Goal: Task Accomplishment & Management: Use online tool/utility

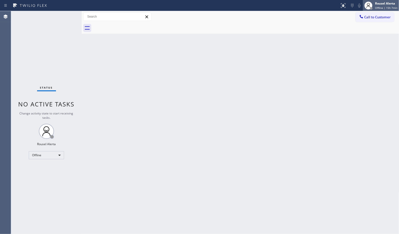
click at [376, 1] on div "Rousel Alerta Offline | 15h 7min" at bounding box center [381, 5] width 36 height 11
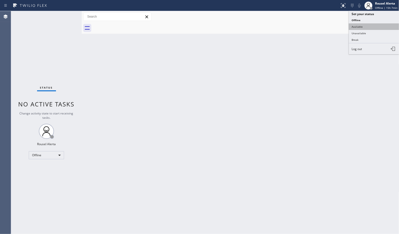
click at [374, 27] on button "Available" at bounding box center [374, 26] width 50 height 7
click at [370, 99] on div "Back to Dashboard Change Sender ID Customers Technicians Select a contact Outbo…" at bounding box center [240, 122] width 317 height 223
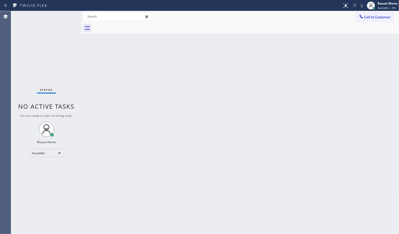
click at [334, 215] on div "Back to Dashboard Change Sender ID Customers Technicians Select a contact Outbo…" at bounding box center [240, 122] width 317 height 223
click at [160, 98] on div "Back to Dashboard Change Sender ID Customers Technicians Select a contact Outbo…" at bounding box center [240, 122] width 317 height 223
click at [142, 79] on div "Back to Dashboard Change Sender ID Customers Technicians Select a contact Outbo…" at bounding box center [240, 122] width 317 height 223
click at [64, 14] on div "Status No active tasks You are ready to start receiving tasks. Rousel Alerta Av…" at bounding box center [46, 122] width 71 height 223
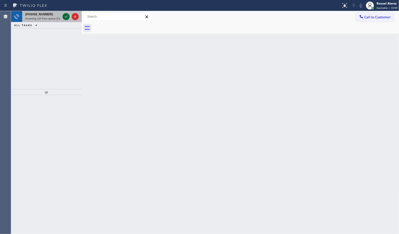
click at [64, 14] on icon at bounding box center [66, 17] width 6 height 6
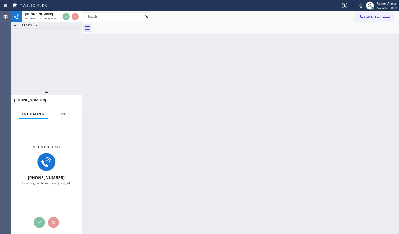
click at [64, 115] on span "Info" at bounding box center [66, 114] width 10 height 5
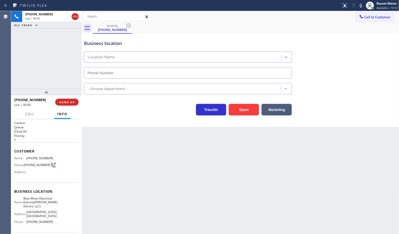
type input "[PHONE_NUMBER]"
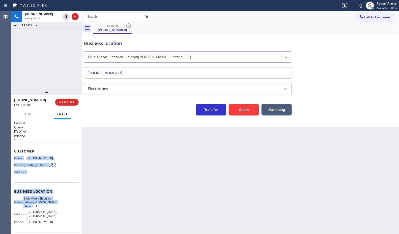
scroll to position [32, 0]
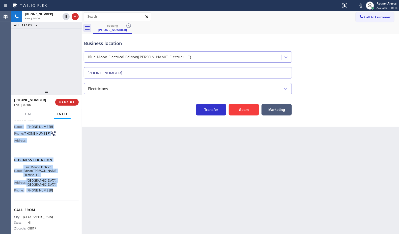
drag, startPoint x: 14, startPoint y: 158, endPoint x: 53, endPoint y: 203, distance: 60.1
click at [53, 203] on div "Context Queue: [Test] All Priority: 1 Customer Name: [PHONE_NUMBER] Phone: [PHO…" at bounding box center [46, 164] width 65 height 150
copy div "Name: [PHONE_NUMBER] Phone: [PHONE_NUMBER] Address: Business location Name: Blu…"
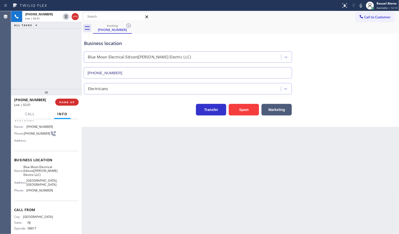
click at [170, 182] on div "Back to Dashboard Change Sender ID Customers Technicians Select a contact Outbo…" at bounding box center [240, 122] width 317 height 223
drag, startPoint x: 53, startPoint y: 52, endPoint x: 58, endPoint y: 42, distance: 11.0
click at [53, 52] on div "[PHONE_NUMBER] Live | 02:03 ALL TASKS ALL TASKS ACTIVE TASKS TASKS IN WRAP UP" at bounding box center [46, 50] width 71 height 78
click at [64, 18] on icon at bounding box center [66, 17] width 6 height 6
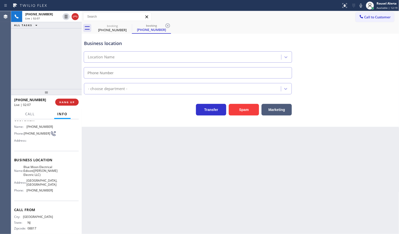
type input "[PHONE_NUMBER]"
click at [360, 7] on icon at bounding box center [361, 6] width 6 height 6
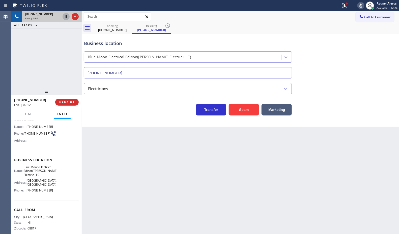
drag, startPoint x: 64, startPoint y: 16, endPoint x: 67, endPoint y: 19, distance: 4.7
click at [64, 16] on icon at bounding box center [66, 17] width 6 height 6
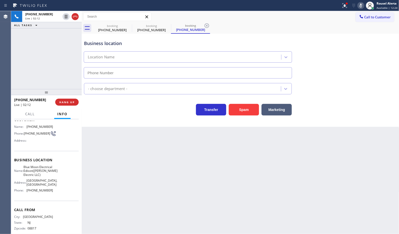
type input "[PHONE_NUMBER]"
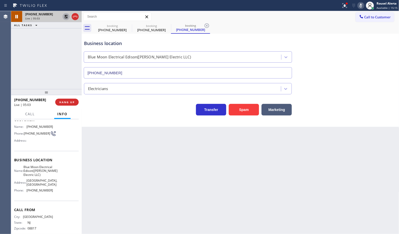
click at [65, 18] on icon at bounding box center [66, 17] width 4 height 4
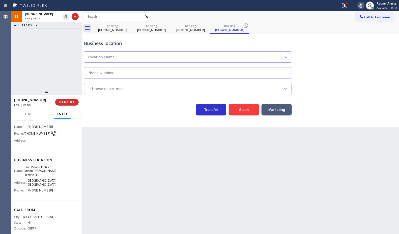
type input "[PHONE_NUMBER]"
click at [360, 5] on icon at bounding box center [360, 6] width 3 height 4
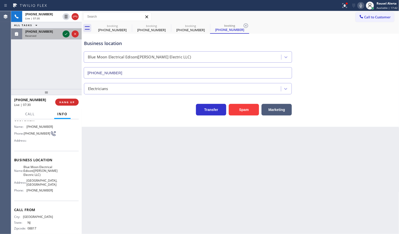
click at [65, 33] on icon at bounding box center [66, 34] width 6 height 6
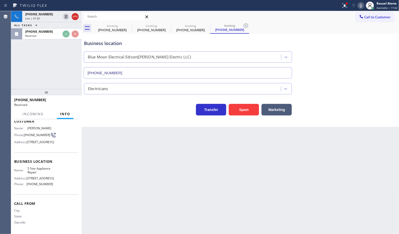
scroll to position [36, 0]
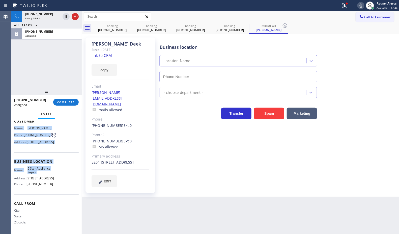
type input "[PHONE_NUMBER]"
drag, startPoint x: 13, startPoint y: 126, endPoint x: 50, endPoint y: 194, distance: 77.9
click at [50, 194] on div "Context Queue: 5 Star Appliance Priority: 0 Task Age: Customer Name: [PERSON_NA…" at bounding box center [46, 176] width 71 height 115
click at [74, 100] on button "COMPLETE" at bounding box center [65, 102] width 25 height 7
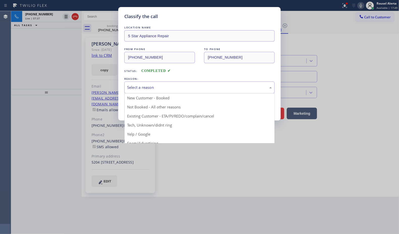
click at [170, 88] on div "Select a reason" at bounding box center [199, 88] width 145 height 6
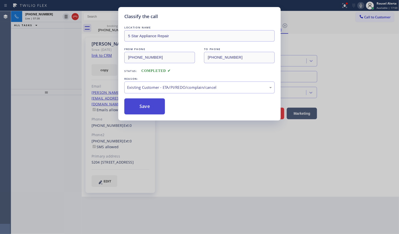
click at [148, 104] on button "Save" at bounding box center [144, 107] width 41 height 16
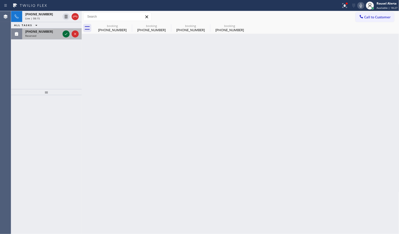
click at [65, 35] on icon at bounding box center [66, 34] width 6 height 6
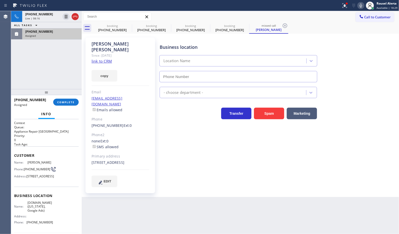
type input "[PHONE_NUMBER]"
click at [56, 34] on div "Assigned" at bounding box center [51, 36] width 53 height 4
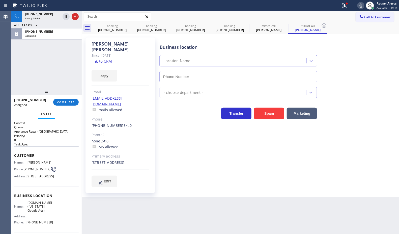
type input "[PHONE_NUMBER]"
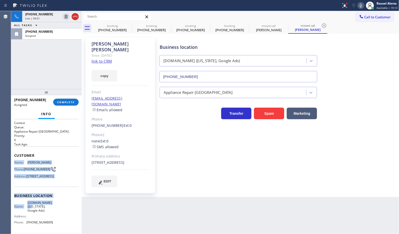
scroll to position [32, 0]
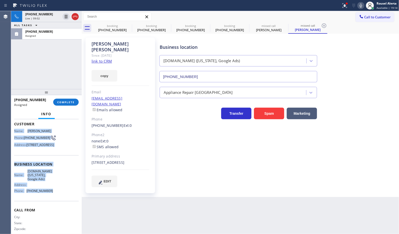
drag, startPoint x: 12, startPoint y: 162, endPoint x: 52, endPoint y: 205, distance: 58.8
click at [52, 205] on div "Context Queue: Appliance Repair High End Priority: 0 Task Age: Customer Name: […" at bounding box center [46, 176] width 71 height 115
copy div "Name: [PERSON_NAME] Phone: [PHONE_NUMBER] Address: [STREET_ADDRESS] Business lo…"
click at [105, 59] on link "link to CRM" at bounding box center [101, 61] width 20 height 5
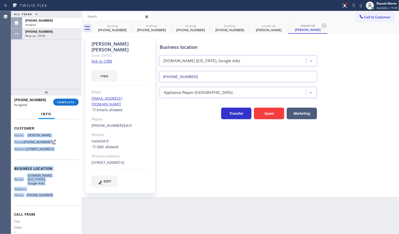
scroll to position [36, 0]
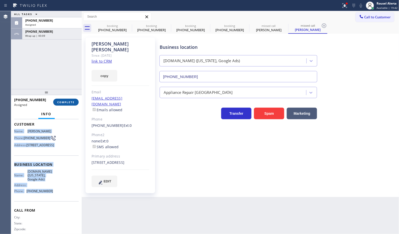
click at [63, 102] on span "COMPLETE" at bounding box center [65, 103] width 17 height 4
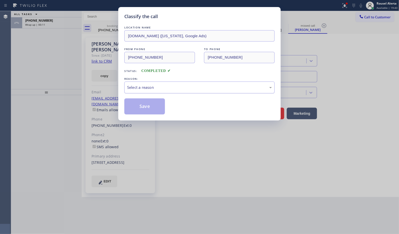
click at [131, 87] on div "Select a reason" at bounding box center [199, 88] width 145 height 6
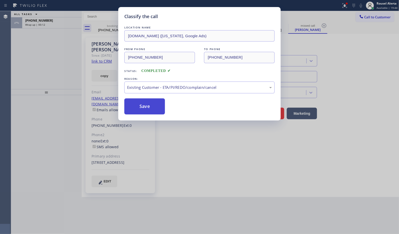
click at [150, 109] on button "Save" at bounding box center [144, 107] width 41 height 16
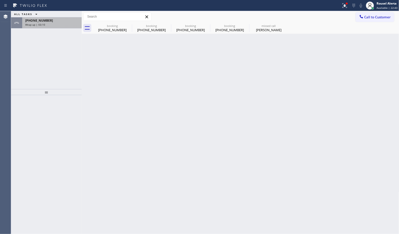
click at [51, 24] on div "Wrap up | 03:10" at bounding box center [51, 25] width 53 height 4
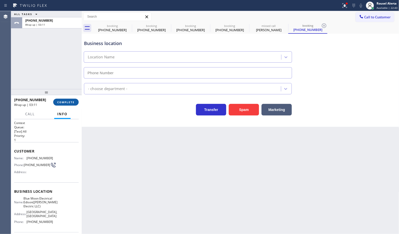
type input "[PHONE_NUMBER]"
click at [66, 104] on span "COMPLETE" at bounding box center [65, 103] width 17 height 4
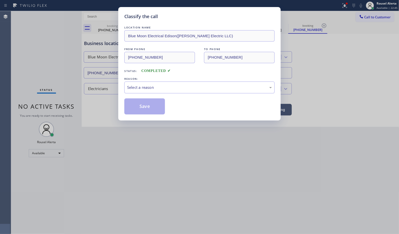
drag, startPoint x: 122, startPoint y: 94, endPoint x: 124, endPoint y: 90, distance: 4.1
click at [124, 90] on div "Classify the call LOCATION NAME Blue Moon Electrical Edison([PERSON_NAME] Elect…" at bounding box center [199, 64] width 162 height 114
click at [145, 89] on div "Select a reason" at bounding box center [199, 88] width 145 height 6
click at [138, 99] on div "LOCATION NAME Blue Moon Electrical Edison([PERSON_NAME] Electric LLC) FROM PHON…" at bounding box center [199, 70] width 150 height 90
click at [140, 105] on button "Save" at bounding box center [144, 107] width 41 height 16
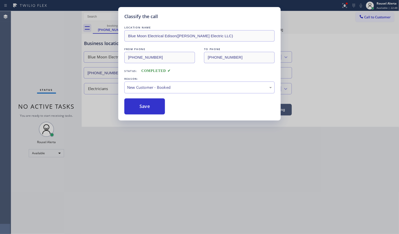
click at [153, 142] on div "Classify the call LOCATION NAME Blue Moon Electrical Edison([PERSON_NAME] Elect…" at bounding box center [199, 117] width 399 height 234
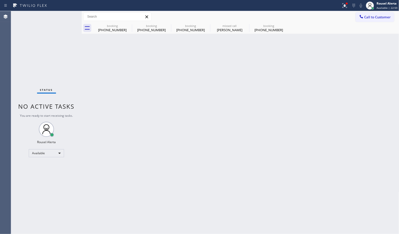
click at [54, 29] on div "Status No active tasks You are ready to start receiving tasks. Rousel Alerta Av…" at bounding box center [46, 122] width 71 height 223
click at [129, 27] on icon at bounding box center [129, 26] width 6 height 6
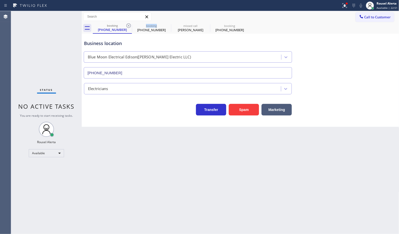
click at [129, 27] on icon at bounding box center [129, 26] width 6 height 6
type input "[PHONE_NUMBER]"
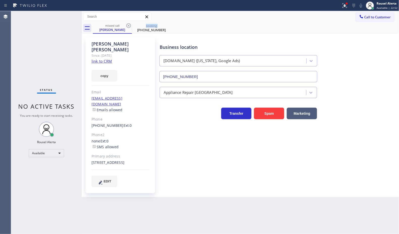
click at [129, 27] on icon at bounding box center [129, 26] width 6 height 6
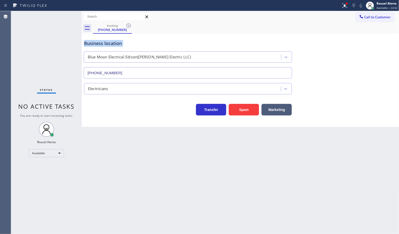
click at [129, 27] on icon at bounding box center [129, 26] width 6 height 6
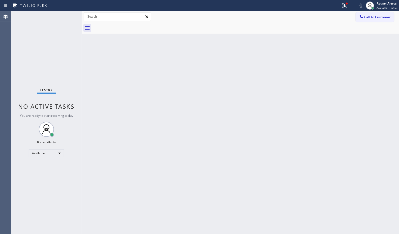
click at [135, 73] on div "Back to Dashboard Change Sender ID Customers Technicians Select a contact Outbo…" at bounding box center [240, 122] width 317 height 223
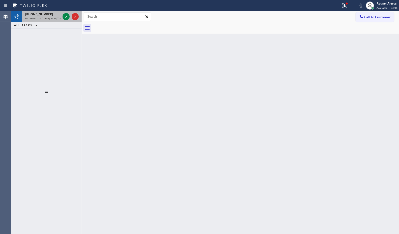
click at [53, 12] on div "[PHONE_NUMBER] Incoming call from queue [Test] All" at bounding box center [41, 16] width 39 height 11
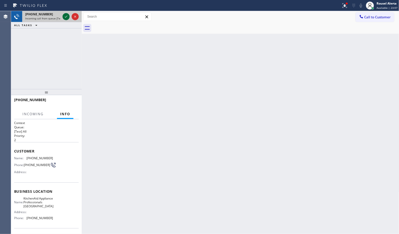
click at [65, 19] on icon at bounding box center [66, 17] width 6 height 6
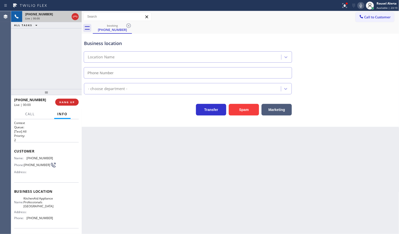
type input "[PHONE_NUMBER]"
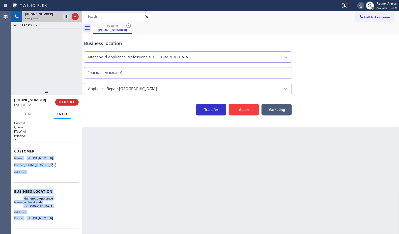
drag, startPoint x: 12, startPoint y: 157, endPoint x: 61, endPoint y: 222, distance: 82.1
click at [61, 222] on div "Context Queue: [Test] All Priority: 2 Customer Name: [PHONE_NUMBER] Phone: [PHO…" at bounding box center [46, 176] width 71 height 115
copy div "Name: [PHONE_NUMBER] Phone: [PHONE_NUMBER] Address: Business location Name: Kit…"
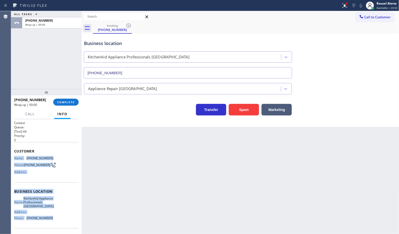
drag, startPoint x: 66, startPoint y: 104, endPoint x: 81, endPoint y: 112, distance: 17.4
click at [66, 104] on span "COMPLETE" at bounding box center [65, 103] width 17 height 4
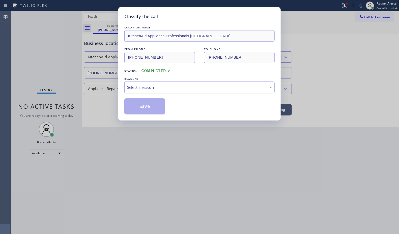
click at [183, 90] on div "Select a reason" at bounding box center [199, 88] width 145 height 6
click at [149, 110] on button "Save" at bounding box center [144, 107] width 41 height 16
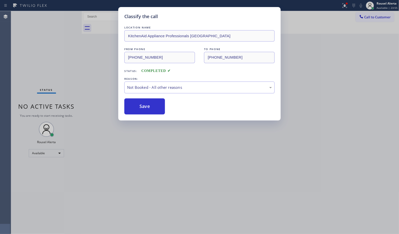
click at [189, 158] on div "Classify the call LOCATION NAME KitchenAid Appliance Professionals [GEOGRAPHIC_…" at bounding box center [199, 117] width 399 height 234
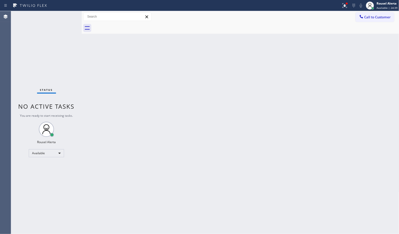
click at [172, 101] on div "Back to Dashboard Change Sender ID Customers Technicians Select a contact Outbo…" at bounding box center [240, 122] width 317 height 223
click at [342, 4] on div at bounding box center [344, 6] width 11 height 6
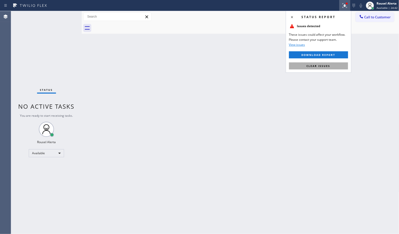
click at [334, 64] on button "Clear issues" at bounding box center [318, 66] width 59 height 7
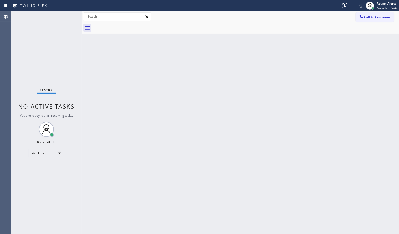
click at [333, 97] on div "Back to Dashboard Change Sender ID Customers Technicians Select a contact Outbo…" at bounding box center [240, 122] width 317 height 223
drag, startPoint x: 169, startPoint y: 117, endPoint x: 202, endPoint y: 157, distance: 51.4
click at [171, 119] on div "Back to Dashboard Change Sender ID Customers Technicians Select a contact Outbo…" at bounding box center [240, 122] width 317 height 223
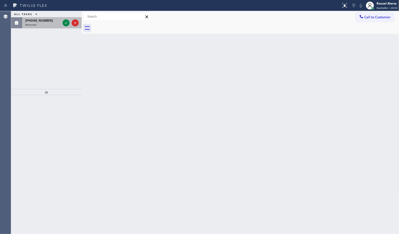
click at [62, 23] on div at bounding box center [70, 22] width 18 height 11
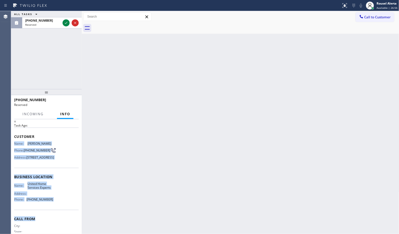
scroll to position [34, 0]
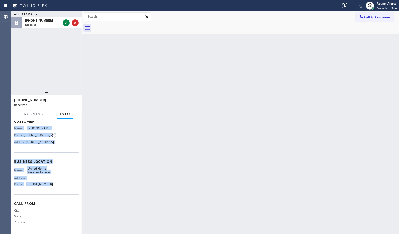
drag, startPoint x: 14, startPoint y: 162, endPoint x: 50, endPoint y: 204, distance: 55.3
click at [50, 204] on div "Context Queue: ADC Priority: 0 Task Age: Customer Name: [PERSON_NAME] Phone: [P…" at bounding box center [46, 160] width 65 height 146
copy div "Name: [PERSON_NAME] Phone: [PHONE_NUMBER] Address: [STREET_ADDRESS] Business lo…"
click at [63, 23] on icon at bounding box center [66, 23] width 6 height 6
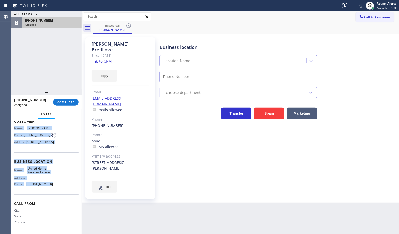
type input "[PHONE_NUMBER]"
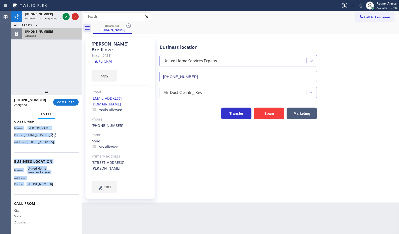
click at [108, 59] on link "link to CRM" at bounding box center [101, 61] width 20 height 5
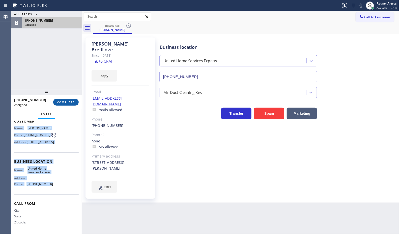
click at [64, 100] on button "COMPLETE" at bounding box center [65, 102] width 25 height 7
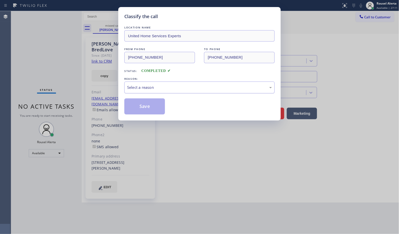
click at [150, 87] on div "Select a reason" at bounding box center [199, 88] width 145 height 6
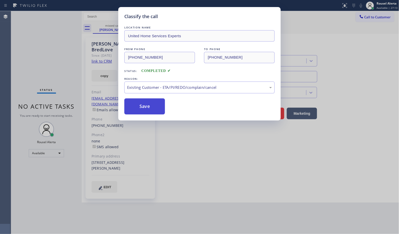
click at [156, 113] on button "Save" at bounding box center [144, 107] width 41 height 16
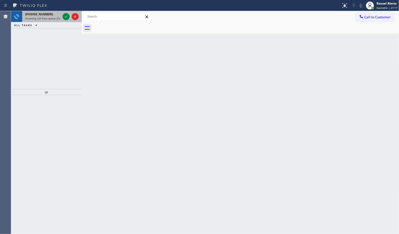
click at [50, 17] on span "Incoming call from queue [Test] All" at bounding box center [46, 19] width 42 height 4
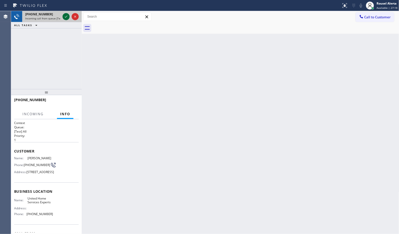
click at [65, 18] on icon at bounding box center [66, 17] width 6 height 6
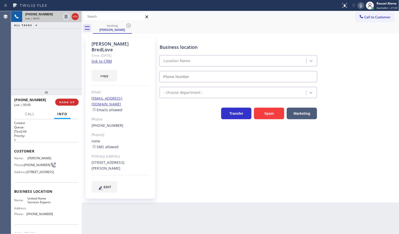
type input "[PHONE_NUMBER]"
click at [108, 59] on link "link to CRM" at bounding box center [101, 61] width 20 height 5
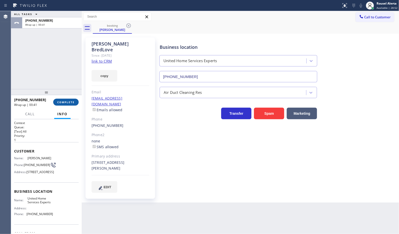
click at [73, 101] on span "COMPLETE" at bounding box center [65, 103] width 17 height 4
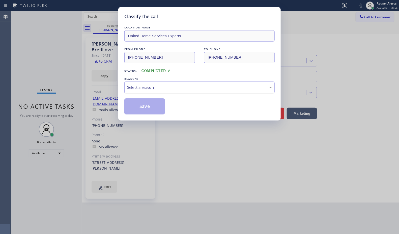
click at [175, 87] on div "Select a reason" at bounding box center [199, 88] width 145 height 6
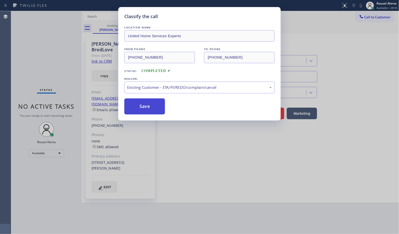
click at [150, 112] on button "Save" at bounding box center [144, 107] width 41 height 16
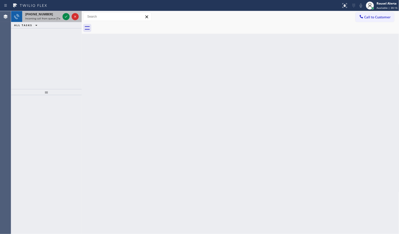
click at [41, 15] on span "[PHONE_NUMBER]" at bounding box center [39, 14] width 28 height 4
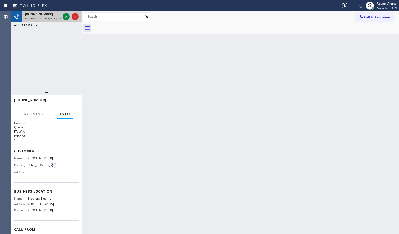
click at [48, 19] on span "Incoming call from queue [Test] All" at bounding box center [46, 19] width 42 height 4
click at [65, 18] on icon at bounding box center [66, 17] width 6 height 6
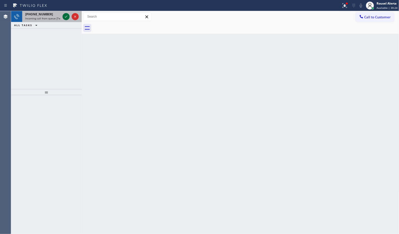
click at [65, 16] on icon at bounding box center [66, 17] width 6 height 6
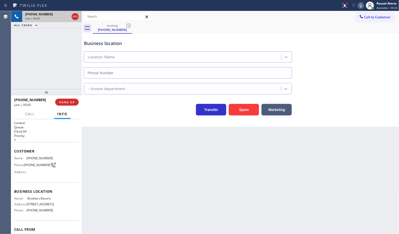
type input "[PHONE_NUMBER]"
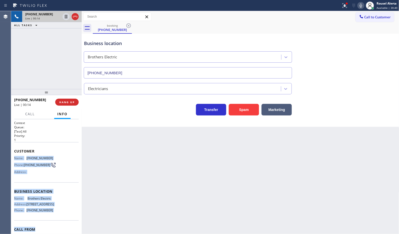
scroll to position [39, 0]
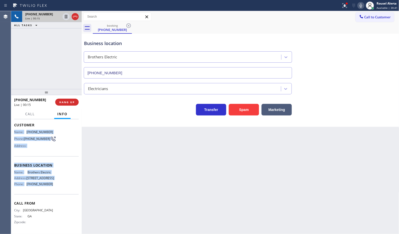
drag, startPoint x: 15, startPoint y: 156, endPoint x: 56, endPoint y: 183, distance: 48.9
click at [56, 183] on div "Context Queue: [Test] All Priority: 1 Customer Name: [PHONE_NUMBER] Phone: [PHO…" at bounding box center [46, 164] width 65 height 138
copy div "Name: [PHONE_NUMBER] Phone: [PHONE_NUMBER] Address: Business location Name: Bro…"
drag, startPoint x: 277, startPoint y: 35, endPoint x: 281, endPoint y: 29, distance: 6.5
click at [277, 35] on div "Business location Brothers Electric [PHONE_NUMBER]" at bounding box center [188, 57] width 210 height 44
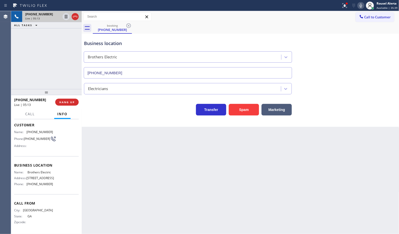
drag, startPoint x: 146, startPoint y: 176, endPoint x: 289, endPoint y: 104, distance: 160.2
click at [146, 176] on div "Back to Dashboard Change Sender ID Customers Technicians Select a contact Outbo…" at bounding box center [240, 122] width 317 height 223
click at [233, 201] on div "Back to Dashboard Change Sender ID Customers Technicians Select a contact Outbo…" at bounding box center [240, 122] width 317 height 223
click at [71, 103] on span "HANG UP" at bounding box center [66, 103] width 15 height 4
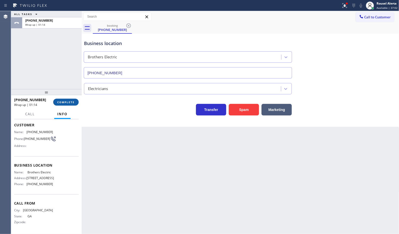
click at [65, 100] on button "COMPLETE" at bounding box center [65, 102] width 25 height 7
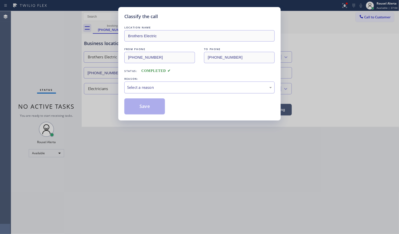
click at [144, 90] on div "Select a reason" at bounding box center [199, 88] width 145 height 6
click at [151, 104] on button "Save" at bounding box center [144, 107] width 41 height 16
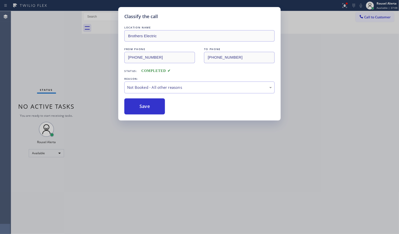
click at [181, 147] on div "Classify the call LOCATION NAME Brothers Electric FROM PHONE [PHONE_NUMBER] TO …" at bounding box center [199, 117] width 399 height 234
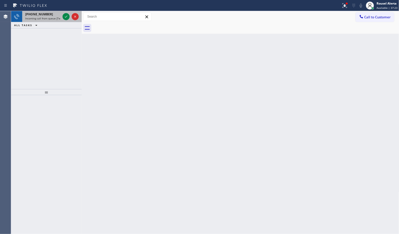
click at [47, 18] on span "Incoming call from queue [Test] All" at bounding box center [46, 19] width 42 height 4
click at [51, 14] on div "[PHONE_NUMBER]" at bounding box center [42, 14] width 35 height 4
click at [42, 15] on span "[PHONE_NUMBER]" at bounding box center [39, 14] width 28 height 4
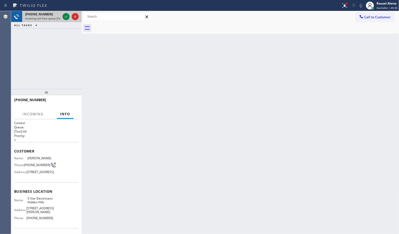
click at [55, 18] on span "Incoming call from queue [Test] All" at bounding box center [46, 19] width 42 height 4
click at [63, 15] on icon at bounding box center [66, 17] width 6 height 6
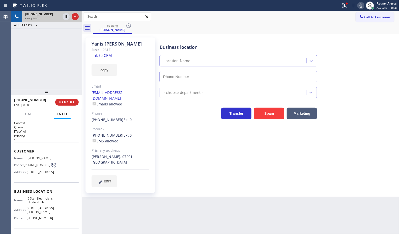
type input "[PHONE_NUMBER]"
click at [99, 54] on link "link to CRM" at bounding box center [101, 55] width 20 height 5
click at [51, 40] on div "[PHONE_NUMBER] Live | 01:43 ALL TASKS ALL TASKS ACTIVE TASKS TASKS IN WRAP UP" at bounding box center [46, 50] width 71 height 78
click at [65, 17] on icon at bounding box center [66, 17] width 6 height 6
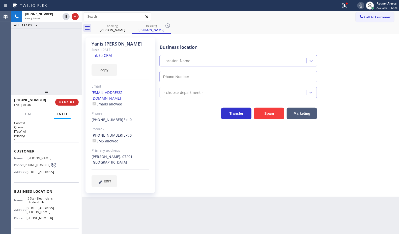
type input "[PHONE_NUMBER]"
click at [359, 6] on icon at bounding box center [361, 6] width 6 height 6
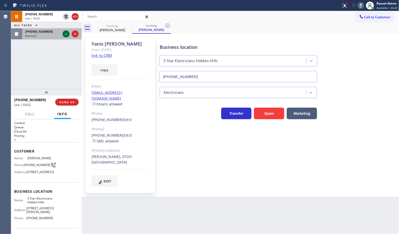
click at [63, 33] on icon at bounding box center [66, 34] width 6 height 6
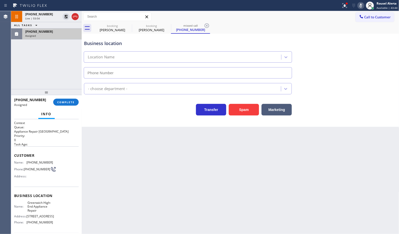
type input "[PHONE_NUMBER]"
click at [14, 154] on span "Customer" at bounding box center [46, 155] width 65 height 5
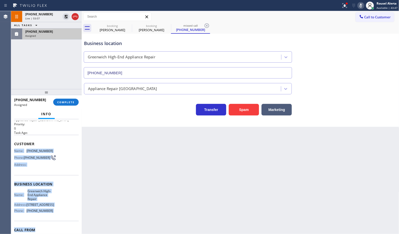
scroll to position [32, 0]
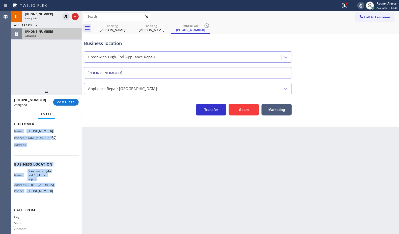
drag, startPoint x: 12, startPoint y: 160, endPoint x: 57, endPoint y: 196, distance: 58.0
click at [57, 196] on div "Context Queue: Appliance Repair High End Priority: 0 Task Age: Customer Name: […" at bounding box center [46, 176] width 71 height 115
copy div "Name: [PHONE_NUMBER] Phone: [PHONE_NUMBER] Address: Business location Name: [GE…"
click at [53, 34] on div "Assigned" at bounding box center [51, 36] width 53 height 4
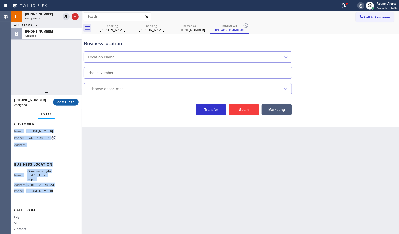
type input "[PHONE_NUMBER]"
click at [66, 99] on button "COMPLETE" at bounding box center [65, 102] width 25 height 7
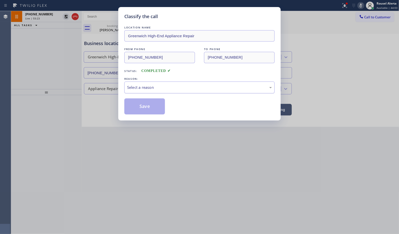
click at [138, 93] on div "Select a reason" at bounding box center [199, 88] width 150 height 12
click at [146, 109] on button "Save" at bounding box center [144, 107] width 41 height 16
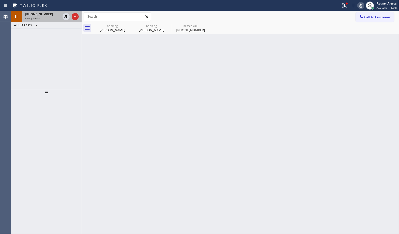
click at [39, 15] on span "[PHONE_NUMBER]" at bounding box center [39, 14] width 28 height 4
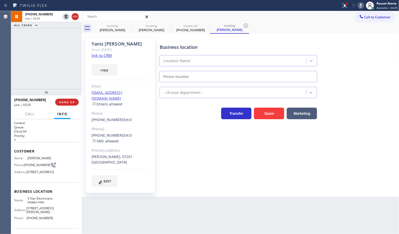
type input "[PHONE_NUMBER]"
click at [58, 85] on div "[PHONE_NUMBER] Live | 03:51 ALL TASKS ALL TASKS ACTIVE TASKS TASKS IN WRAP UP" at bounding box center [46, 50] width 71 height 78
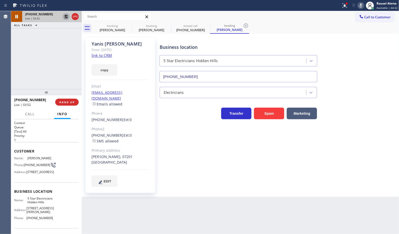
click at [63, 18] on icon at bounding box center [66, 17] width 6 height 6
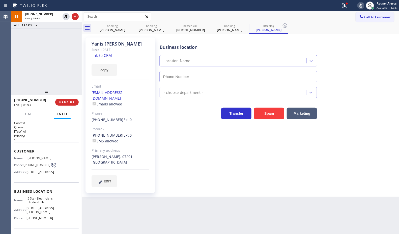
type input "[PHONE_NUMBER]"
click at [362, 9] on div "Status report Issue detected This issue could affect your workflow. Please cont…" at bounding box center [369, 5] width 60 height 11
click at [361, 9] on div "Status report Issue detected This issue could affect your workflow. Please cont…" at bounding box center [369, 5] width 60 height 11
click at [360, 8] on icon at bounding box center [361, 6] width 6 height 6
click at [63, 34] on div "[PHONE_NUMBER] Live | 04:06 ALL TASKS ALL TASKS ACTIVE TASKS TASKS IN WRAP UP" at bounding box center [46, 50] width 71 height 78
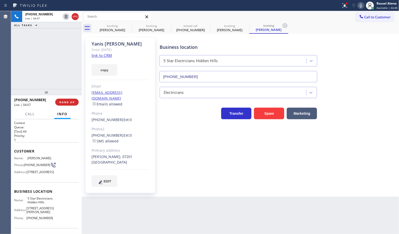
click at [153, 211] on div "Back to Dashboard Change Sender ID Customers Technicians Select a contact Outbo…" at bounding box center [240, 122] width 317 height 223
drag, startPoint x: 51, startPoint y: 68, endPoint x: 35, endPoint y: 17, distance: 53.9
click at [50, 66] on div "[PHONE_NUMBER] Live | 04:08 ALL TASKS ALL TASKS ACTIVE TASKS TASKS IN WRAP UP" at bounding box center [46, 50] width 71 height 78
click at [65, 35] on icon at bounding box center [66, 34] width 6 height 6
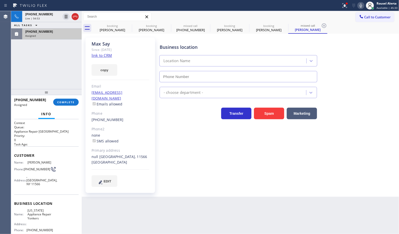
type input "[PHONE_NUMBER]"
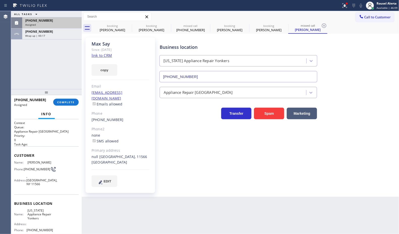
click at [53, 21] on div "[PHONE_NUMBER]" at bounding box center [51, 20] width 53 height 4
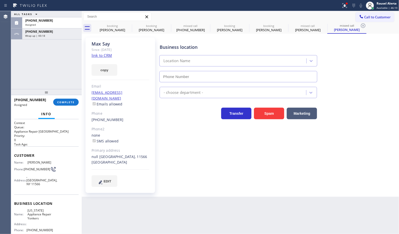
type input "[PHONE_NUMBER]"
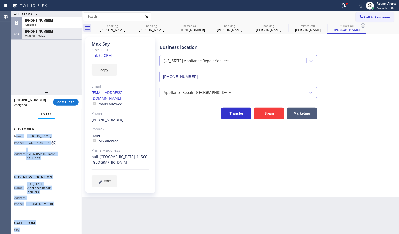
scroll to position [31, 0]
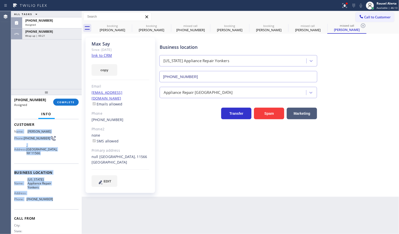
drag, startPoint x: 15, startPoint y: 161, endPoint x: 62, endPoint y: 205, distance: 64.0
click at [62, 205] on div "Context Queue: Appliance Repair High End Priority: 0 Task Age: Customer Name: M…" at bounding box center [46, 169] width 65 height 158
copy div "ame: [PERSON_NAME] Phone: [PHONE_NUMBER] Address: [GEOGRAPHIC_DATA] Business lo…"
drag, startPoint x: 65, startPoint y: 25, endPoint x: 65, endPoint y: 51, distance: 25.5
click at [65, 25] on div "Assigned" at bounding box center [51, 25] width 53 height 4
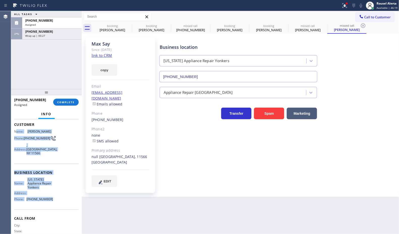
click at [68, 107] on div "[PHONE_NUMBER] Assigned COMPLETE" at bounding box center [46, 102] width 65 height 13
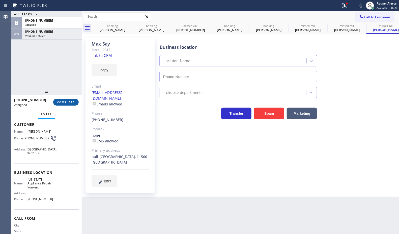
click at [68, 105] on button "COMPLETE" at bounding box center [65, 102] width 25 height 7
type input "[PHONE_NUMBER]"
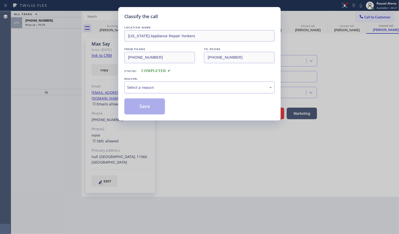
click at [156, 87] on div "Select a reason" at bounding box center [199, 88] width 145 height 6
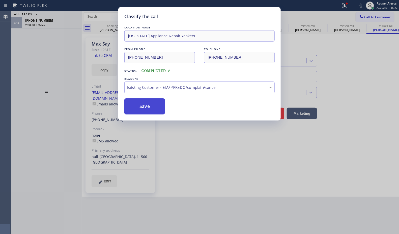
click at [150, 106] on button "Save" at bounding box center [144, 107] width 41 height 16
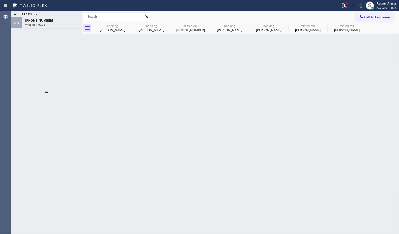
click at [56, 26] on div "[PHONE_NUMBER] Wrap up | 00:31" at bounding box center [50, 22] width 57 height 11
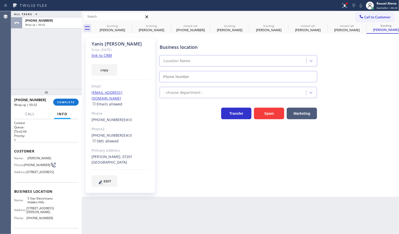
click at [64, 106] on div "[PHONE_NUMBER] Wrap up | 00:32 COMPLETE" at bounding box center [46, 102] width 65 height 13
type input "[PHONE_NUMBER]"
click at [65, 103] on span "COMPLETE" at bounding box center [65, 103] width 17 height 4
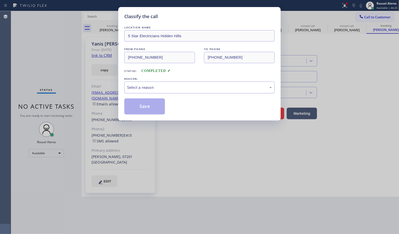
click at [149, 91] on div "Select a reason" at bounding box center [199, 88] width 150 height 12
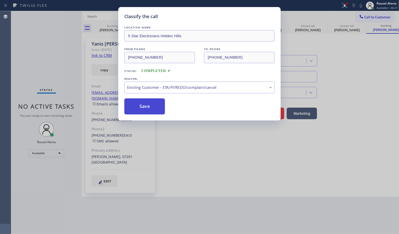
click at [149, 108] on button "Save" at bounding box center [144, 107] width 41 height 16
type input "[PHONE_NUMBER]"
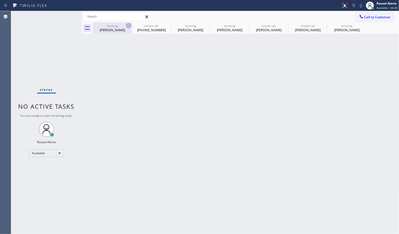
click at [128, 27] on icon at bounding box center [129, 26] width 6 height 6
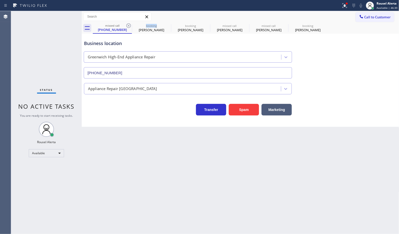
click at [128, 27] on icon at bounding box center [129, 26] width 6 height 6
click at [0, 0] on icon at bounding box center [0, 0] width 0 height 0
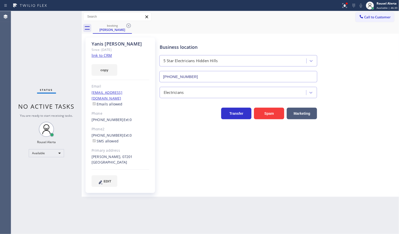
click at [128, 27] on icon at bounding box center [129, 26] width 6 height 6
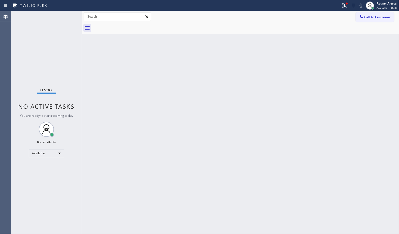
click at [128, 27] on div at bounding box center [246, 27] width 306 height 11
click at [128, 26] on div at bounding box center [246, 27] width 306 height 11
click at [124, 120] on div "Back to Dashboard Change Sender ID Customers Technicians Select a contact Outbo…" at bounding box center [240, 122] width 317 height 223
drag, startPoint x: 88, startPoint y: 116, endPoint x: 91, endPoint y: 114, distance: 3.6
click at [91, 114] on div "Back to Dashboard Change Sender ID Customers Technicians Select a contact Outbo…" at bounding box center [240, 122] width 317 height 223
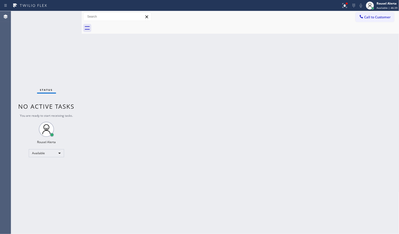
click at [288, 154] on div "Back to Dashboard Change Sender ID Customers Technicians Select a contact Outbo…" at bounding box center [240, 122] width 317 height 223
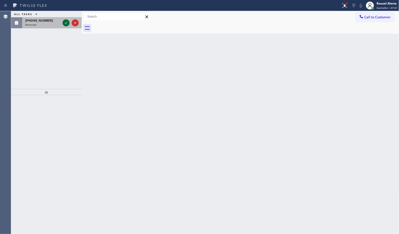
click at [66, 25] on icon at bounding box center [66, 23] width 6 height 6
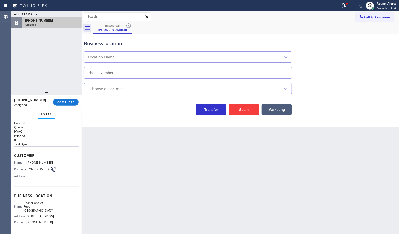
type input "[PHONE_NUMBER]"
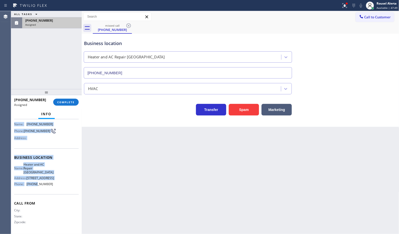
scroll to position [43, 0]
drag, startPoint x: 15, startPoint y: 163, endPoint x: 53, endPoint y: 185, distance: 44.5
click at [53, 185] on div "Context Queue: HVAC Priority: 0 Task Age: Customer Name: [PHONE_NUMBER] Phone: …" at bounding box center [46, 158] width 65 height 150
copy div "Name: [PHONE_NUMBER] Phone: [PHONE_NUMBER] Address: Business location Name: Hea…"
click at [53, 25] on div "Assigned" at bounding box center [51, 25] width 53 height 4
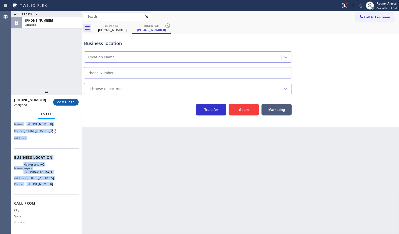
type input "[PHONE_NUMBER]"
click at [66, 105] on button "COMPLETE" at bounding box center [65, 102] width 25 height 7
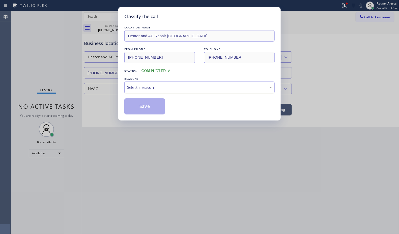
click at [142, 89] on div "Select a reason" at bounding box center [199, 88] width 145 height 6
click at [148, 107] on button "Save" at bounding box center [144, 107] width 41 height 16
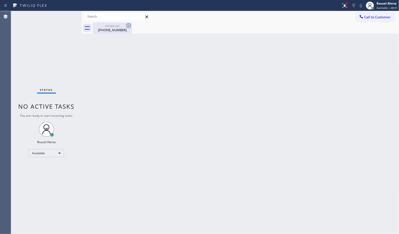
click at [128, 26] on icon at bounding box center [128, 25] width 5 height 5
click at [110, 28] on div "[PHONE_NUMBER]" at bounding box center [112, 30] width 38 height 5
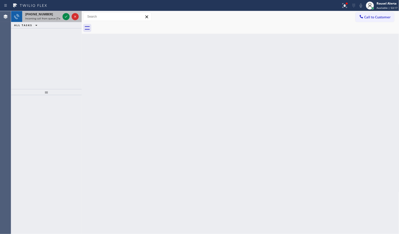
click at [54, 20] on div "[PHONE_NUMBER] Incoming call from queue [Test] All" at bounding box center [41, 16] width 39 height 11
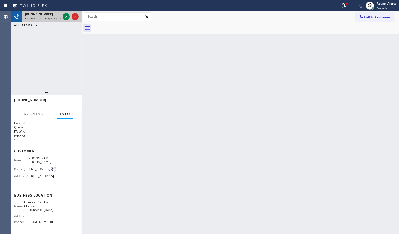
click at [62, 16] on div at bounding box center [70, 16] width 18 height 11
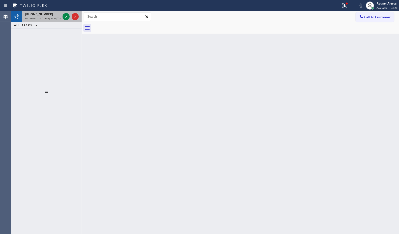
click at [54, 15] on div "[PHONE_NUMBER]" at bounding box center [42, 14] width 35 height 4
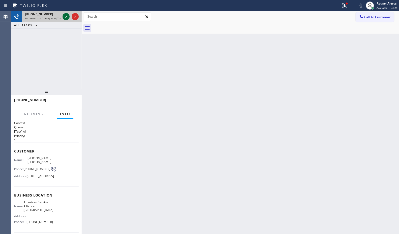
click at [66, 17] on icon at bounding box center [66, 17] width 6 height 6
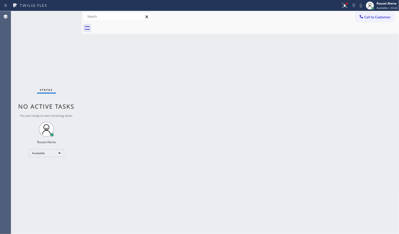
click at [58, 25] on div "Status No active tasks You are ready to start receiving tasks. Rousel Alerta Av…" at bounding box center [46, 122] width 71 height 223
click at [58, 21] on div "Status No active tasks You are ready to start receiving tasks. Rousel Alerta Av…" at bounding box center [46, 122] width 71 height 223
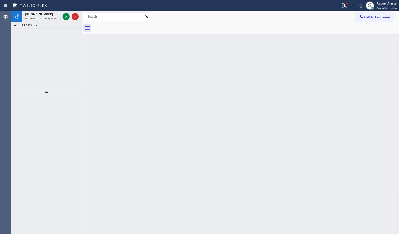
drag, startPoint x: 119, startPoint y: 122, endPoint x: 149, endPoint y: 169, distance: 55.7
click at [119, 122] on div "Back to Dashboard Change Sender ID Customers Technicians Select a contact Outbo…" at bounding box center [240, 122] width 317 height 223
click at [59, 18] on span "Incoming call from queue [Test] All" at bounding box center [46, 19] width 42 height 4
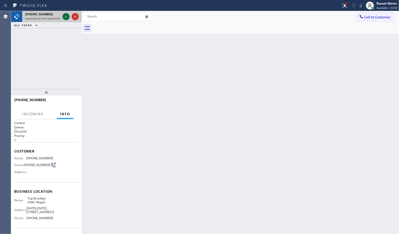
click at [63, 17] on icon at bounding box center [66, 17] width 6 height 6
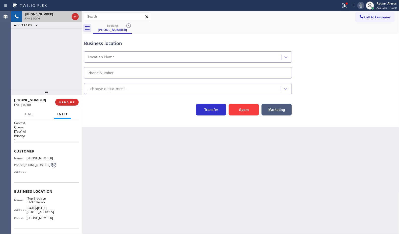
type input "[PHONE_NUMBER]"
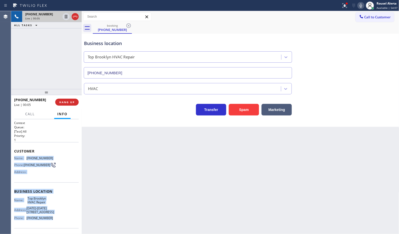
drag, startPoint x: 13, startPoint y: 157, endPoint x: 52, endPoint y: 219, distance: 73.7
click at [52, 219] on div "Context Queue: [Test] All Priority: 1 Customer Name: [PHONE_NUMBER] Phone: [PHO…" at bounding box center [46, 176] width 71 height 115
copy div "Name: [PHONE_NUMBER] Phone: [PHONE_NUMBER] Address: Business location Name: Top…"
click at [66, 35] on icon at bounding box center [66, 34] width 3 height 2
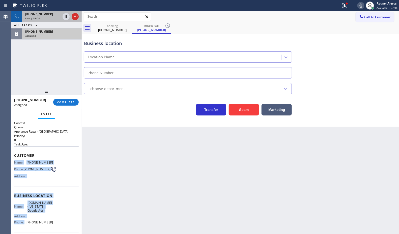
type input "[PHONE_NUMBER]"
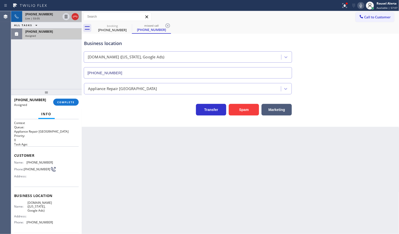
click at [124, 188] on div "Back to Dashboard Change Sender ID Customers Technicians Select a contact Outbo…" at bounding box center [240, 122] width 317 height 223
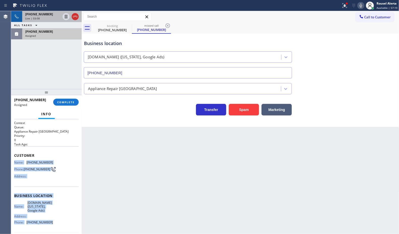
drag, startPoint x: 14, startPoint y: 163, endPoint x: 50, endPoint y: 226, distance: 72.4
click at [50, 226] on div "Context Queue: Appliance Repair High End Priority: 0 Task Age: Customer Name: […" at bounding box center [46, 196] width 65 height 150
copy div "Name: [PHONE_NUMBER] Phone: [PHONE_NUMBER] Address: Business location Name: [DO…"
click at [55, 34] on div "Assigned" at bounding box center [51, 36] width 53 height 4
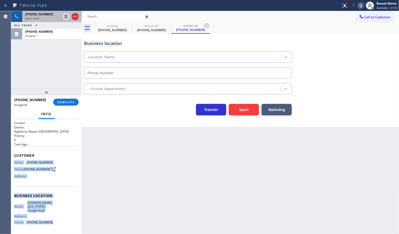
type input "[PHONE_NUMBER]"
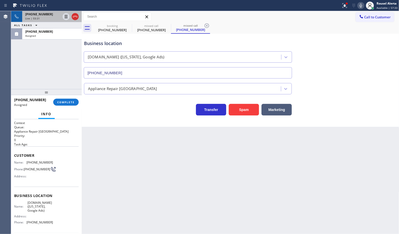
click at [61, 107] on div "[PHONE_NUMBER] Assigned COMPLETE" at bounding box center [46, 102] width 65 height 13
click at [62, 106] on button "COMPLETE" at bounding box center [65, 102] width 25 height 7
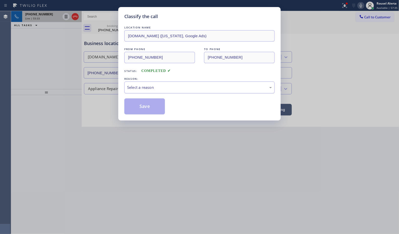
click at [159, 90] on div "Select a reason" at bounding box center [199, 88] width 145 height 6
click at [156, 110] on button "Save" at bounding box center [144, 107] width 41 height 16
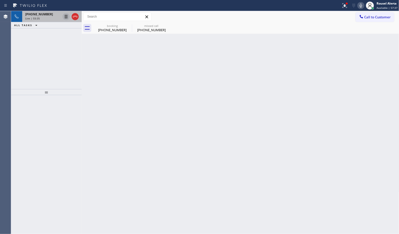
click at [65, 17] on icon at bounding box center [66, 17] width 6 height 6
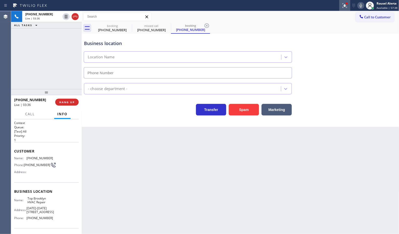
type input "[PHONE_NUMBER]"
drag, startPoint x: 359, startPoint y: 5, endPoint x: 370, endPoint y: 22, distance: 19.9
click at [359, 5] on icon at bounding box center [361, 6] width 6 height 6
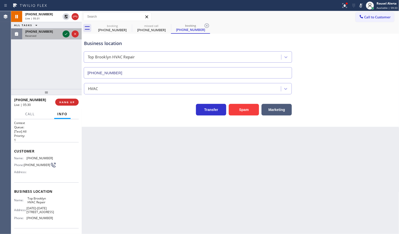
click at [66, 37] on icon at bounding box center [66, 34] width 6 height 6
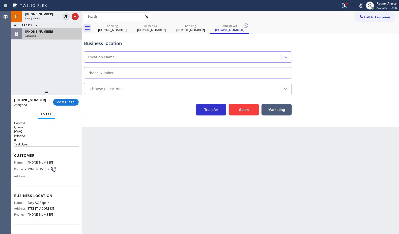
type input "[PHONE_NUMBER]"
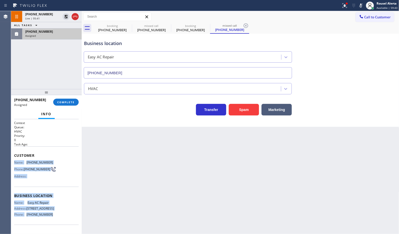
drag, startPoint x: 18, startPoint y: 178, endPoint x: 58, endPoint y: 219, distance: 57.0
click at [58, 219] on div "Context Queue: HVAC Priority: 0 Task Age: Customer Name: [PHONE_NUMBER] Phone: …" at bounding box center [46, 176] width 71 height 115
drag, startPoint x: 61, startPoint y: 37, endPoint x: 61, endPoint y: 71, distance: 33.5
click at [61, 37] on div "Assigned" at bounding box center [51, 36] width 53 height 4
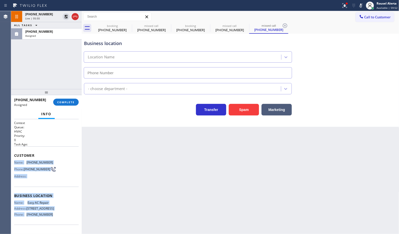
type input "[PHONE_NUMBER]"
click at [66, 101] on span "COMPLETE" at bounding box center [65, 103] width 17 height 4
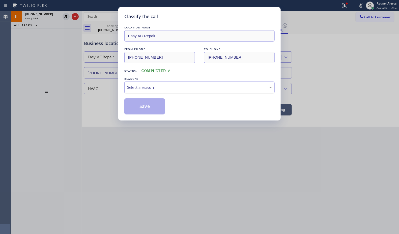
click at [142, 88] on div "Select a reason" at bounding box center [199, 88] width 145 height 6
click at [151, 107] on button "Save" at bounding box center [144, 107] width 41 height 16
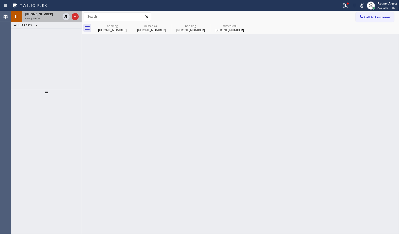
drag, startPoint x: 66, startPoint y: 17, endPoint x: 71, endPoint y: 13, distance: 7.0
click at [66, 17] on icon at bounding box center [66, 17] width 6 height 6
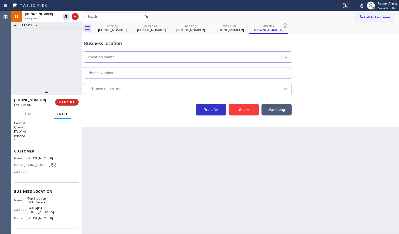
type input "[PHONE_NUMBER]"
click at [360, 5] on icon at bounding box center [362, 6] width 6 height 6
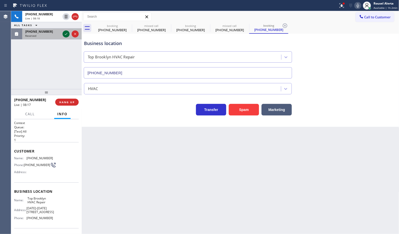
click at [63, 37] on icon at bounding box center [66, 34] width 6 height 6
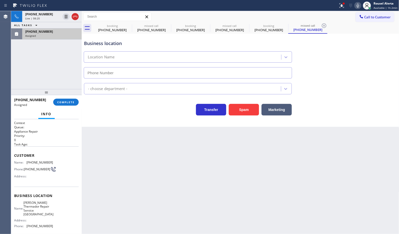
type input "[PHONE_NUMBER]"
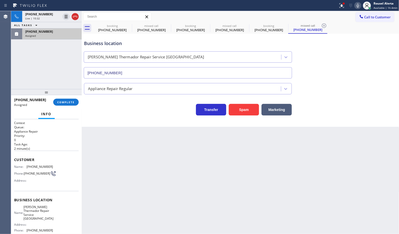
click at [64, 34] on div "Assigned" at bounding box center [51, 36] width 53 height 4
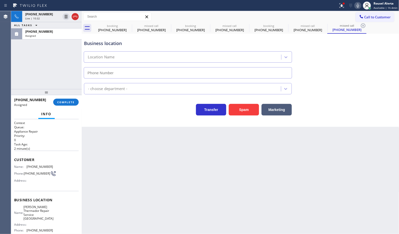
type input "[PHONE_NUMBER]"
click at [112, 151] on div "Back to Dashboard Change Sender ID Customers Technicians Select a contact Outbo…" at bounding box center [240, 122] width 317 height 223
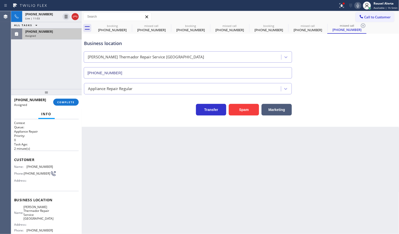
click at [61, 35] on div "Assigned" at bounding box center [51, 36] width 53 height 4
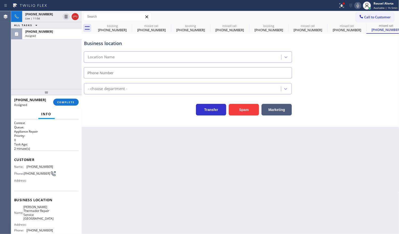
type input "[PHONE_NUMBER]"
click at [130, 172] on div "Back to Dashboard Change Sender ID Customers Technicians Select a contact Outbo…" at bounding box center [240, 122] width 317 height 223
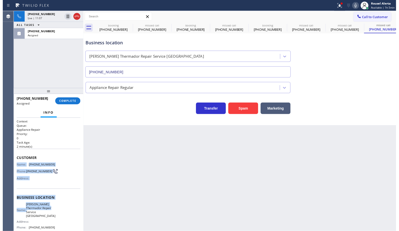
scroll to position [32, 0]
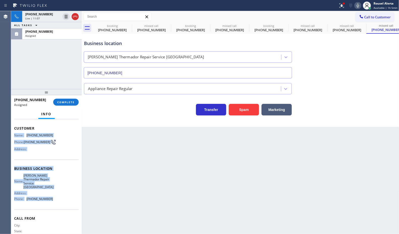
drag, startPoint x: 14, startPoint y: 166, endPoint x: 54, endPoint y: 207, distance: 57.0
click at [54, 207] on div "Context Queue: Appliance Repair Priority: 0 Task Age: [DEMOGRAPHIC_DATA] minute…" at bounding box center [46, 168] width 65 height 158
click at [57, 33] on div "[PHONE_NUMBER]" at bounding box center [51, 31] width 53 height 4
type input "[PHONE_NUMBER]"
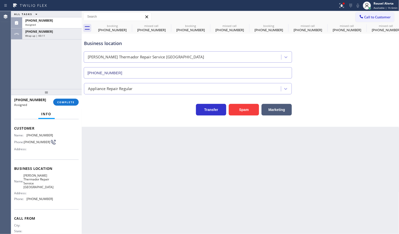
drag, startPoint x: 22, startPoint y: 53, endPoint x: 41, endPoint y: 95, distance: 46.0
click at [22, 53] on div "ALL TASKS ALL TASKS ACTIVE TASKS TASKS IN WRAP UP [PHONE_NUMBER] Assigned [PHON…" at bounding box center [46, 50] width 71 height 78
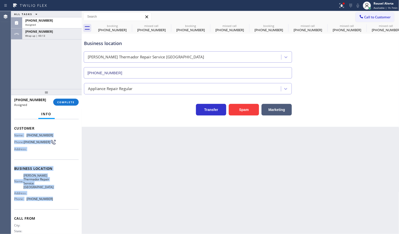
drag, startPoint x: 13, startPoint y: 134, endPoint x: 57, endPoint y: 200, distance: 78.7
click at [57, 200] on div "Context Queue: Appliance Repair Priority: 0 Task Age: [DEMOGRAPHIC_DATA] minute…" at bounding box center [46, 176] width 71 height 115
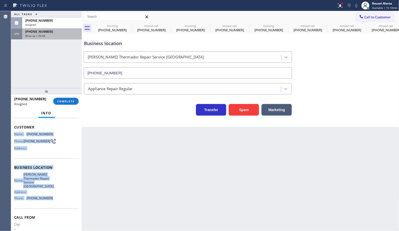
click at [54, 38] on div "[PHONE_NUMBER] Wrap up | 03:59" at bounding box center [50, 33] width 57 height 11
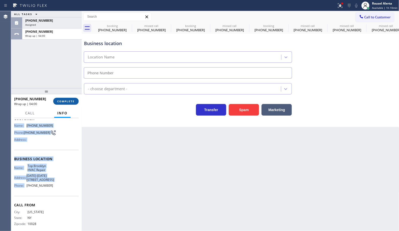
scroll to position [23, 0]
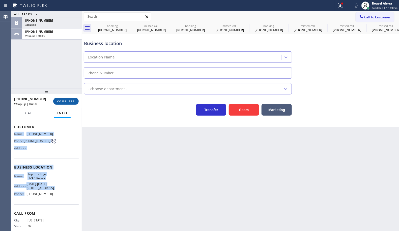
type input "[PHONE_NUMBER]"
click at [62, 100] on span "COMPLETE" at bounding box center [65, 102] width 17 height 4
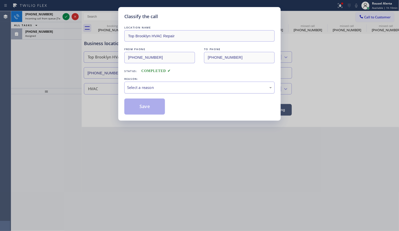
click at [141, 90] on div "Select a reason" at bounding box center [199, 88] width 145 height 6
click at [149, 105] on button "Save" at bounding box center [144, 107] width 41 height 16
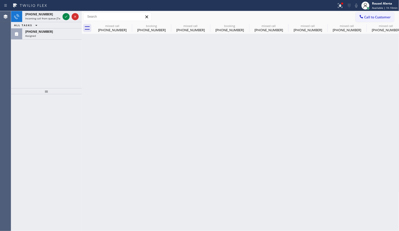
click at [64, 16] on icon at bounding box center [66, 17] width 6 height 6
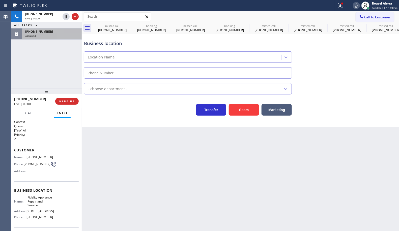
type input "[PHONE_NUMBER]"
click at [64, 36] on div "Assigned" at bounding box center [51, 36] width 53 height 4
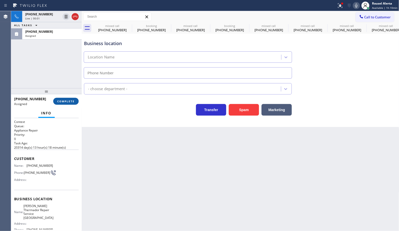
type input "[PHONE_NUMBER]"
click at [69, 102] on span "COMPLETE" at bounding box center [65, 102] width 17 height 4
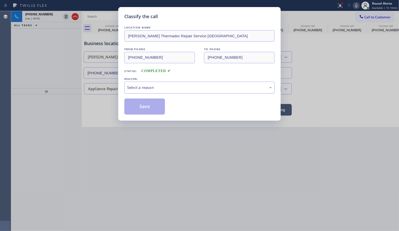
click at [147, 92] on div "Select a reason" at bounding box center [199, 88] width 150 height 12
click at [148, 111] on button "Save" at bounding box center [144, 107] width 41 height 16
click at [46, 19] on div "Classify the call LOCATION NAME [PERSON_NAME] Repair Service Aurora FROM PHONE …" at bounding box center [199, 115] width 399 height 231
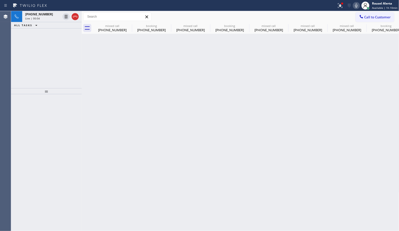
click at [46, 19] on div "Live | 00:04" at bounding box center [42, 19] width 35 height 4
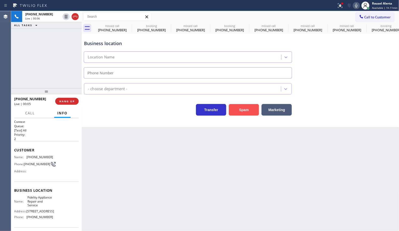
type input "[PHONE_NUMBER]"
click at [237, 113] on button "Spam" at bounding box center [244, 110] width 30 height 12
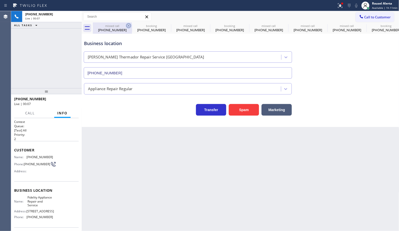
click at [128, 24] on icon at bounding box center [129, 26] width 6 height 6
click at [0, 0] on icon at bounding box center [0, 0] width 0 height 0
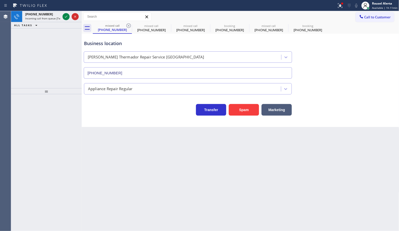
click at [128, 24] on icon at bounding box center [129, 26] width 6 height 6
click at [0, 0] on icon at bounding box center [0, 0] width 0 height 0
click at [204, 24] on icon at bounding box center [207, 26] width 6 height 6
click at [128, 24] on icon at bounding box center [129, 26] width 6 height 6
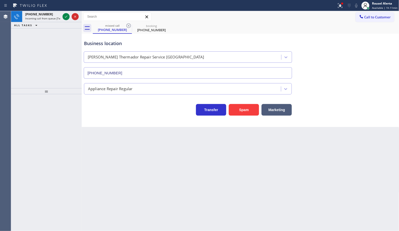
click at [0, 0] on icon at bounding box center [0, 0] width 0 height 0
click at [128, 24] on div "missed call [PHONE_NUMBER] booking [PHONE_NUMBER]" at bounding box center [246, 27] width 306 height 11
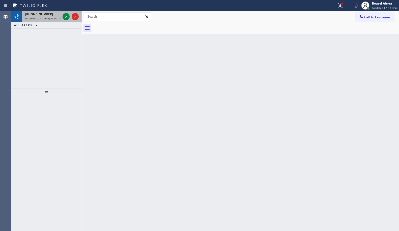
click at [55, 17] on span "Incoming call from queue [Test] All" at bounding box center [46, 19] width 42 height 4
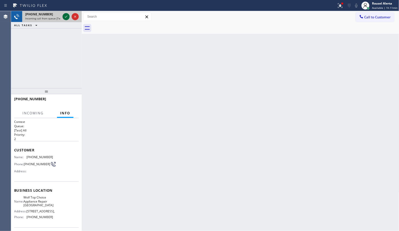
click at [66, 18] on icon at bounding box center [66, 17] width 6 height 6
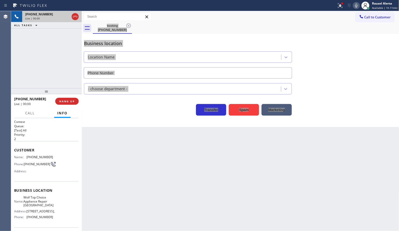
type input "[PHONE_NUMBER]"
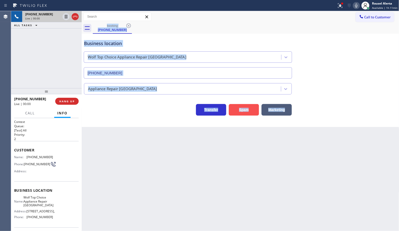
click at [247, 111] on button "Spam" at bounding box center [244, 110] width 30 height 12
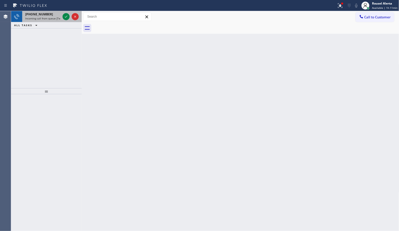
click at [58, 13] on div "[PHONE_NUMBER]" at bounding box center [42, 14] width 35 height 4
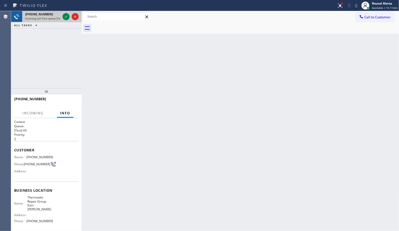
click at [61, 16] on div "[PHONE_NUMBER] Incoming call from queue [Test] All" at bounding box center [41, 16] width 39 height 11
click at [63, 17] on div at bounding box center [66, 17] width 7 height 6
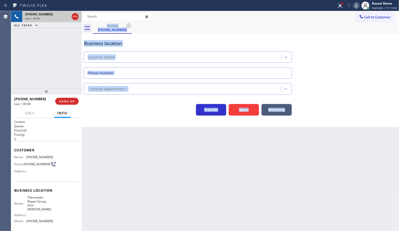
type input "[PHONE_NUMBER]"
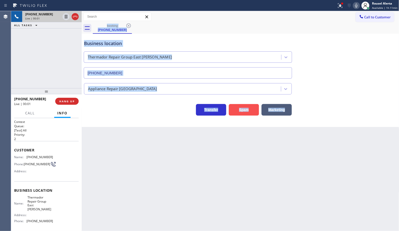
click at [249, 114] on button "Spam" at bounding box center [244, 110] width 30 height 12
click at [257, 163] on div "Back to Dashboard Change Sender ID Customers Technicians Select a contact Outbo…" at bounding box center [240, 121] width 317 height 220
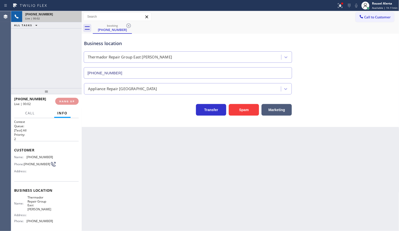
drag, startPoint x: 343, startPoint y: 5, endPoint x: 330, endPoint y: 57, distance: 53.1
click at [343, 5] on icon at bounding box center [340, 6] width 6 height 6
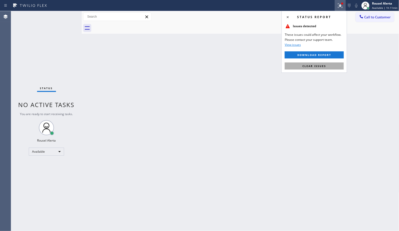
click at [329, 65] on button "Clear issues" at bounding box center [314, 66] width 59 height 7
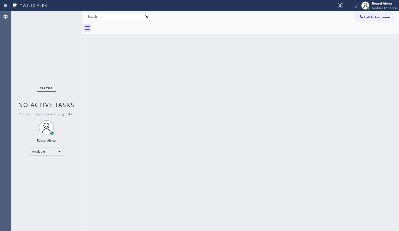
click at [323, 95] on div "Back to Dashboard Change Sender ID Customers Technicians Select a contact Outbo…" at bounding box center [240, 121] width 317 height 220
click at [110, 103] on div "Back to Dashboard Change Sender ID Customers Technicians Select a contact Outbo…" at bounding box center [240, 121] width 317 height 220
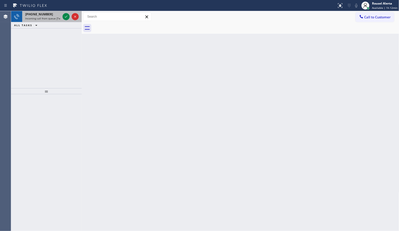
click at [47, 21] on div "[PHONE_NUMBER] Incoming call from queue [Test] All" at bounding box center [41, 16] width 39 height 11
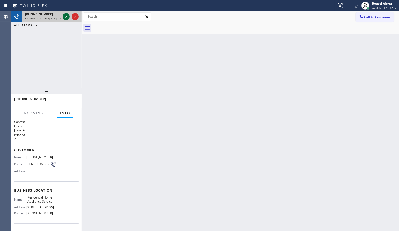
click at [65, 18] on icon at bounding box center [66, 17] width 6 height 6
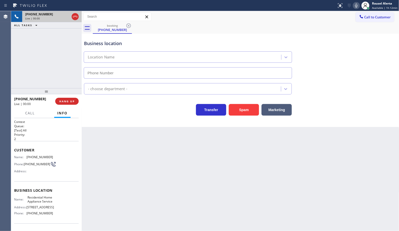
type input "[PHONE_NUMBER]"
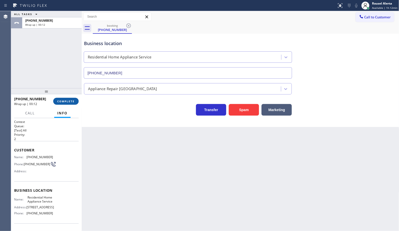
click at [72, 104] on button "COMPLETE" at bounding box center [65, 101] width 25 height 7
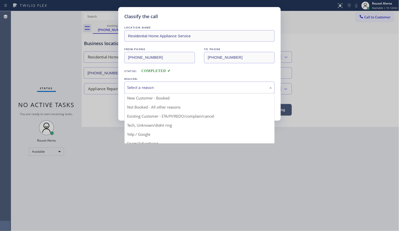
click at [134, 91] on div "Select a reason" at bounding box center [199, 88] width 150 height 12
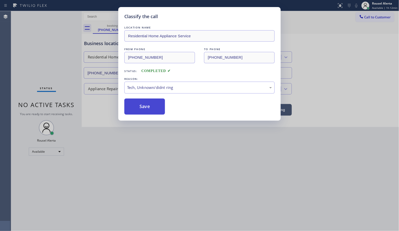
click at [151, 109] on button "Save" at bounding box center [144, 107] width 41 height 16
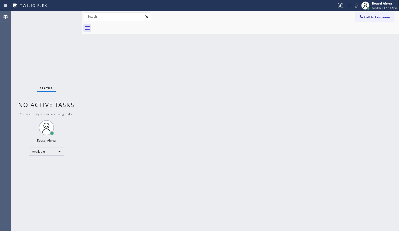
click at [229, 173] on div "Back to Dashboard Change Sender ID Customers Technicians Select a contact Outbo…" at bounding box center [240, 121] width 317 height 220
click at [82, 73] on div at bounding box center [82, 121] width 0 height 220
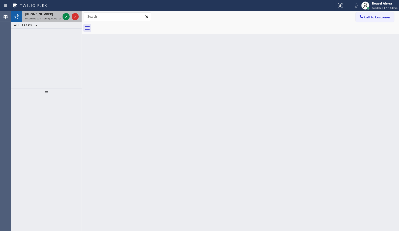
click at [58, 16] on div "[PHONE_NUMBER]" at bounding box center [42, 14] width 35 height 4
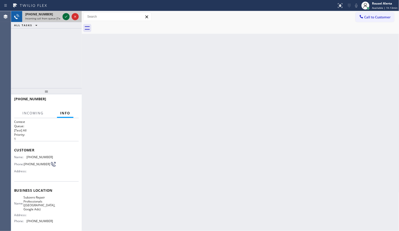
click at [63, 17] on icon at bounding box center [66, 17] width 6 height 6
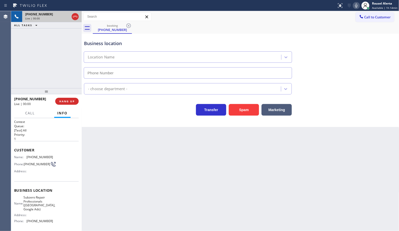
type input "[PHONE_NUMBER]"
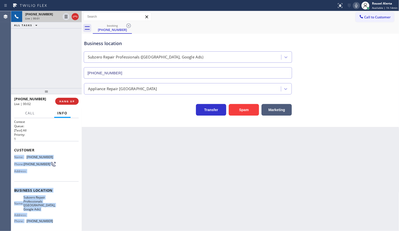
drag, startPoint x: 13, startPoint y: 157, endPoint x: 60, endPoint y: 223, distance: 80.5
click at [60, 223] on div "Context Queue: [Test] All Priority: 1 Customer Name: [PHONE_NUMBER] Phone: [PHO…" at bounding box center [46, 174] width 71 height 113
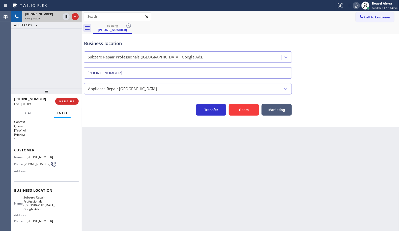
drag, startPoint x: 65, startPoint y: 38, endPoint x: 63, endPoint y: 29, distance: 9.3
click at [65, 38] on div "[PHONE_NUMBER] Live | 00:09 ALL TASKS ALL TASKS ACTIVE TASKS TASKS IN WRAP UP" at bounding box center [46, 49] width 71 height 77
click at [139, 162] on div "Back to Dashboard Change Sender ID Customers Technicians Select a contact Outbo…" at bounding box center [240, 121] width 317 height 220
click at [67, 102] on span "HANG UP" at bounding box center [66, 102] width 15 height 4
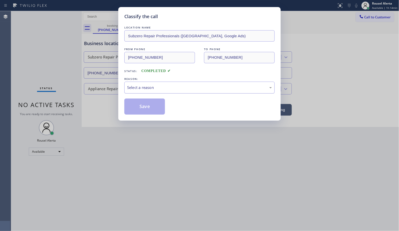
click at [173, 87] on div "Select a reason" at bounding box center [199, 88] width 145 height 6
click at [152, 104] on button "Save" at bounding box center [144, 107] width 41 height 16
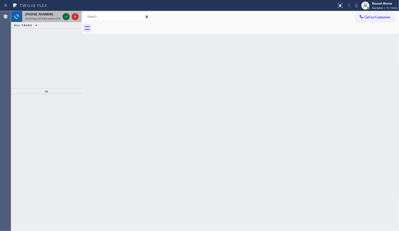
click at [66, 16] on icon at bounding box center [66, 17] width 6 height 6
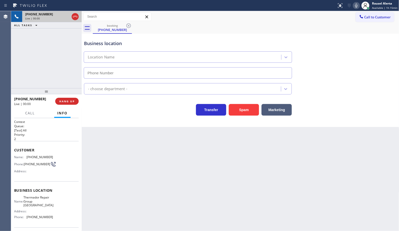
type input "[PHONE_NUMBER]"
click at [242, 113] on button "Spam" at bounding box center [244, 110] width 30 height 12
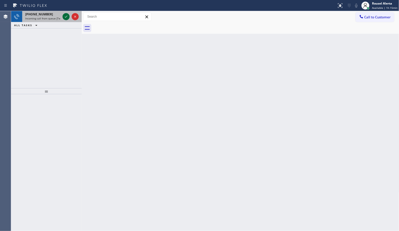
click at [66, 17] on icon at bounding box center [66, 17] width 3 height 2
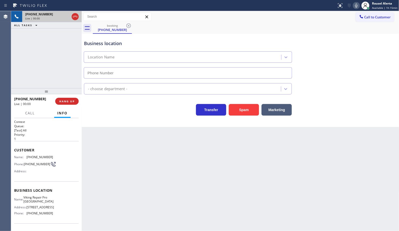
type input "[PHONE_NUMBER]"
click at [237, 109] on button "Spam" at bounding box center [244, 110] width 30 height 12
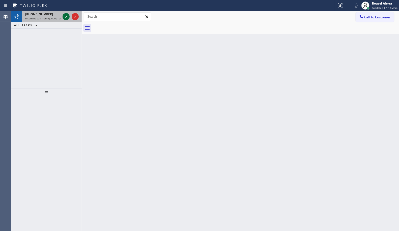
click at [67, 17] on icon at bounding box center [66, 17] width 6 height 6
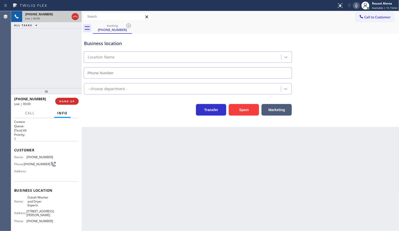
type input "[PHONE_NUMBER]"
click at [134, 186] on div "Back to Dashboard Change Sender ID Customers Technicians Select a contact Outbo…" at bounding box center [240, 121] width 317 height 220
click at [244, 174] on div "Back to Dashboard Change Sender ID Customers Technicians Select a contact Outbo…" at bounding box center [240, 121] width 317 height 220
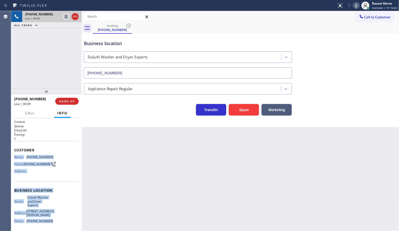
drag, startPoint x: 13, startPoint y: 156, endPoint x: 49, endPoint y: 217, distance: 70.9
click at [49, 217] on div "Context Queue: [Test] All Priority: 1 Customer Name: [PHONE_NUMBER] Phone: [PHO…" at bounding box center [46, 174] width 71 height 113
click at [68, 188] on div "Business location Name: [GEOGRAPHIC_DATA] Washer and Dryer Experts Address: [ST…" at bounding box center [46, 206] width 65 height 50
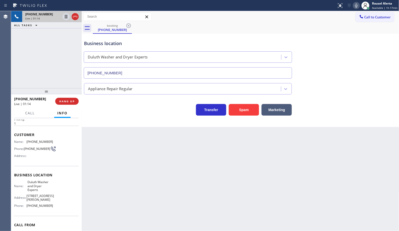
scroll to position [37, 0]
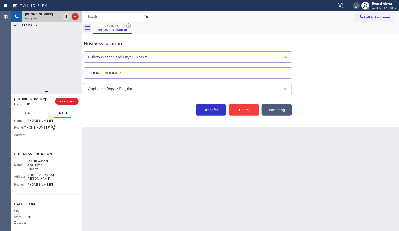
click at [64, 43] on div "[PHONE_NUMBER] Live | 03:01 ALL TASKS ALL TASKS ACTIVE TASKS TASKS IN WRAP UP" at bounding box center [46, 49] width 71 height 77
click at [65, 17] on icon at bounding box center [66, 17] width 6 height 6
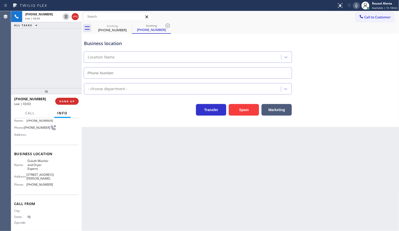
type input "[PHONE_NUMBER]"
click at [357, 6] on icon at bounding box center [356, 6] width 6 height 6
drag, startPoint x: 61, startPoint y: 58, endPoint x: 65, endPoint y: 30, distance: 28.3
click at [61, 58] on div "[PHONE_NUMBER] Live | 04:41 ALL TASKS ALL TASKS ACTIVE TASKS TASKS IN WRAP UP" at bounding box center [46, 49] width 71 height 77
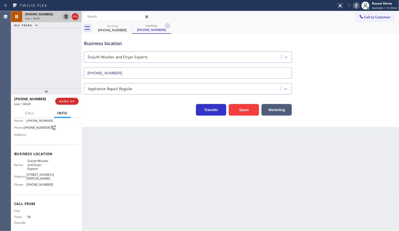
click at [65, 16] on icon at bounding box center [66, 17] width 4 height 4
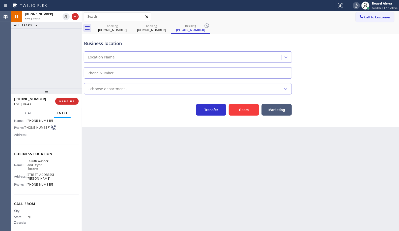
type input "[PHONE_NUMBER]"
click at [357, 5] on icon at bounding box center [356, 6] width 3 height 4
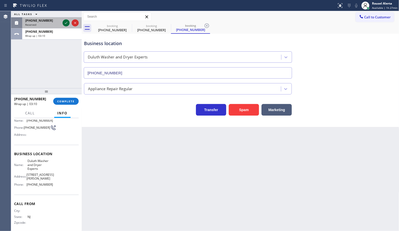
click at [66, 21] on icon at bounding box center [66, 23] width 6 height 6
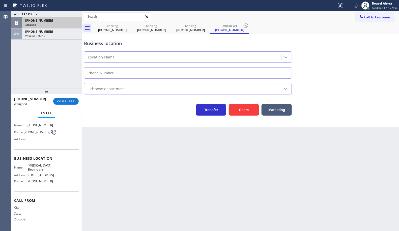
scroll to position [9, 0]
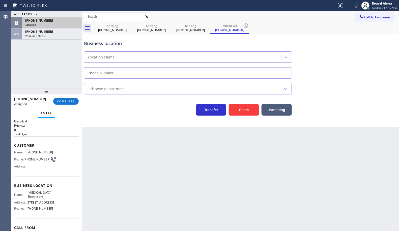
type input "[PHONE_NUMBER]"
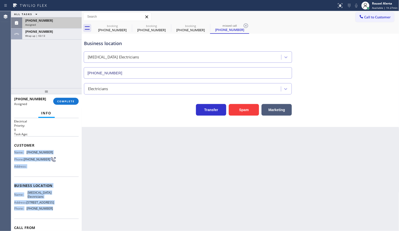
drag, startPoint x: 13, startPoint y: 152, endPoint x: 55, endPoint y: 212, distance: 73.0
click at [55, 212] on div "Context Queue: Electrical Priority: 0 Task Age: Customer Name: [PHONE_NUMBER] P…" at bounding box center [46, 174] width 71 height 113
click at [50, 21] on div "[PHONE_NUMBER]" at bounding box center [51, 20] width 53 height 4
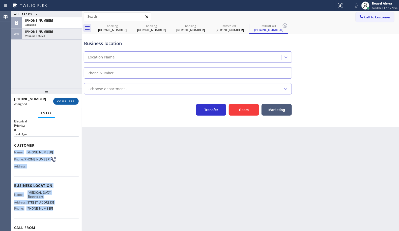
type input "[PHONE_NUMBER]"
click at [57, 101] on span "COMPLETE" at bounding box center [65, 102] width 17 height 4
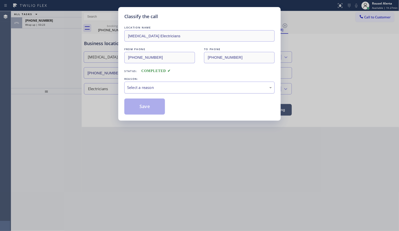
click at [133, 85] on div "Select a reason" at bounding box center [199, 88] width 145 height 6
drag, startPoint x: 141, startPoint y: 105, endPoint x: 122, endPoint y: 87, distance: 26.2
click at [141, 105] on button "Save" at bounding box center [144, 107] width 41 height 16
click at [66, 23] on div "Wrap up | 03:25" at bounding box center [51, 25] width 53 height 4
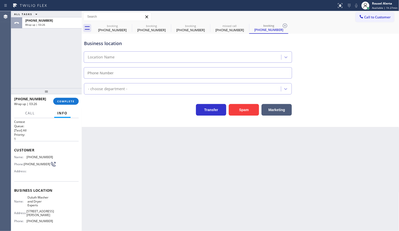
click at [66, 23] on div "Wrap up | 03:26" at bounding box center [51, 25] width 53 height 4
type input "[PHONE_NUMBER]"
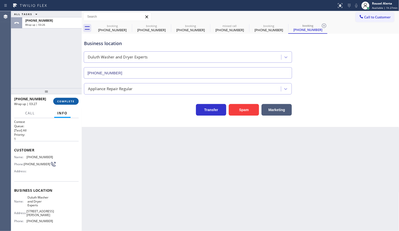
click at [71, 101] on span "COMPLETE" at bounding box center [65, 102] width 17 height 4
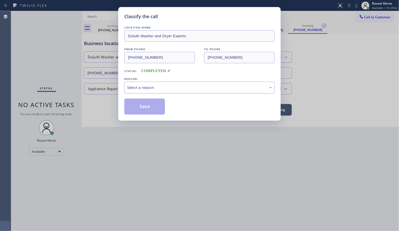
click at [136, 89] on div "Select a reason" at bounding box center [199, 88] width 145 height 6
click at [138, 110] on button "Save" at bounding box center [144, 107] width 41 height 16
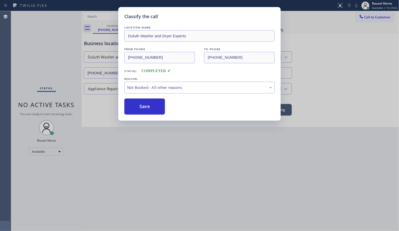
click at [168, 162] on div "Classify the call LOCATION NAME [GEOGRAPHIC_DATA] Washer and Dryer Experts FROM…" at bounding box center [199, 115] width 399 height 231
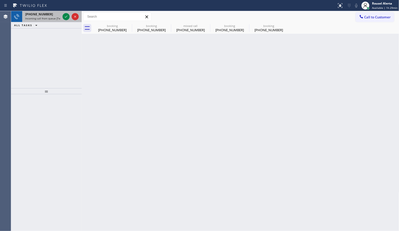
click at [49, 15] on div "[PHONE_NUMBER]" at bounding box center [42, 14] width 35 height 4
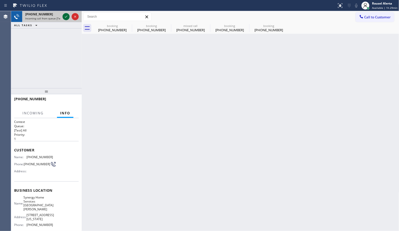
click at [63, 17] on icon at bounding box center [66, 17] width 6 height 6
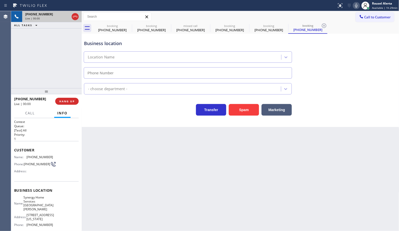
type input "[PHONE_NUMBER]"
click at [46, 46] on div "[PHONE_NUMBER] Live | 00:10 ALL TASKS ALL TASKS ACTIVE TASKS TASKS IN WRAP UP" at bounding box center [46, 49] width 71 height 77
click at [62, 100] on span "HANG UP" at bounding box center [66, 102] width 15 height 4
click at [132, 183] on div "Back to Dashboard Change Sender ID Customers Technicians Select a contact Outbo…" at bounding box center [240, 121] width 317 height 220
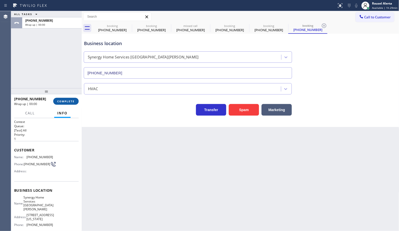
click at [64, 102] on span "COMPLETE" at bounding box center [65, 102] width 17 height 4
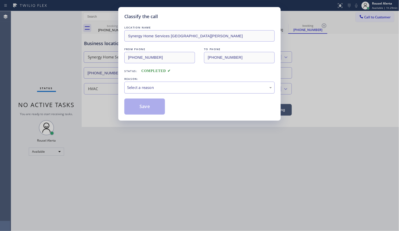
click at [145, 90] on div "Select a reason" at bounding box center [199, 88] width 145 height 6
click at [149, 112] on button "Save" at bounding box center [144, 107] width 41 height 16
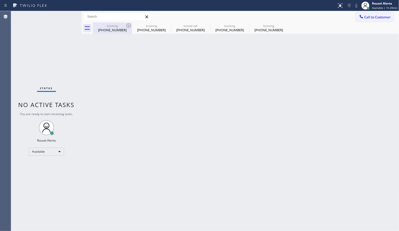
click at [125, 24] on div "booking" at bounding box center [112, 26] width 38 height 4
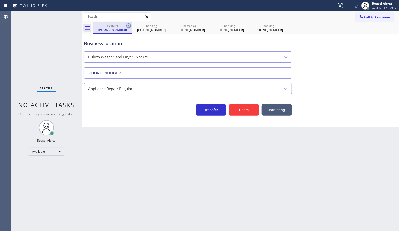
click at [127, 24] on icon at bounding box center [128, 25] width 5 height 5
click at [0, 0] on icon at bounding box center [0, 0] width 0 height 0
click at [127, 24] on icon at bounding box center [128, 25] width 5 height 5
click at [0, 0] on icon at bounding box center [0, 0] width 0 height 0
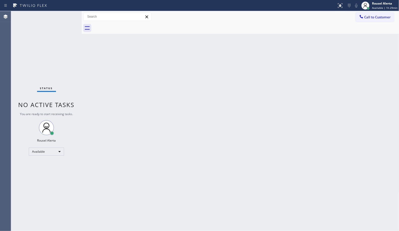
click at [127, 24] on div at bounding box center [246, 27] width 306 height 11
click at [63, 16] on div "Status No active tasks You are ready to start receiving tasks. Rousel Alerta Av…" at bounding box center [46, 121] width 71 height 220
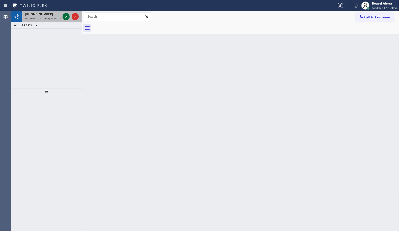
click at [63, 16] on div at bounding box center [66, 17] width 7 height 6
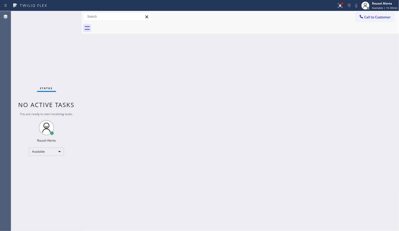
click at [62, 16] on div "Status No active tasks You are ready to start receiving tasks. Rousel Alerta Av…" at bounding box center [46, 121] width 71 height 220
click at [342, 3] on div at bounding box center [341, 3] width 3 height 3
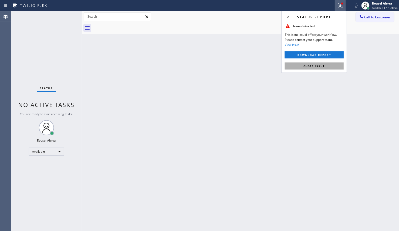
click at [326, 66] on button "Clear issue" at bounding box center [314, 66] width 59 height 7
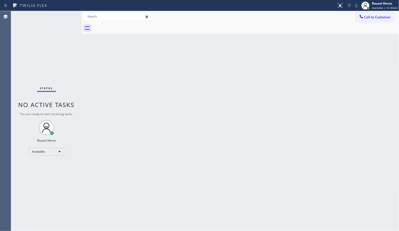
click at [275, 101] on div "Back to Dashboard Change Sender ID Customers Technicians Select a contact Outbo…" at bounding box center [240, 121] width 317 height 220
click at [332, 107] on div "Back to Dashboard Change Sender ID Customers Technicians Select a contact Outbo…" at bounding box center [240, 121] width 317 height 220
drag, startPoint x: 377, startPoint y: 5, endPoint x: 375, endPoint y: 8, distance: 3.8
click at [377, 5] on div "Rousel Alerta" at bounding box center [384, 3] width 25 height 4
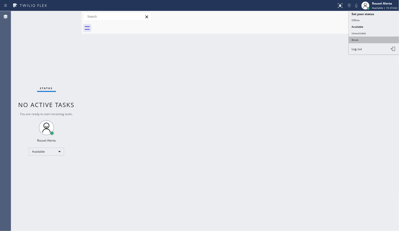
click at [365, 38] on button "Break" at bounding box center [374, 40] width 50 height 7
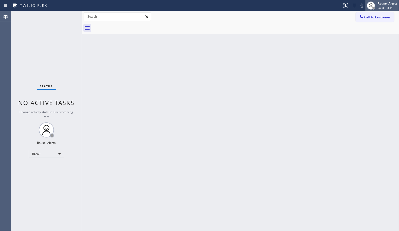
click at [385, 6] on span "Break | 3:11" at bounding box center [384, 8] width 15 height 4
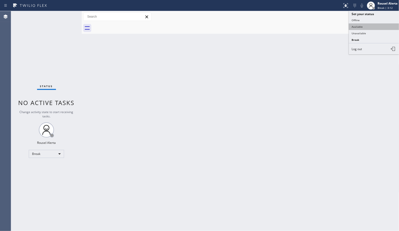
click at [381, 25] on button "Available" at bounding box center [374, 26] width 50 height 7
click at [369, 95] on div "Back to Dashboard Change Sender ID Customers Technicians Select a contact Outbo…" at bounding box center [240, 121] width 317 height 220
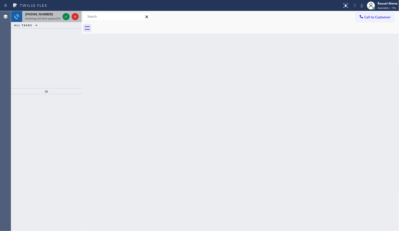
click at [56, 18] on span "Incoming call from queue [Test] All" at bounding box center [46, 19] width 42 height 4
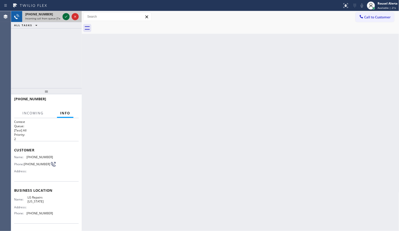
click at [63, 17] on icon at bounding box center [66, 17] width 6 height 6
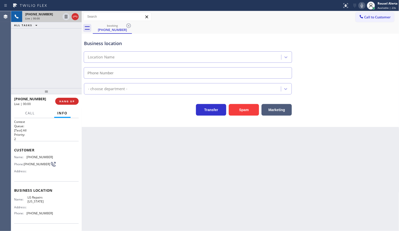
type input "[PHONE_NUMBER]"
click at [238, 112] on button "Spam" at bounding box center [244, 110] width 30 height 12
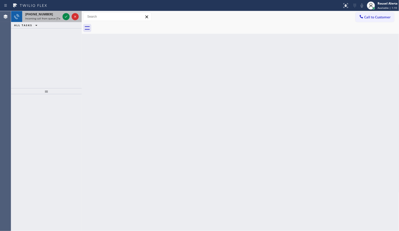
click at [49, 18] on span "Incoming call from queue [Test] All" at bounding box center [46, 19] width 42 height 4
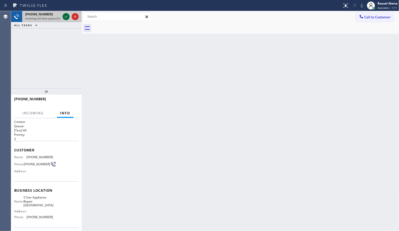
click at [66, 16] on icon at bounding box center [66, 17] width 6 height 6
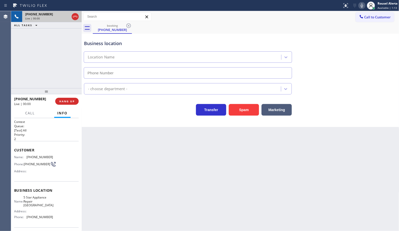
type input "[PHONE_NUMBER]"
click at [248, 109] on button "Spam" at bounding box center [244, 110] width 30 height 12
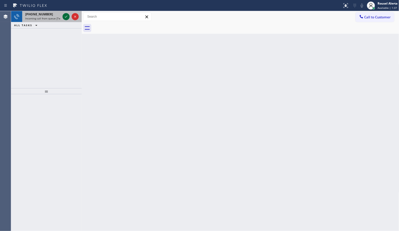
drag, startPoint x: 43, startPoint y: 17, endPoint x: 62, endPoint y: 16, distance: 19.4
click at [44, 17] on span "Incoming call from queue [Test] All" at bounding box center [46, 19] width 42 height 4
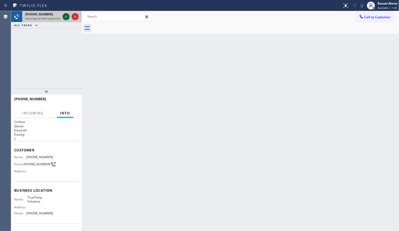
click at [63, 14] on icon at bounding box center [66, 17] width 6 height 6
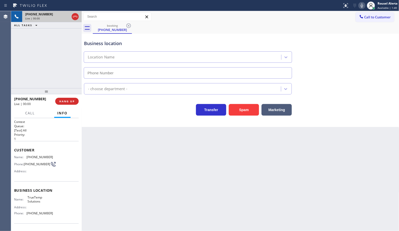
type input "[PHONE_NUMBER]"
click at [241, 108] on button "Spam" at bounding box center [244, 110] width 30 height 12
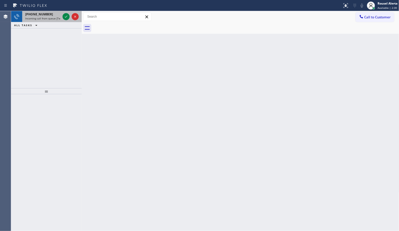
click at [57, 20] on div "[PHONE_NUMBER] Incoming call from queue [Test] All" at bounding box center [41, 16] width 39 height 11
click at [61, 17] on div at bounding box center [70, 16] width 18 height 11
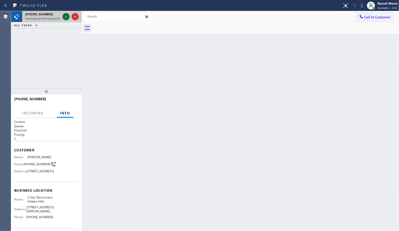
click at [63, 17] on icon at bounding box center [66, 17] width 6 height 6
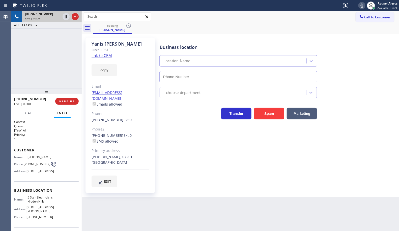
type input "[PHONE_NUMBER]"
click at [109, 56] on link "link to CRM" at bounding box center [101, 55] width 20 height 5
click at [65, 16] on icon at bounding box center [66, 17] width 6 height 6
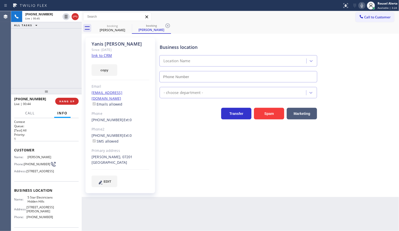
type input "[PHONE_NUMBER]"
click at [362, 6] on icon at bounding box center [362, 6] width 6 height 6
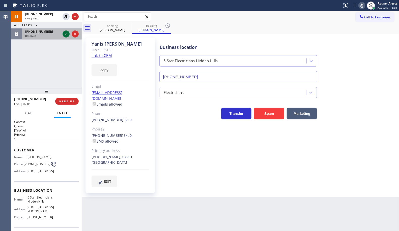
click at [66, 37] on icon at bounding box center [66, 34] width 6 height 6
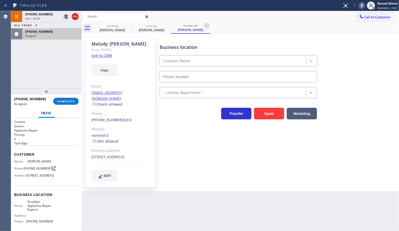
type input "[PHONE_NUMBER]"
drag, startPoint x: 11, startPoint y: 161, endPoint x: 32, endPoint y: 193, distance: 38.8
click at [32, 193] on div "Agent Desktop Classify the call LOCATION NAME 5 Star Appliance Repair FROM PHON…" at bounding box center [199, 121] width 399 height 220
click at [49, 163] on span "[PERSON_NAME]" at bounding box center [39, 162] width 25 height 4
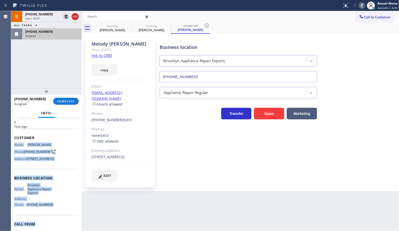
scroll to position [32, 0]
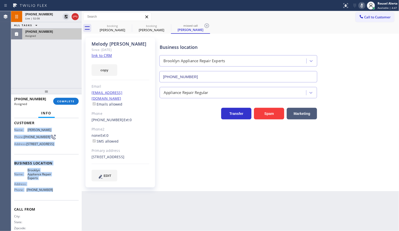
drag, startPoint x: 13, startPoint y: 160, endPoint x: 55, endPoint y: 206, distance: 61.7
click at [55, 206] on div "Context Queue: Appliance Repair Priority: 0 Task Age: Customer Name: [PERSON_NA…" at bounding box center [46, 174] width 71 height 113
click at [65, 37] on div "Assigned" at bounding box center [51, 36] width 53 height 4
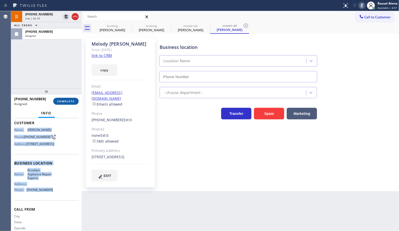
click at [67, 98] on button "COMPLETE" at bounding box center [65, 101] width 25 height 7
type input "[PHONE_NUMBER]"
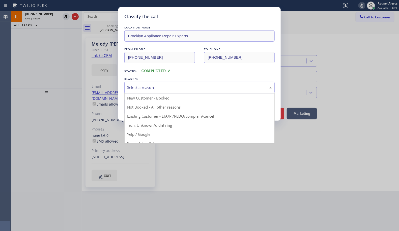
click at [142, 82] on div "Select a reason" at bounding box center [199, 88] width 150 height 12
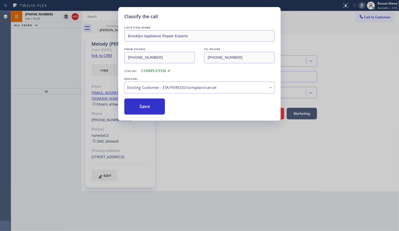
drag, startPoint x: 170, startPoint y: 117, endPoint x: 152, endPoint y: 116, distance: 18.1
click at [148, 112] on button "Save" at bounding box center [144, 107] width 41 height 16
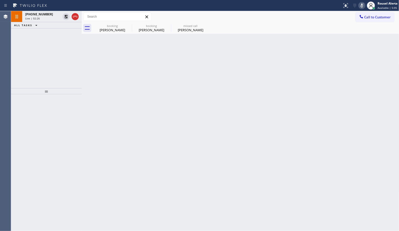
click at [39, 18] on div "Live | 02:26" at bounding box center [42, 19] width 35 height 4
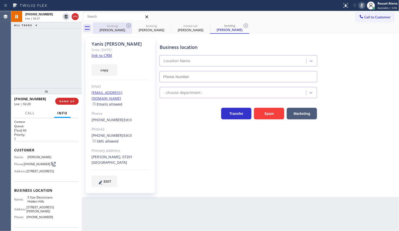
click at [109, 26] on div "booking" at bounding box center [112, 26] width 38 height 4
type input "[PHONE_NUMBER]"
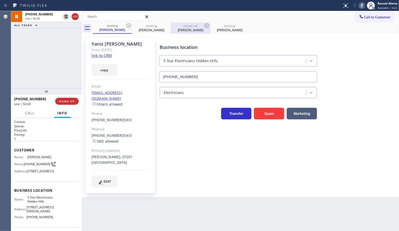
drag, startPoint x: 65, startPoint y: 15, endPoint x: 199, endPoint y: 26, distance: 134.5
click at [65, 15] on icon at bounding box center [66, 17] width 4 height 4
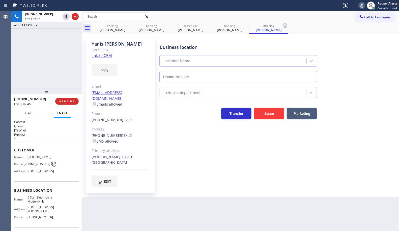
click at [361, 6] on icon at bounding box center [362, 6] width 6 height 6
type input "[PHONE_NUMBER]"
click at [47, 41] on div "[PHONE_NUMBER] Live | 03:01 ALL TASKS ALL TASKS ACTIVE TASKS TASKS IN WRAP UP" at bounding box center [46, 49] width 71 height 77
click at [160, 201] on div "Back to Dashboard Change Sender ID Customers Technicians Select a contact Outbo…" at bounding box center [240, 121] width 317 height 220
drag, startPoint x: 50, startPoint y: 54, endPoint x: 123, endPoint y: 171, distance: 137.5
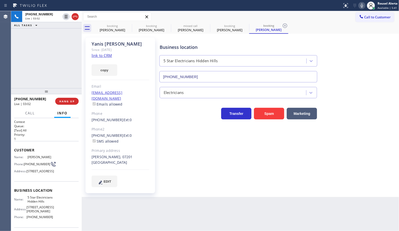
click at [54, 59] on div "[PHONE_NUMBER] Live | 03:02 ALL TASKS ALL TASKS ACTIVE TASKS TASKS IN WRAP UP" at bounding box center [46, 49] width 71 height 77
click at [173, 214] on div "Back to Dashboard Change Sender ID Customers Technicians Select a contact Outbo…" at bounding box center [240, 121] width 317 height 220
click at [63, 100] on span "HANG UP" at bounding box center [66, 102] width 15 height 4
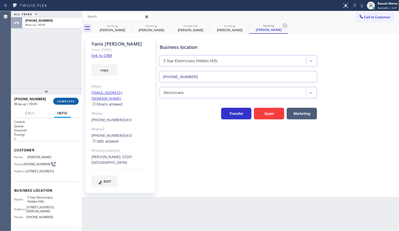
click at [63, 100] on span "COMPLETE" at bounding box center [65, 102] width 17 height 4
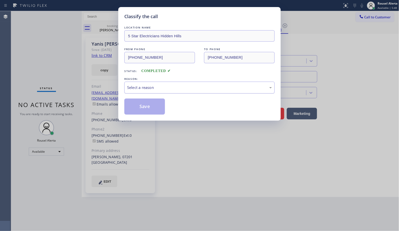
click at [136, 89] on div "Select a reason" at bounding box center [199, 88] width 145 height 6
click at [147, 108] on button "Save" at bounding box center [144, 107] width 41 height 16
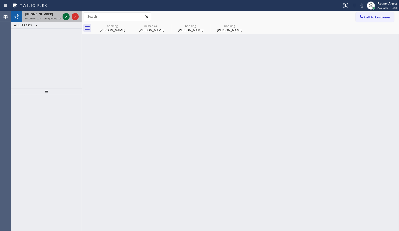
click at [63, 17] on icon at bounding box center [66, 17] width 6 height 6
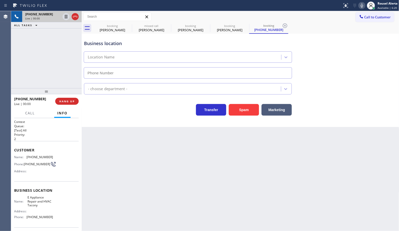
type input "[PHONE_NUMBER]"
click at [238, 117] on div "Business location E Appliance Repair & HVAC Tacony [PHONE_NUMBER] Appliance Rep…" at bounding box center [240, 80] width 317 height 93
click at [239, 108] on button "Spam" at bounding box center [244, 110] width 30 height 12
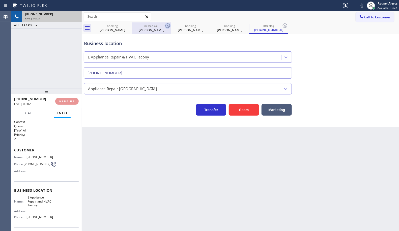
click at [0, 0] on icon at bounding box center [0, 0] width 0 height 0
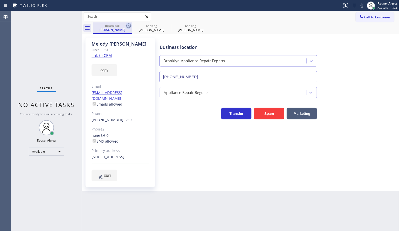
click at [129, 24] on icon at bounding box center [129, 26] width 6 height 6
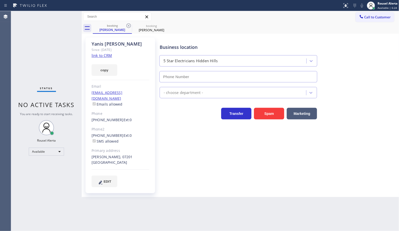
type input "[PHONE_NUMBER]"
click at [129, 24] on icon at bounding box center [129, 26] width 6 height 6
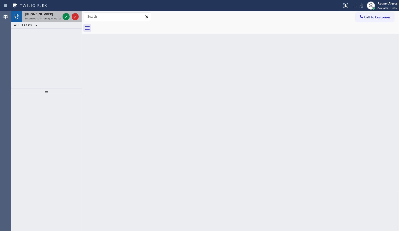
click at [52, 15] on div "[PHONE_NUMBER]" at bounding box center [42, 14] width 35 height 4
click at [64, 18] on icon at bounding box center [66, 17] width 6 height 6
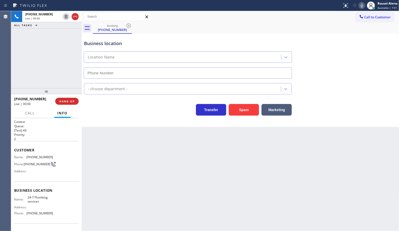
type input "[PHONE_NUMBER]"
click at [236, 112] on button "Spam" at bounding box center [244, 110] width 30 height 12
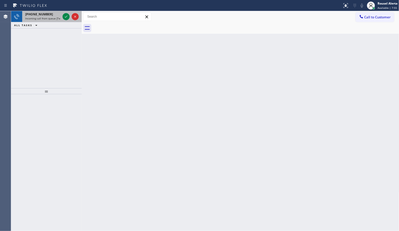
click at [54, 15] on div "[PHONE_NUMBER]" at bounding box center [42, 14] width 35 height 4
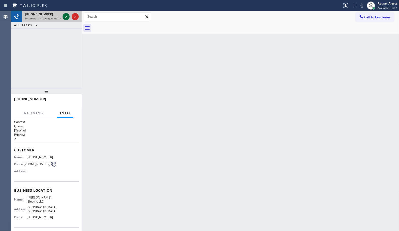
click at [65, 14] on icon at bounding box center [66, 17] width 6 height 6
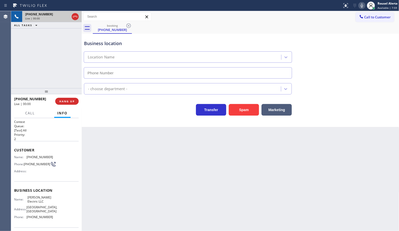
type input "[PHONE_NUMBER]"
click at [235, 108] on button "Spam" at bounding box center [244, 110] width 30 height 12
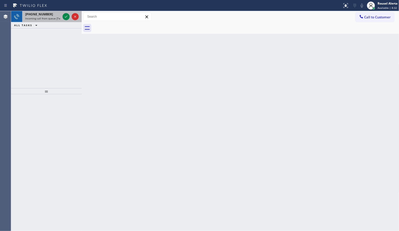
click at [56, 17] on span "Incoming call from queue [Test] All" at bounding box center [46, 19] width 42 height 4
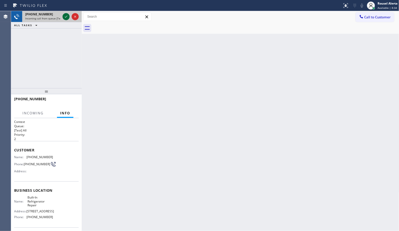
click at [64, 15] on icon at bounding box center [66, 17] width 6 height 6
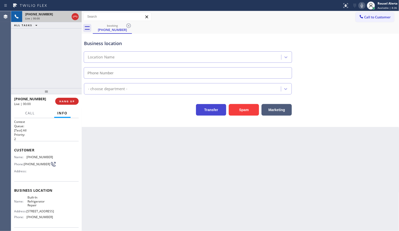
type input "[PHONE_NUMBER]"
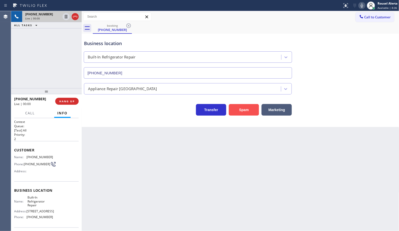
click at [245, 109] on button "Spam" at bounding box center [244, 110] width 30 height 12
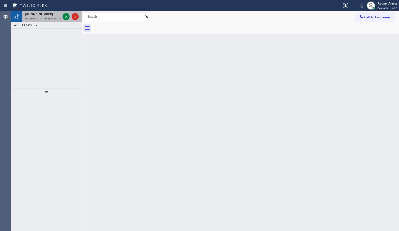
click at [48, 17] on span "Incoming call from queue [Test] All" at bounding box center [46, 19] width 42 height 4
drag, startPoint x: 51, startPoint y: 19, endPoint x: 61, endPoint y: 18, distance: 10.1
click at [50, 19] on span "Incoming call from queue [Test] All" at bounding box center [46, 19] width 42 height 4
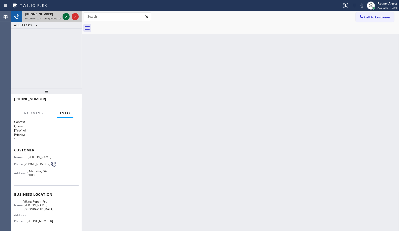
click at [64, 18] on icon at bounding box center [66, 17] width 6 height 6
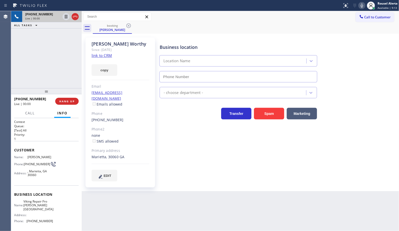
type input "[PHONE_NUMBER]"
click at [105, 55] on link "link to CRM" at bounding box center [101, 55] width 20 height 5
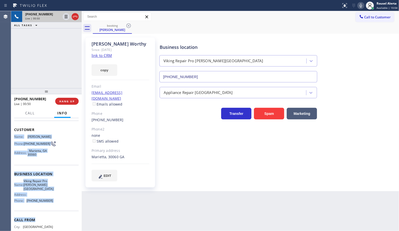
scroll to position [32, 0]
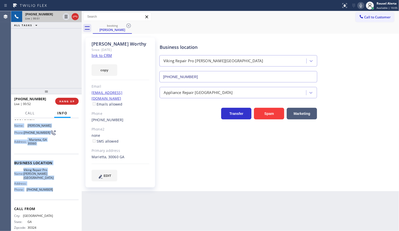
drag, startPoint x: 14, startPoint y: 158, endPoint x: 52, endPoint y: 191, distance: 50.2
click at [51, 191] on div "Context Queue: [Test] All Priority: 1 Customer Name: [PERSON_NAME] Phone: [PHON…" at bounding box center [46, 163] width 65 height 150
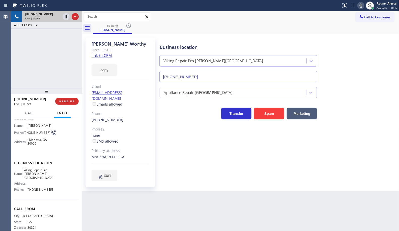
drag, startPoint x: 63, startPoint y: 62, endPoint x: 49, endPoint y: 30, distance: 34.4
click at [63, 62] on div "[PHONE_NUMBER] Live | 00:59 ALL TASKS ALL TASKS ACTIVE TASKS TASKS IN WRAP UP" at bounding box center [46, 49] width 71 height 77
click at [62, 36] on div "[PHONE_NUMBER] Live | 01:06 ALL TASKS ALL TASKS ACTIVE TASKS TASKS IN WRAP UP" at bounding box center [46, 49] width 71 height 77
click at [66, 19] on icon at bounding box center [66, 17] width 6 height 6
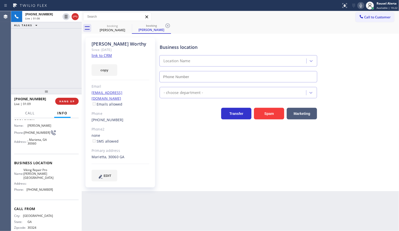
type input "[PHONE_NUMBER]"
click at [360, 7] on icon at bounding box center [361, 6] width 6 height 6
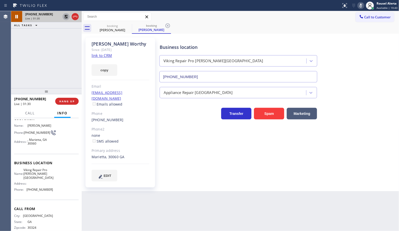
click at [63, 17] on icon at bounding box center [66, 17] width 6 height 6
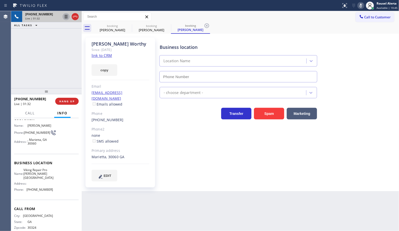
type input "[PHONE_NUMBER]"
click at [362, 6] on icon at bounding box center [361, 6] width 6 height 6
click at [73, 18] on icon at bounding box center [75, 17] width 6 height 6
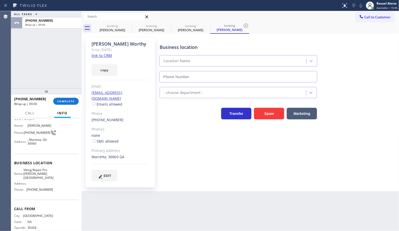
type input "[PHONE_NUMBER]"
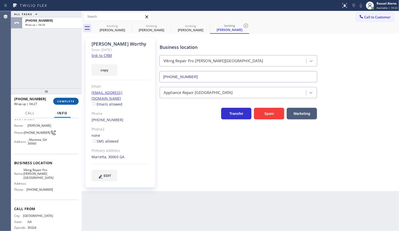
click at [62, 104] on button "COMPLETE" at bounding box center [65, 101] width 25 height 7
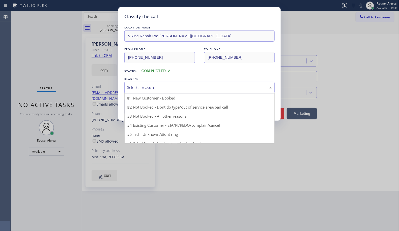
click at [141, 88] on div "Select a reason" at bounding box center [199, 88] width 145 height 6
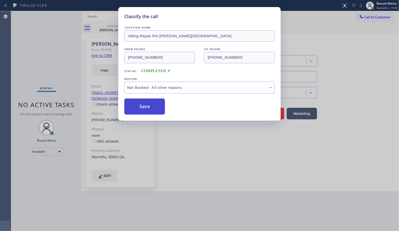
click at [151, 107] on button "Save" at bounding box center [144, 107] width 41 height 16
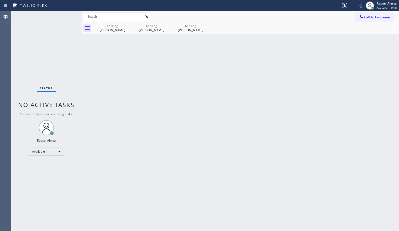
click at [43, 55] on div "Status No active tasks You are ready to start receiving tasks. Rousel Alerta Av…" at bounding box center [46, 121] width 71 height 220
click at [128, 27] on icon at bounding box center [129, 26] width 6 height 6
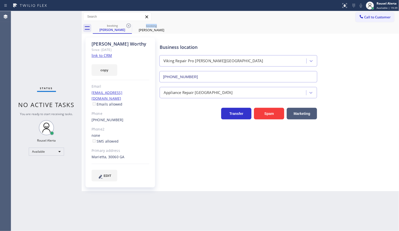
click at [128, 27] on icon at bounding box center [129, 26] width 6 height 6
click at [0, 0] on icon at bounding box center [0, 0] width 0 height 0
click at [128, 27] on div "booking [PERSON_NAME] booking [PERSON_NAME]" at bounding box center [246, 27] width 306 height 11
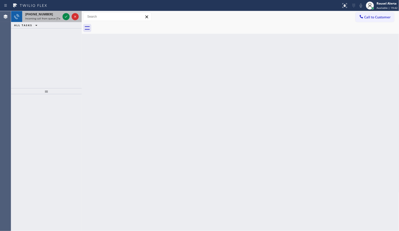
click at [50, 14] on div "[PHONE_NUMBER]" at bounding box center [42, 14] width 35 height 4
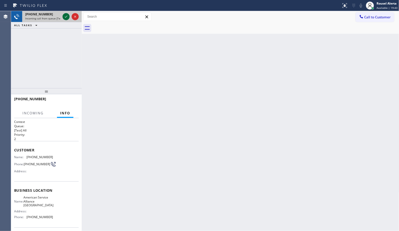
click at [63, 16] on icon at bounding box center [66, 17] width 6 height 6
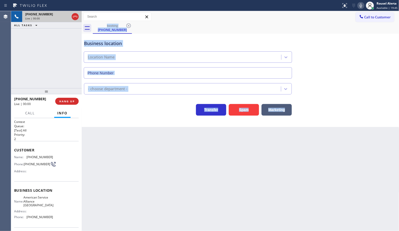
type input "[PHONE_NUMBER]"
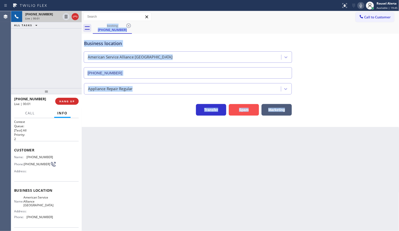
click at [241, 113] on button "Spam" at bounding box center [244, 110] width 30 height 12
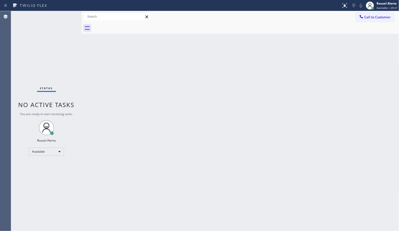
click at [138, 117] on div "Back to Dashboard Change Sender ID Customers Technicians Select a contact Outbo…" at bounding box center [240, 121] width 317 height 220
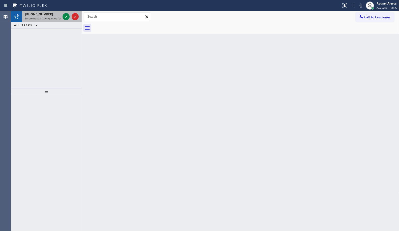
click at [55, 13] on div "[PHONE_NUMBER]" at bounding box center [42, 14] width 35 height 4
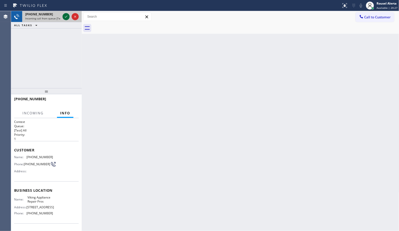
click at [63, 16] on div at bounding box center [66, 17] width 7 height 6
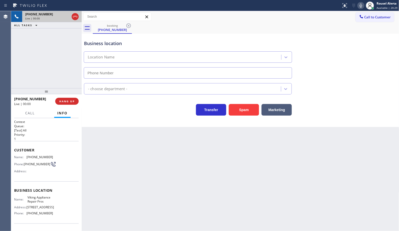
type input "[PHONE_NUMBER]"
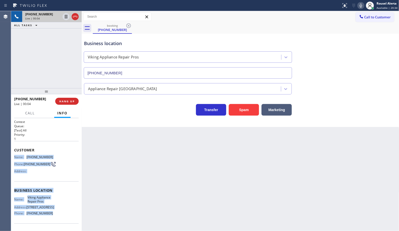
drag, startPoint x: 13, startPoint y: 156, endPoint x: 50, endPoint y: 216, distance: 71.0
click at [50, 216] on div "Context Queue: [Test] All Priority: 1 Customer Name: [PHONE_NUMBER] Phone: [PHO…" at bounding box center [46, 174] width 71 height 113
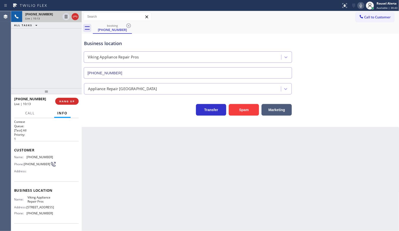
click at [52, 50] on div "[PHONE_NUMBER] Live | 10:13 ALL TASKS ALL TASKS ACTIVE TASKS TASKS IN WRAP UP" at bounding box center [46, 49] width 71 height 77
click at [64, 103] on button "HANG UP" at bounding box center [66, 101] width 23 height 7
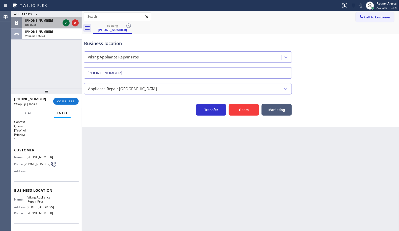
click at [64, 22] on icon at bounding box center [66, 23] width 6 height 6
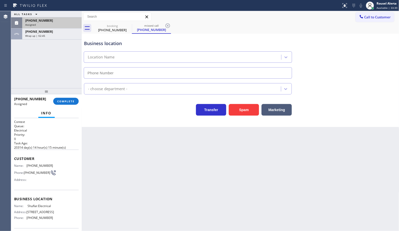
type input "[PHONE_NUMBER]"
click at [223, 221] on div "Back to Dashboard Change Sender ID Customers Technicians Select a contact Outbo…" at bounding box center [240, 121] width 317 height 220
click at [47, 21] on div "[PHONE_NUMBER]" at bounding box center [51, 20] width 53 height 4
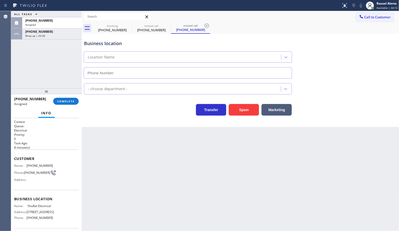
type input "[PHONE_NUMBER]"
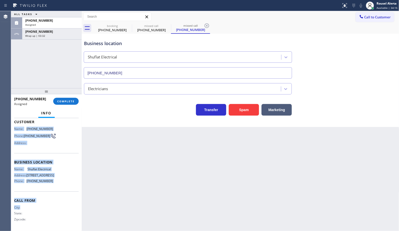
scroll to position [45, 0]
drag, startPoint x: 12, startPoint y: 165, endPoint x: 57, endPoint y: 187, distance: 49.9
click at [57, 187] on div "Context Queue: Electrical Priority: 0 Task Age: [DEMOGRAPHIC_DATA] minute(s) Cu…" at bounding box center [46, 174] width 71 height 113
click at [383, 7] on span "Available | 34:31" at bounding box center [386, 8] width 21 height 4
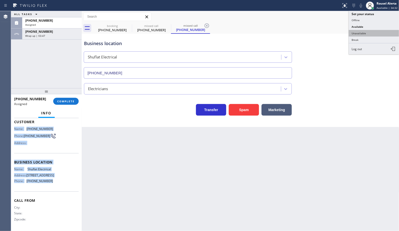
click at [368, 32] on button "Unavailable" at bounding box center [374, 33] width 50 height 7
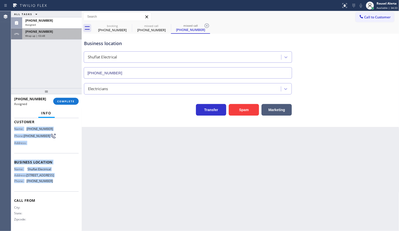
click at [68, 39] on div "[PHONE_NUMBER] Wrap up | 03:48" at bounding box center [50, 33] width 57 height 11
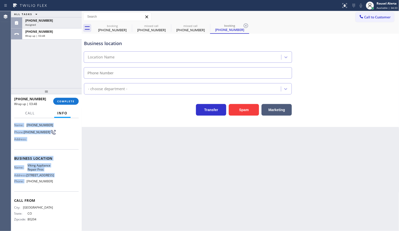
scroll to position [37, 0]
type input "[PHONE_NUMBER]"
click at [71, 102] on span "COMPLETE" at bounding box center [65, 102] width 17 height 4
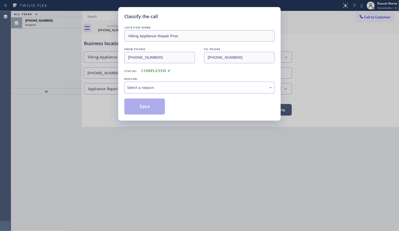
click at [143, 88] on div "Select a reason" at bounding box center [199, 88] width 145 height 6
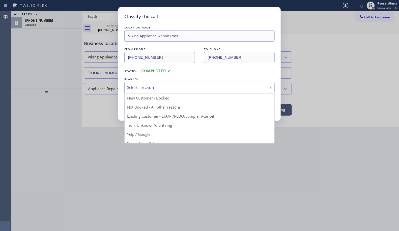
drag, startPoint x: 157, startPoint y: 98, endPoint x: 140, endPoint y: 107, distance: 19.2
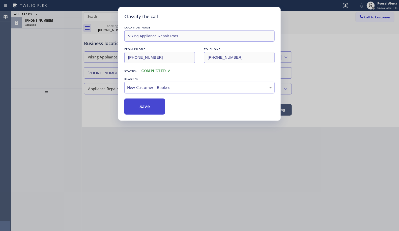
click at [140, 107] on button "Save" at bounding box center [144, 107] width 41 height 16
click at [56, 23] on div "Classify the call LOCATION NAME Viking Appliance Repair Pros FROM PHONE [PHONE_…" at bounding box center [199, 115] width 399 height 231
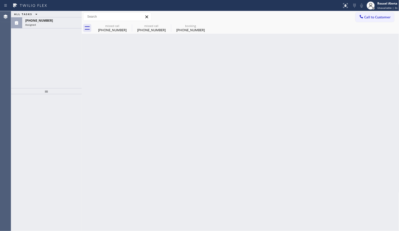
click at [56, 23] on div "Assigned" at bounding box center [51, 25] width 53 height 4
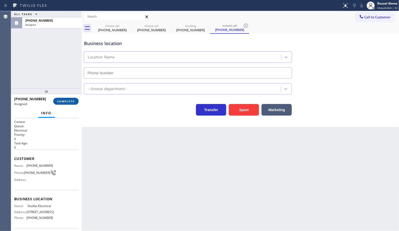
type input "[PHONE_NUMBER]"
click at [71, 100] on span "COMPLETE" at bounding box center [65, 102] width 17 height 4
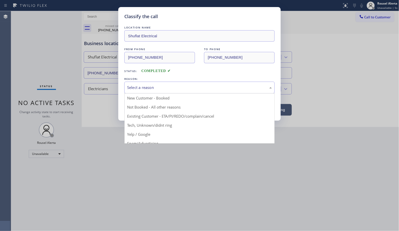
click at [138, 90] on div "Select a reason" at bounding box center [199, 88] width 145 height 6
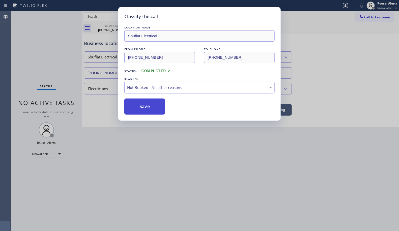
click at [145, 103] on button "Save" at bounding box center [144, 107] width 41 height 16
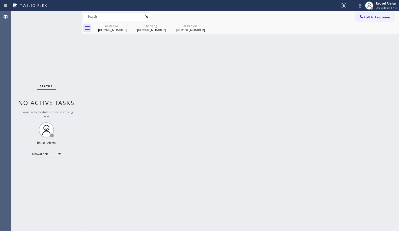
click at [52, 24] on div "Status No active tasks Change activity state to start receiving tasks. Rousel A…" at bounding box center [46, 121] width 71 height 220
click at [129, 24] on icon at bounding box center [129, 26] width 6 height 6
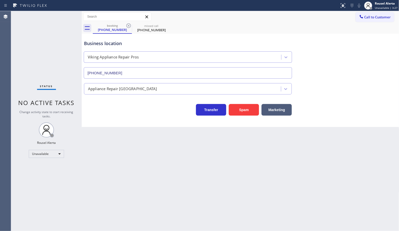
click at [129, 24] on icon at bounding box center [129, 26] width 6 height 6
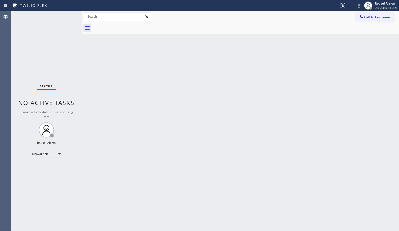
drag, startPoint x: 175, startPoint y: 106, endPoint x: 78, endPoint y: 11, distance: 135.8
click at [175, 105] on div "Back to Dashboard Change Sender ID Customers Technicians Select a contact Outbo…" at bounding box center [240, 121] width 317 height 220
click at [367, 18] on span "Call to Customer" at bounding box center [377, 17] width 26 height 5
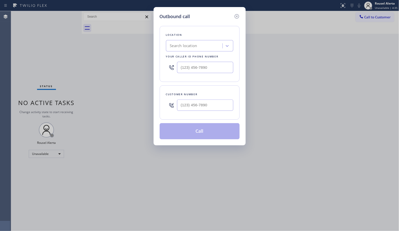
click at [182, 47] on div "Search location" at bounding box center [183, 46] width 27 height 6
click at [212, 66] on input "(___) ___-____" at bounding box center [205, 67] width 56 height 11
paste input "678) 562-7955"
type input "[PHONE_NUMBER]"
click at [216, 106] on input "(___) ___-____" at bounding box center [205, 105] width 56 height 11
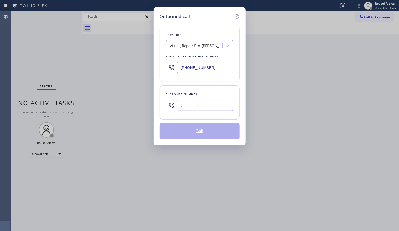
paste input "770) 842-5706"
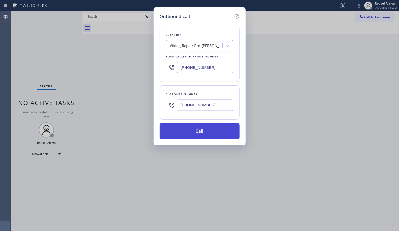
type input "[PHONE_NUMBER]"
click at [201, 134] on button "Call" at bounding box center [200, 131] width 80 height 16
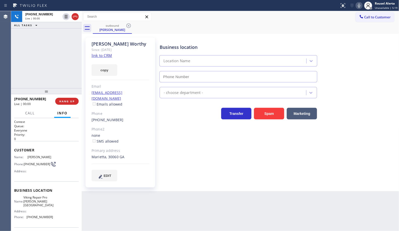
type input "[PHONE_NUMBER]"
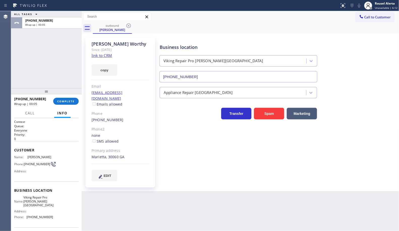
click at [58, 38] on div "ALL TASKS ALL TASKS ACTIVE TASKS TASKS IN WRAP UP [PHONE_NUMBER] Wrap up | 00:05" at bounding box center [46, 49] width 71 height 77
click at [106, 53] on link "link to CRM" at bounding box center [101, 55] width 20 height 5
click at [74, 104] on button "COMPLETE" at bounding box center [65, 101] width 25 height 7
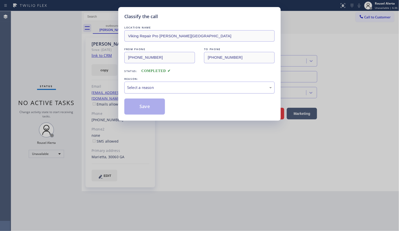
click at [176, 88] on div "Select a reason" at bounding box center [199, 88] width 145 height 6
drag, startPoint x: 157, startPoint y: 106, endPoint x: 255, endPoint y: 104, distance: 98.6
click at [156, 106] on button "Save" at bounding box center [144, 107] width 41 height 16
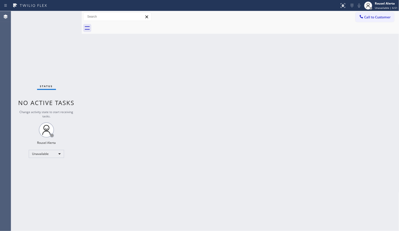
click at [164, 76] on div "Back to Dashboard Change Sender ID Customers Technicians Select a contact Outbo…" at bounding box center [240, 121] width 317 height 220
click at [382, 16] on span "Call to Customer" at bounding box center [377, 17] width 26 height 5
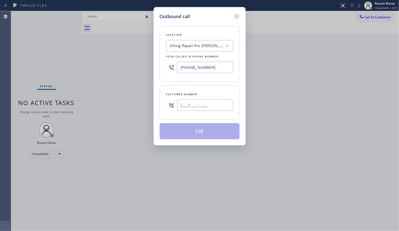
click at [227, 106] on input "(___) ___-____" at bounding box center [205, 105] width 56 height 11
paste input "201) 423-8685"
type input "[PHONE_NUMBER]"
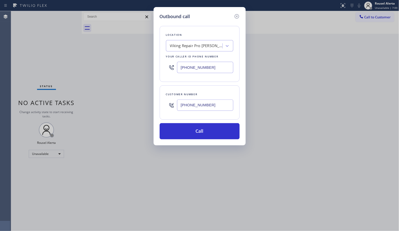
drag, startPoint x: 219, startPoint y: 65, endPoint x: 167, endPoint y: 62, distance: 51.7
click at [167, 62] on div "[PHONE_NUMBER]" at bounding box center [199, 67] width 67 height 16
paste input "770) 285-0531"
type input "[PHONE_NUMBER]"
click at [209, 135] on button "Call" at bounding box center [200, 131] width 80 height 16
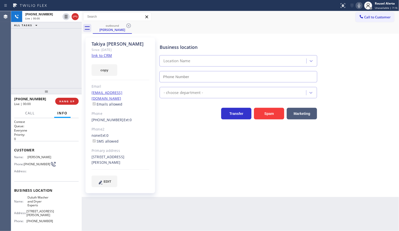
type input "[PHONE_NUMBER]"
click at [275, 204] on div "Back to Dashboard Change Sender ID Customers Technicians Select a contact Outbo…" at bounding box center [240, 121] width 317 height 220
drag, startPoint x: 64, startPoint y: 72, endPoint x: 69, endPoint y: 77, distance: 7.7
click at [66, 72] on div "[PHONE_NUMBER] Live | 00:37 ALL TASKS ALL TASKS ACTIVE TASKS TASKS IN WRAP UP" at bounding box center [46, 49] width 71 height 77
click at [157, 203] on div "Back to Dashboard Change Sender ID Customers Technicians Select a contact Outbo…" at bounding box center [240, 121] width 317 height 220
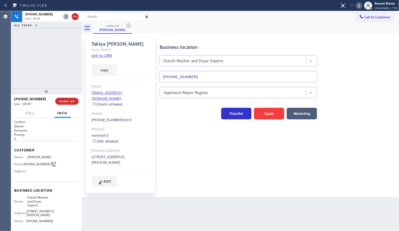
click at [52, 76] on div "[PHONE_NUMBER] Live | 00:39 ALL TASKS ALL TASKS ACTIVE TASKS TASKS IN WRAP UP" at bounding box center [46, 49] width 71 height 77
click at [60, 100] on span "HANG UP" at bounding box center [66, 102] width 15 height 4
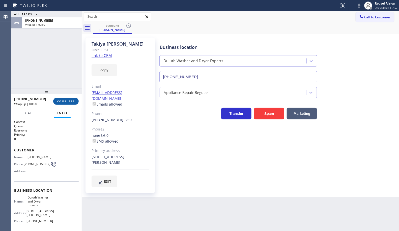
click at [65, 100] on span "COMPLETE" at bounding box center [65, 102] width 17 height 4
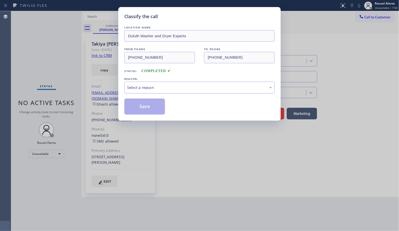
click at [194, 87] on div "Select a reason" at bounding box center [199, 88] width 145 height 6
click at [140, 110] on button "Save" at bounding box center [144, 107] width 41 height 16
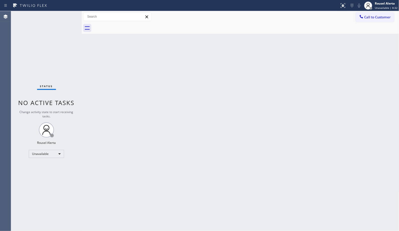
click at [265, 30] on div at bounding box center [246, 27] width 306 height 11
click at [56, 156] on div "Unavailable" at bounding box center [46, 154] width 35 height 8
click at [55, 165] on li "Available" at bounding box center [46, 167] width 34 height 6
click at [116, 170] on div "Back to Dashboard Change Sender ID Customers Technicians Select a contact Outbo…" at bounding box center [240, 121] width 317 height 220
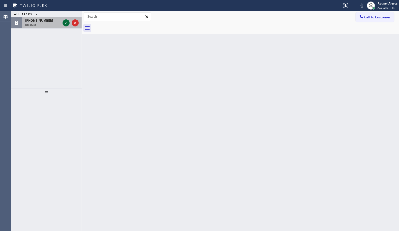
click at [65, 25] on icon at bounding box center [66, 23] width 6 height 6
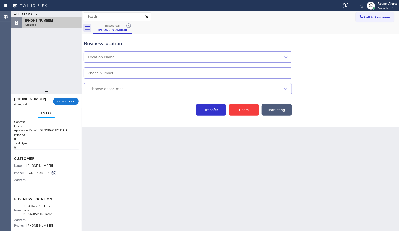
type input "[PHONE_NUMBER]"
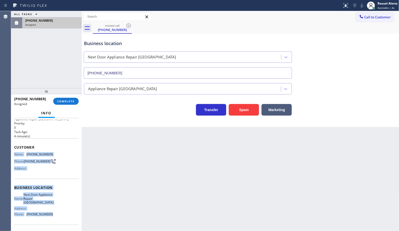
scroll to position [32, 0]
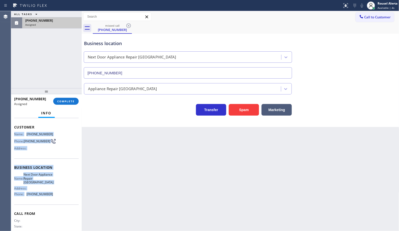
drag, startPoint x: 12, startPoint y: 161, endPoint x: 50, endPoint y: 207, distance: 59.4
click at [50, 207] on div "Context Queue: Appliance Repair High End Priority: 0 Task Age: [DEMOGRAPHIC_DAT…" at bounding box center [46, 174] width 71 height 113
drag, startPoint x: 54, startPoint y: 18, endPoint x: 69, endPoint y: 58, distance: 42.1
click at [54, 18] on div "[PHONE_NUMBER]" at bounding box center [51, 20] width 53 height 4
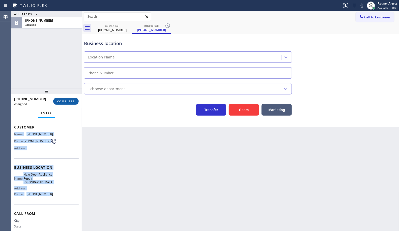
type input "[PHONE_NUMBER]"
click at [70, 103] on button "COMPLETE" at bounding box center [65, 101] width 25 height 7
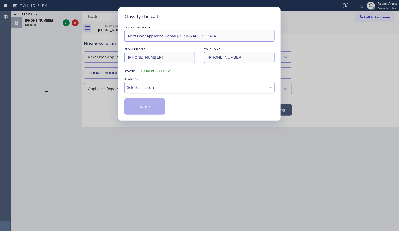
click at [135, 88] on div "Select a reason" at bounding box center [199, 88] width 145 height 6
click at [142, 111] on button "Save" at bounding box center [144, 107] width 41 height 16
click at [66, 25] on div "Classify the call LOCATION NAME 5 Star Appliance Repair FROM PHONE [PHONE_NUMBE…" at bounding box center [205, 121] width 388 height 220
click at [66, 25] on icon at bounding box center [66, 23] width 6 height 6
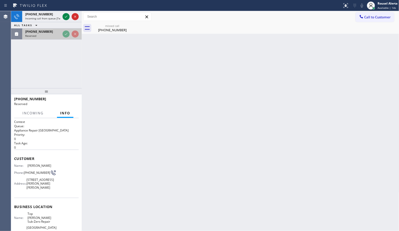
click at [64, 23] on div "ALL TASKS ALL TASKS ACTIVE TASKS TASKS IN WRAP UP" at bounding box center [46, 25] width 71 height 6
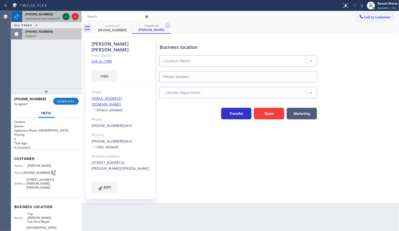
click at [64, 17] on icon at bounding box center [66, 17] width 6 height 6
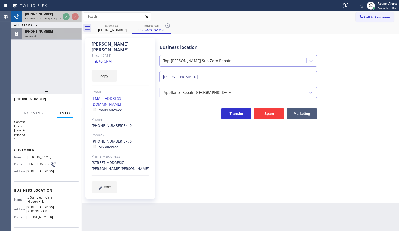
type input "[PHONE_NUMBER]"
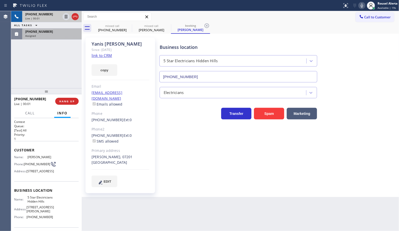
type input "[PHONE_NUMBER]"
click at [42, 41] on div "[PHONE_NUMBER] Live | 00:01 ALL TASKS ALL TASKS ACTIVE TASKS TASKS IN WRAP UP […" at bounding box center [46, 49] width 71 height 77
click at [44, 35] on div "Assigned" at bounding box center [51, 36] width 53 height 4
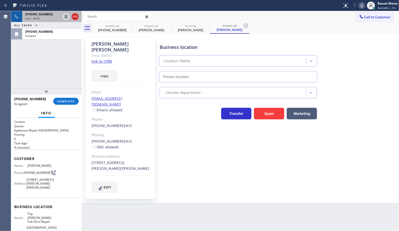
type input "[PHONE_NUMBER]"
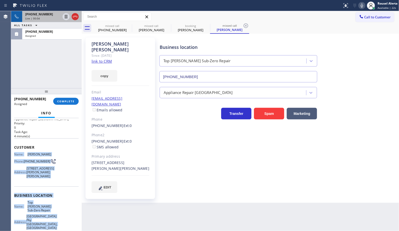
scroll to position [32, 0]
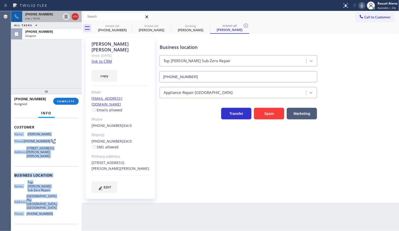
drag, startPoint x: 12, startPoint y: 163, endPoint x: 57, endPoint y: 215, distance: 68.4
click at [57, 215] on div "Context Queue: Appliance Repair High End Priority: 0 Task Age: [DEMOGRAPHIC_DAT…" at bounding box center [46, 174] width 71 height 113
click at [65, 34] on div "Assigned" at bounding box center [51, 36] width 53 height 4
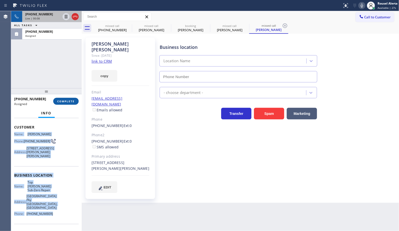
click at [63, 103] on button "COMPLETE" at bounding box center [65, 101] width 25 height 7
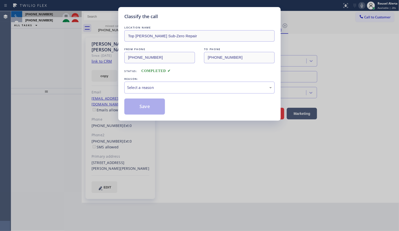
type input "[PHONE_NUMBER]"
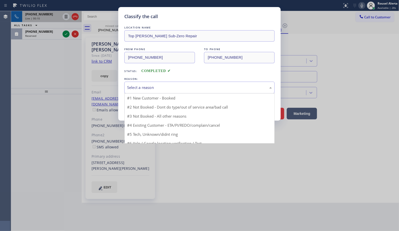
click at [159, 90] on div "Select a reason" at bounding box center [199, 88] width 145 height 6
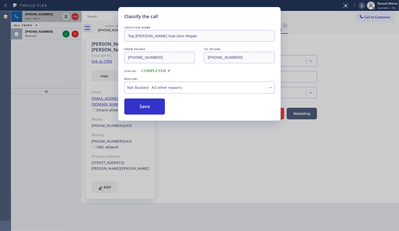
drag, startPoint x: 139, startPoint y: 109, endPoint x: 105, endPoint y: 78, distance: 46.4
click at [139, 109] on button "Save" at bounding box center [144, 107] width 41 height 16
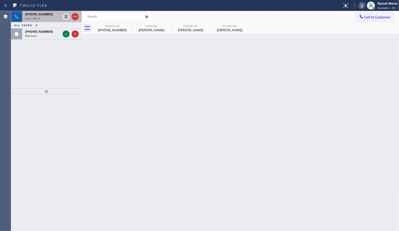
click at [66, 33] on icon at bounding box center [66, 34] width 6 height 6
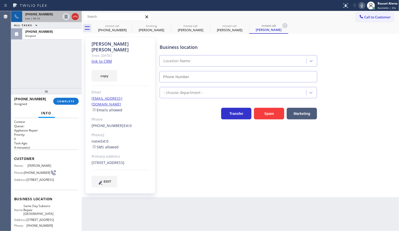
type input "[PHONE_NUMBER]"
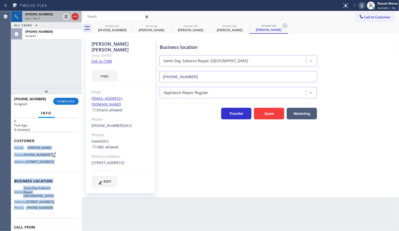
scroll to position [22, 0]
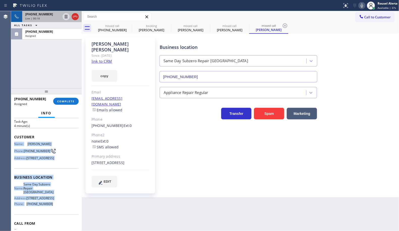
drag, startPoint x: 14, startPoint y: 165, endPoint x: 55, endPoint y: 222, distance: 70.6
click at [55, 222] on div "Context Queue: Appliance Repair Priority: 0 Task Age: [DEMOGRAPHIC_DATA] minute…" at bounding box center [46, 175] width 65 height 154
drag, startPoint x: 64, startPoint y: 17, endPoint x: 159, endPoint y: 3, distance: 96.6
click at [64, 17] on icon at bounding box center [66, 17] width 6 height 6
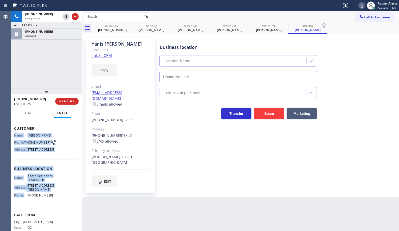
type input "[PHONE_NUMBER]"
click at [360, 5] on icon at bounding box center [362, 6] width 6 height 6
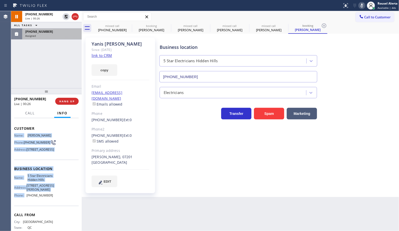
click at [56, 30] on div "[PHONE_NUMBER]" at bounding box center [51, 31] width 53 height 4
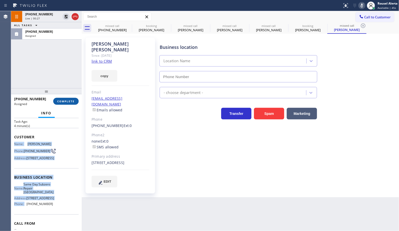
click at [64, 102] on span "COMPLETE" at bounding box center [65, 102] width 17 height 4
type input "[PHONE_NUMBER]"
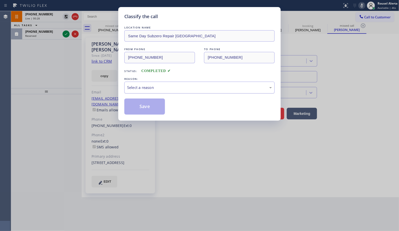
click at [154, 83] on div "Select a reason" at bounding box center [199, 88] width 150 height 12
click at [146, 110] on button "Save" at bounding box center [144, 107] width 41 height 16
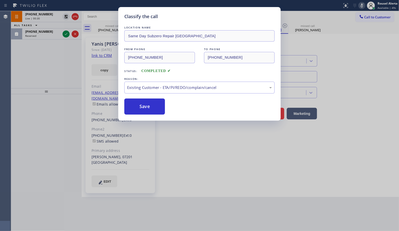
click at [47, 34] on div "Classify the call LOCATION NAME Same Day Subzero Repair [GEOGRAPHIC_DATA] FROM …" at bounding box center [199, 115] width 399 height 231
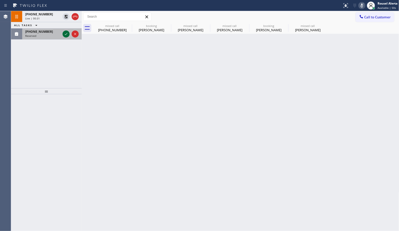
click at [66, 34] on icon at bounding box center [66, 34] width 6 height 6
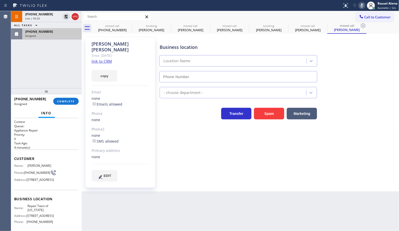
type input "[PHONE_NUMBER]"
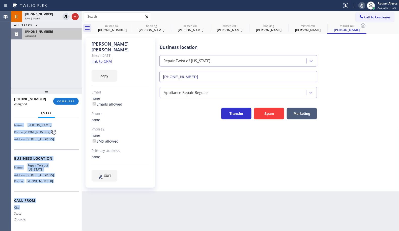
scroll to position [57, 0]
drag, startPoint x: 14, startPoint y: 165, endPoint x: 63, endPoint y: 187, distance: 53.2
click at [63, 187] on div "Context Queue: Appliance Repair Priority: 0 Task Age: [DEMOGRAPHIC_DATA] minute…" at bounding box center [46, 154] width 65 height 150
click at [57, 31] on div "[PHONE_NUMBER]" at bounding box center [51, 31] width 53 height 4
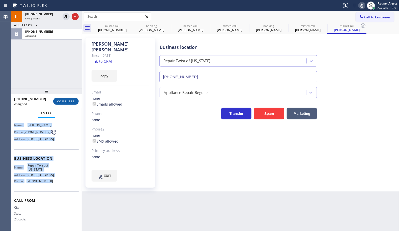
click at [73, 101] on span "COMPLETE" at bounding box center [65, 102] width 17 height 4
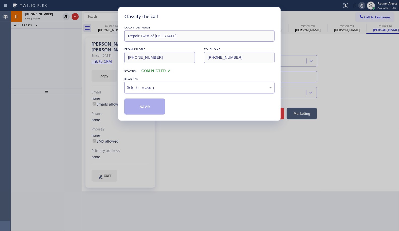
type input "[PHONE_NUMBER]"
click at [181, 86] on div "Select a reason" at bounding box center [199, 88] width 145 height 6
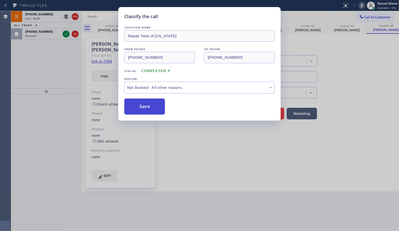
click at [158, 110] on button "Save" at bounding box center [144, 107] width 41 height 16
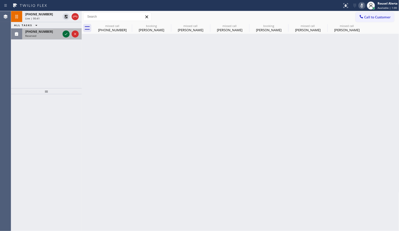
click at [64, 36] on icon at bounding box center [66, 34] width 6 height 6
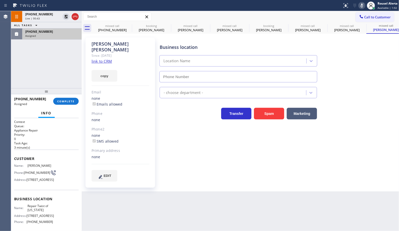
type input "[PHONE_NUMBER]"
click at [60, 100] on span "COMPLETE" at bounding box center [65, 102] width 17 height 4
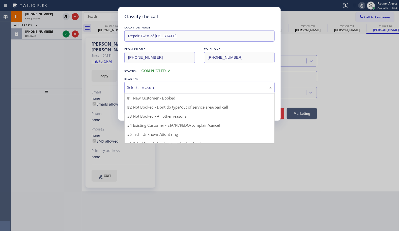
click at [149, 85] on div "Select a reason" at bounding box center [199, 88] width 145 height 6
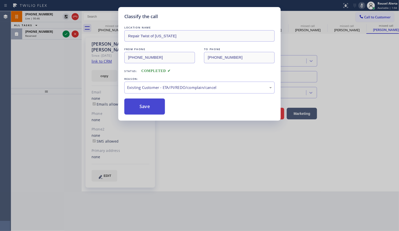
click at [145, 111] on button "Save" at bounding box center [144, 107] width 41 height 16
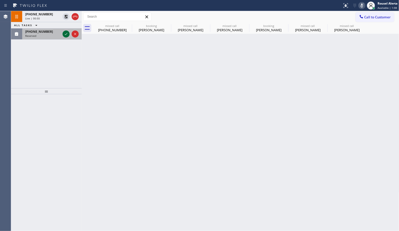
click at [65, 35] on icon at bounding box center [66, 34] width 6 height 6
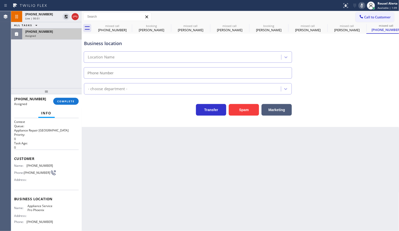
type input "[PHONE_NUMBER]"
drag, startPoint x: 41, startPoint y: 12, endPoint x: 78, endPoint y: 40, distance: 46.0
click at [41, 12] on div "[PHONE_NUMBER] Live | 00:53" at bounding box center [41, 16] width 39 height 11
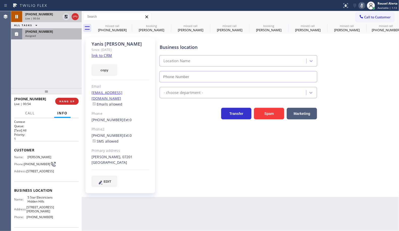
type input "[PHONE_NUMBER]"
click at [53, 18] on div "Live | 00:54" at bounding box center [42, 19] width 35 height 4
type input "[PHONE_NUMBER]"
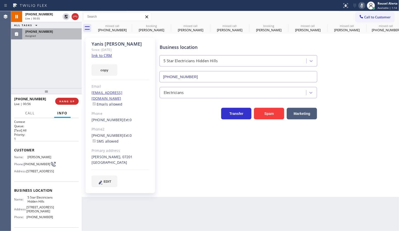
click at [103, 53] on link "link to CRM" at bounding box center [101, 55] width 20 height 5
click at [39, 29] on span "[PHONE_NUMBER]" at bounding box center [39, 31] width 28 height 4
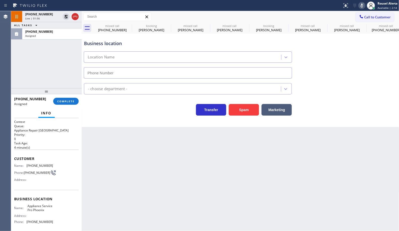
type input "[PHONE_NUMBER]"
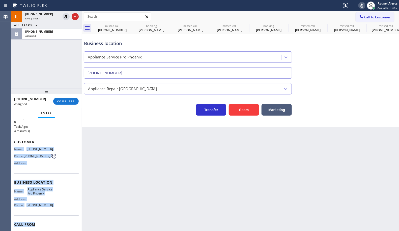
scroll to position [32, 0]
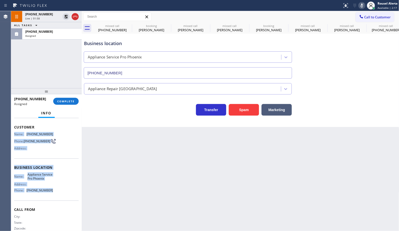
drag, startPoint x: 17, startPoint y: 169, endPoint x: 56, endPoint y: 198, distance: 49.0
click at [56, 198] on div "Context Queue: Appliance Repair High End Priority: 0 Task Age: [DEMOGRAPHIC_DAT…" at bounding box center [46, 163] width 65 height 150
drag, startPoint x: 53, startPoint y: 31, endPoint x: 62, endPoint y: 78, distance: 48.1
click at [53, 31] on div "[PHONE_NUMBER]" at bounding box center [51, 31] width 53 height 4
type input "[PHONE_NUMBER]"
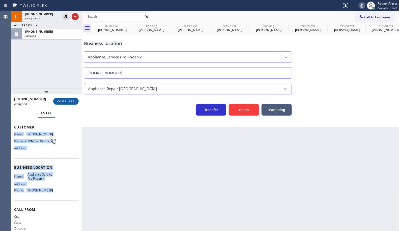
click at [63, 103] on button "COMPLETE" at bounding box center [65, 101] width 25 height 7
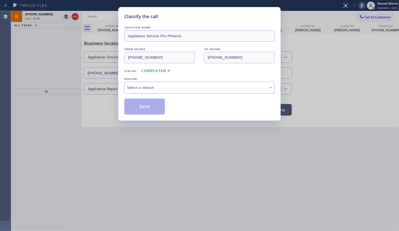
click at [130, 89] on div "Select a reason" at bounding box center [199, 88] width 145 height 6
click at [140, 108] on button "Save" at bounding box center [144, 107] width 41 height 16
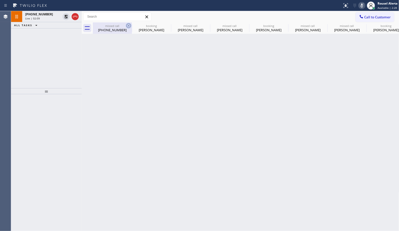
click at [128, 25] on icon at bounding box center [129, 26] width 6 height 6
click at [0, 0] on icon at bounding box center [0, 0] width 0 height 0
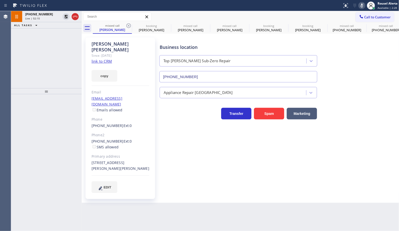
click at [128, 25] on icon at bounding box center [129, 26] width 6 height 6
click at [0, 0] on icon at bounding box center [0, 0] width 0 height 0
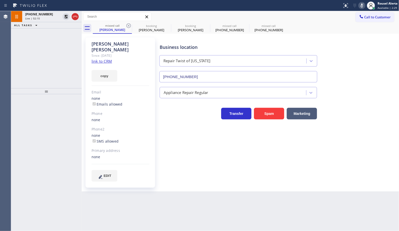
click at [128, 25] on icon at bounding box center [129, 26] width 6 height 6
click at [0, 0] on icon at bounding box center [0, 0] width 0 height 0
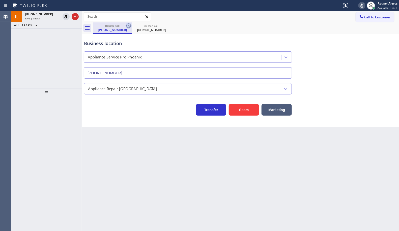
click at [128, 25] on icon at bounding box center [129, 26] width 6 height 6
click at [128, 25] on icon at bounding box center [128, 25] width 5 height 5
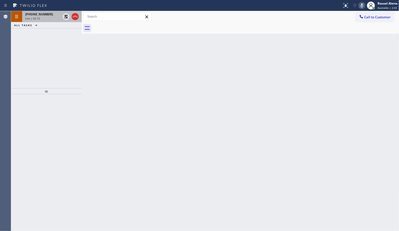
click at [47, 12] on div "[PHONE_NUMBER] Live | 02:15" at bounding box center [41, 16] width 39 height 11
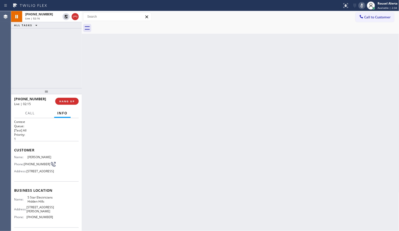
click at [142, 132] on div "Back to Dashboard Change Sender ID Customers Technicians Select a contact Outbo…" at bounding box center [240, 121] width 317 height 220
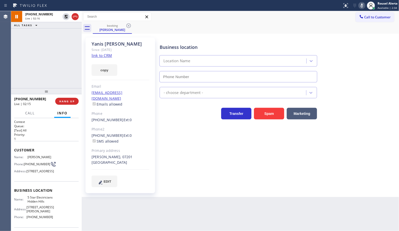
type input "[PHONE_NUMBER]"
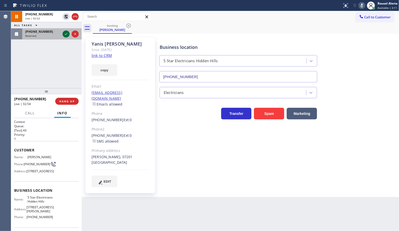
click at [66, 37] on button at bounding box center [66, 33] width 7 height 7
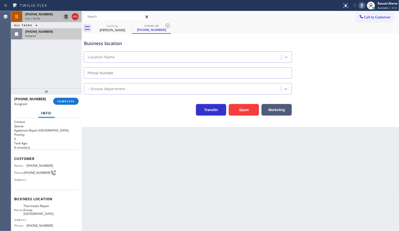
type input "[PHONE_NUMBER]"
click at [65, 18] on icon at bounding box center [66, 17] width 4 height 4
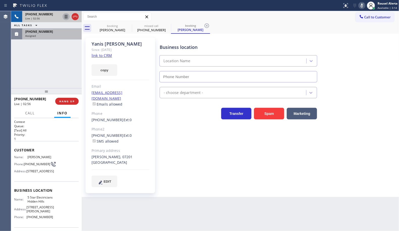
type input "[PHONE_NUMBER]"
click at [362, 5] on icon at bounding box center [362, 6] width 6 height 6
click at [40, 30] on span "[PHONE_NUMBER]" at bounding box center [39, 31] width 28 height 4
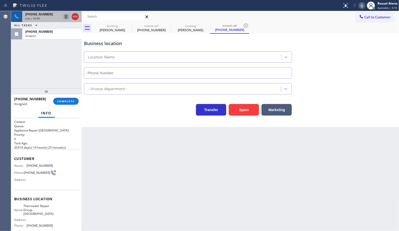
type input "[PHONE_NUMBER]"
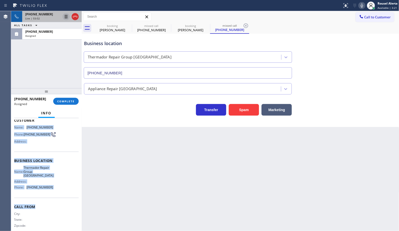
scroll to position [45, 0]
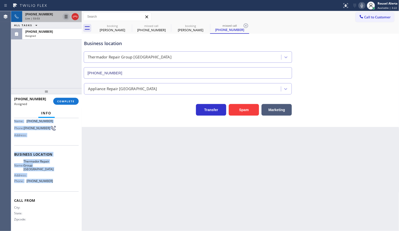
drag, startPoint x: 13, startPoint y: 163, endPoint x: 60, endPoint y: 185, distance: 52.1
click at [60, 185] on div "Context Queue: Appliance Repair High End Priority: 0 Task Age: [DEMOGRAPHIC_DAT…" at bounding box center [46, 174] width 71 height 113
drag, startPoint x: 73, startPoint y: 18, endPoint x: 113, endPoint y: 144, distance: 131.5
click at [73, 18] on icon at bounding box center [75, 17] width 6 height 6
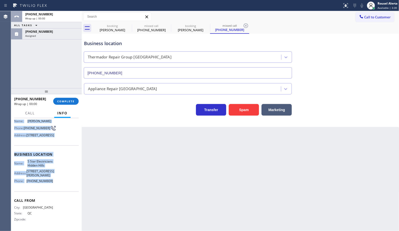
scroll to position [37, 0]
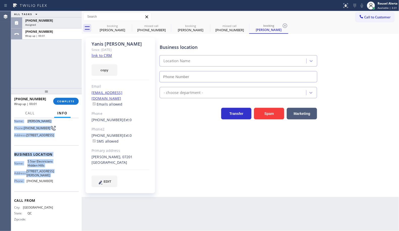
type input "[PHONE_NUMBER]"
drag, startPoint x: 61, startPoint y: 20, endPoint x: 66, endPoint y: 86, distance: 66.4
click at [61, 20] on div "[PHONE_NUMBER]" at bounding box center [51, 20] width 53 height 4
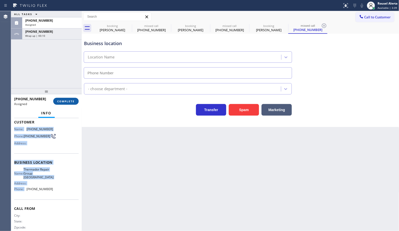
scroll to position [45, 0]
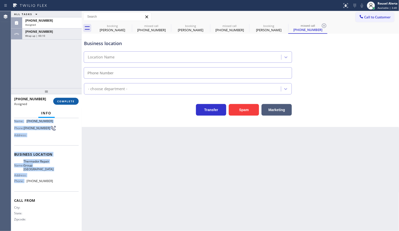
type input "[PHONE_NUMBER]"
click at [67, 100] on span "COMPLETE" at bounding box center [65, 102] width 17 height 4
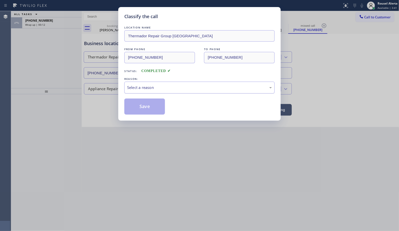
click at [136, 90] on div "Select a reason" at bounding box center [199, 88] width 145 height 6
click at [146, 112] on button "Save" at bounding box center [144, 107] width 41 height 16
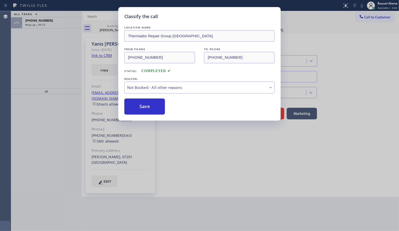
click at [57, 25] on div "Classify the call LOCATION NAME Thermador Repair Group Atlantic City FROM PHONE…" at bounding box center [199, 115] width 399 height 231
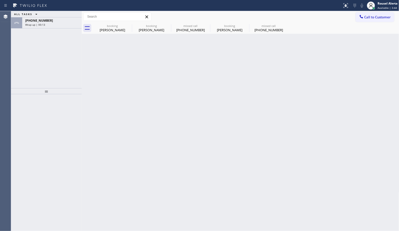
click at [57, 25] on div "Wrap up | 00:13" at bounding box center [51, 25] width 53 height 4
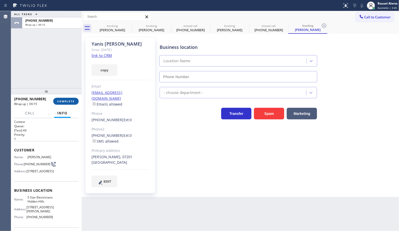
click at [68, 101] on span "COMPLETE" at bounding box center [65, 102] width 17 height 4
type input "[PHONE_NUMBER]"
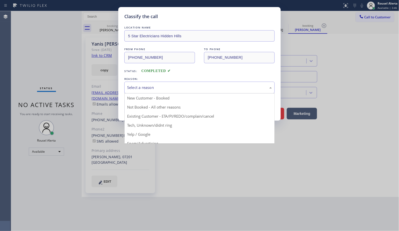
click at [154, 90] on div "Select a reason" at bounding box center [199, 88] width 145 height 6
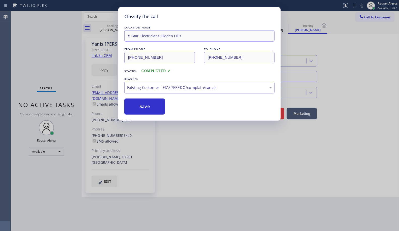
drag, startPoint x: 147, startPoint y: 105, endPoint x: 178, endPoint y: 156, distance: 59.9
click at [147, 105] on button "Save" at bounding box center [144, 107] width 41 height 16
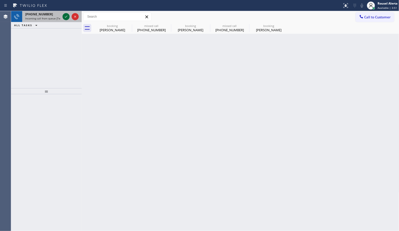
click at [67, 15] on icon at bounding box center [66, 17] width 6 height 6
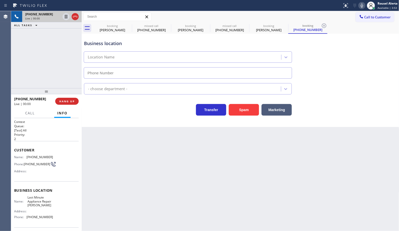
type input "[PHONE_NUMBER]"
click at [238, 115] on button "Spam" at bounding box center [244, 110] width 30 height 12
click at [0, 0] on icon at bounding box center [0, 0] width 0 height 0
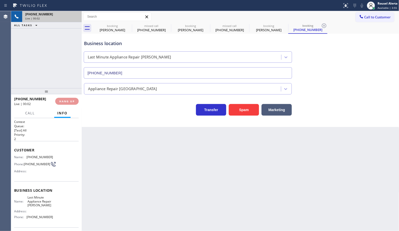
click at [0, 0] on icon at bounding box center [0, 0] width 0 height 0
click at [128, 26] on div "booking [PERSON_NAME] missed call [PHONE_NUMBER] booking [PERSON_NAME] missed c…" at bounding box center [246, 27] width 306 height 11
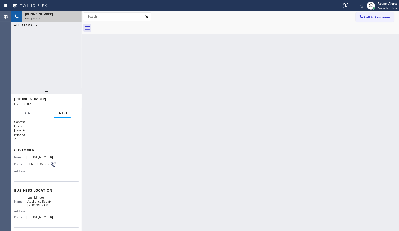
click at [128, 25] on div at bounding box center [246, 27] width 306 height 11
click at [149, 73] on div "Back to Dashboard Change Sender ID Customers Technicians Select a contact Outbo…" at bounding box center [240, 121] width 317 height 220
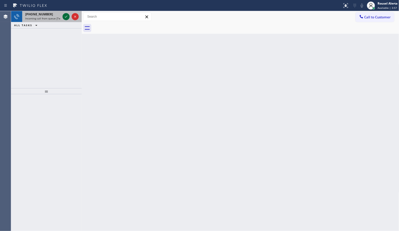
click at [63, 18] on icon at bounding box center [66, 17] width 6 height 6
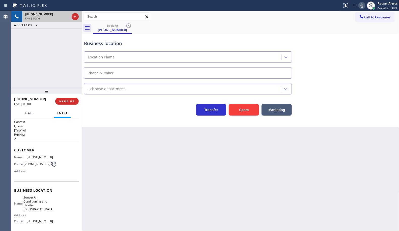
type input "[PHONE_NUMBER]"
click at [249, 111] on button "Spam" at bounding box center [244, 110] width 30 height 12
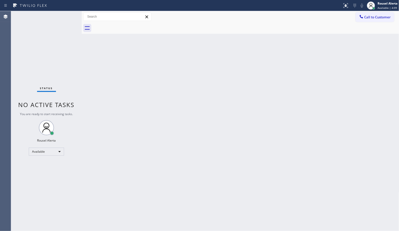
click at [242, 58] on div "Back to Dashboard Change Sender ID Customers Technicians Select a contact Outbo…" at bounding box center [240, 121] width 317 height 220
click at [130, 117] on div "Back to Dashboard Change Sender ID Customers Technicians Select a contact Outbo…" at bounding box center [240, 121] width 317 height 220
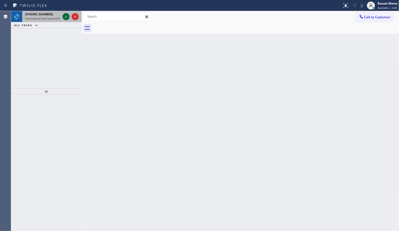
click at [64, 16] on icon at bounding box center [66, 17] width 6 height 6
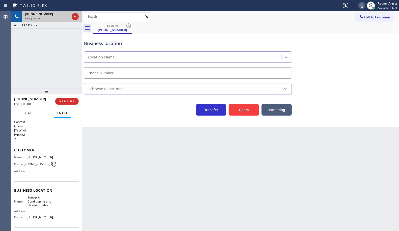
type input "[PHONE_NUMBER]"
click at [236, 110] on button "Spam" at bounding box center [244, 110] width 30 height 12
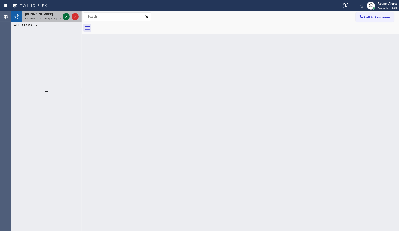
click at [66, 16] on icon at bounding box center [66, 17] width 6 height 6
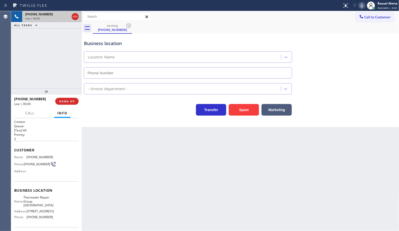
type input "[PHONE_NUMBER]"
click at [304, 190] on div "Back to Dashboard Change Sender ID Customers Technicians Select a contact Outbo…" at bounding box center [240, 121] width 317 height 220
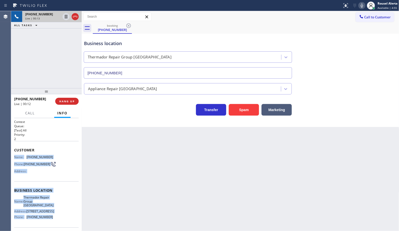
drag, startPoint x: 14, startPoint y: 157, endPoint x: 52, endPoint y: 218, distance: 71.6
click at [52, 218] on div "Context Queue: [Test] All Priority: 2 Customer Name: [PHONE_NUMBER] Phone: [PHO…" at bounding box center [46, 193] width 65 height 146
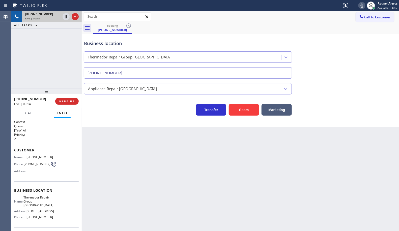
click at [160, 201] on div "Back to Dashboard Change Sender ID Customers Technicians Select a contact Outbo…" at bounding box center [240, 121] width 317 height 220
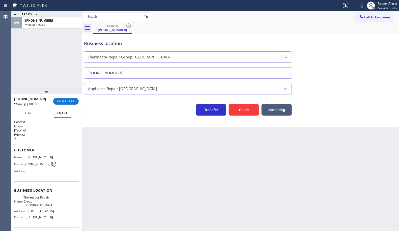
click at [57, 35] on div "ALL TASKS ALL TASKS ACTIVE TASKS TASKS IN WRAP UP [PHONE_NUMBER] Wrap up | 00:06" at bounding box center [46, 49] width 71 height 77
click at [71, 104] on button "COMPLETE" at bounding box center [65, 101] width 25 height 7
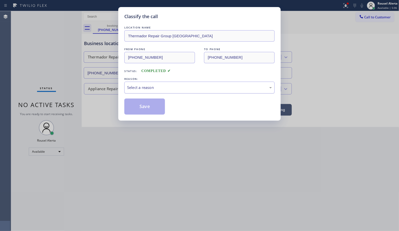
click at [151, 90] on div "Select a reason" at bounding box center [199, 88] width 145 height 6
click at [154, 106] on button "Save" at bounding box center [144, 107] width 41 height 16
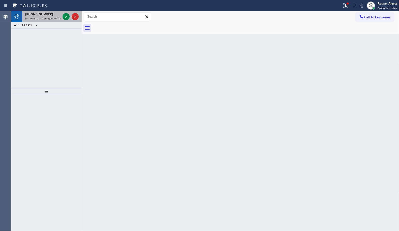
drag, startPoint x: 52, startPoint y: 18, endPoint x: 61, endPoint y: 17, distance: 8.9
click at [52, 18] on span "Incoming call from queue [Test] All" at bounding box center [46, 19] width 42 height 4
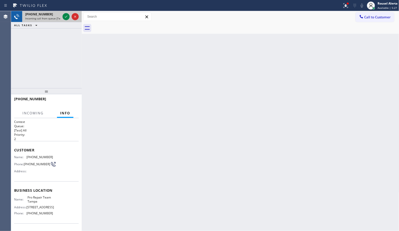
click at [62, 16] on div at bounding box center [70, 16] width 18 height 11
click at [63, 18] on icon at bounding box center [66, 17] width 6 height 6
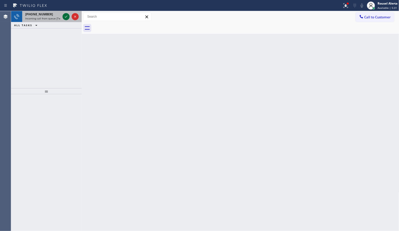
click at [63, 18] on icon at bounding box center [66, 17] width 6 height 6
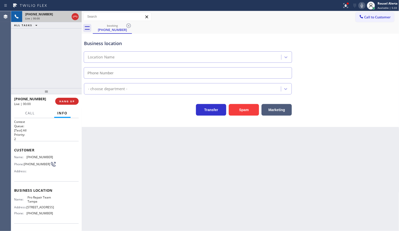
type input "[PHONE_NUMBER]"
click at [347, 6] on icon at bounding box center [346, 6] width 6 height 6
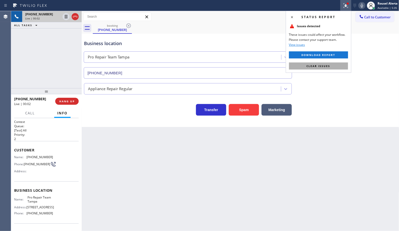
click at [328, 66] on span "Clear issues" at bounding box center [318, 66] width 24 height 4
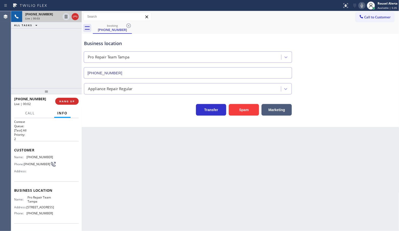
click at [305, 191] on div "Back to Dashboard Change Sender ID Customers Technicians Select a contact Outbo…" at bounding box center [240, 121] width 317 height 220
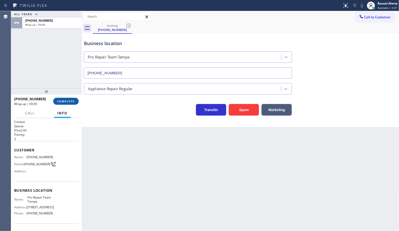
click at [63, 100] on span "COMPLETE" at bounding box center [65, 102] width 17 height 4
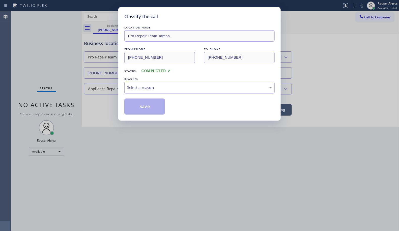
click at [136, 90] on div "Select a reason" at bounding box center [199, 88] width 145 height 6
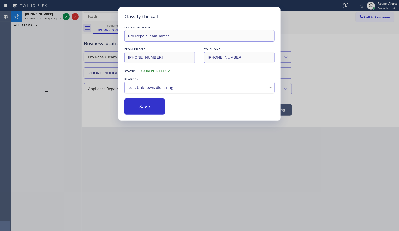
drag, startPoint x: 151, startPoint y: 109, endPoint x: 135, endPoint y: 90, distance: 25.2
click at [151, 109] on button "Save" at bounding box center [144, 107] width 41 height 16
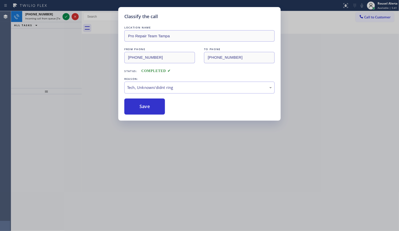
click at [47, 14] on div "Classify the call LOCATION NAME Pro Repair Team Tampa FROM PHONE [PHONE_NUMBER]…" at bounding box center [199, 115] width 399 height 231
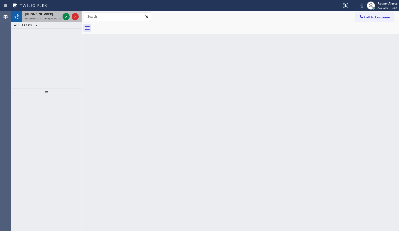
click at [56, 17] on span "Incoming call from queue [Test] All" at bounding box center [46, 19] width 42 height 4
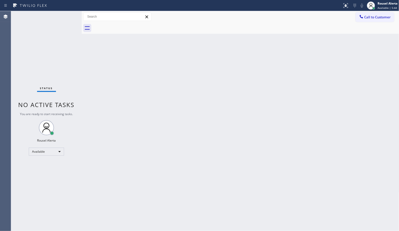
click at [66, 17] on div "Status No active tasks You are ready to start receiving tasks. Rousel Alerta Av…" at bounding box center [46, 121] width 71 height 220
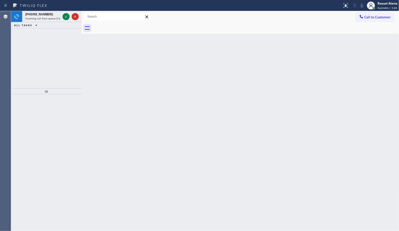
click at [66, 17] on icon at bounding box center [66, 17] width 6 height 6
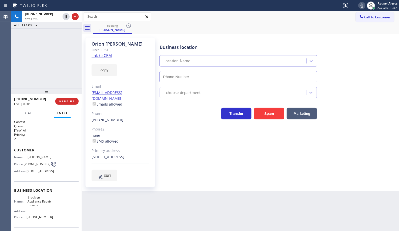
type input "[PHONE_NUMBER]"
click at [103, 57] on link "link to CRM" at bounding box center [101, 55] width 20 height 5
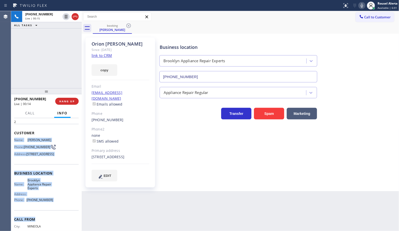
scroll to position [32, 0]
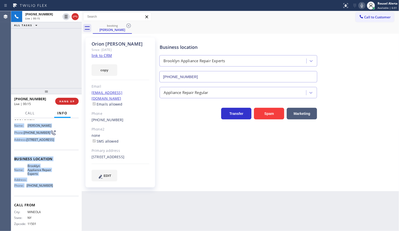
drag, startPoint x: 14, startPoint y: 158, endPoint x: 54, endPoint y: 200, distance: 58.8
click at [54, 200] on div "Context Queue: [Test] All Priority: 2 Customer Name: [PERSON_NAME] Phone: [PHON…" at bounding box center [46, 161] width 65 height 146
click at [65, 31] on icon at bounding box center [66, 34] width 6 height 6
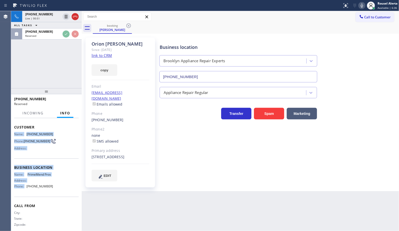
scroll to position [40, 0]
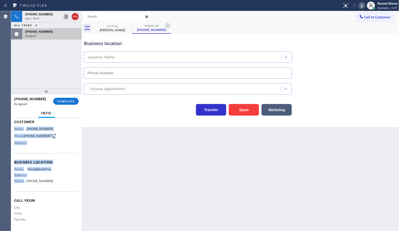
type input "[PHONE_NUMBER]"
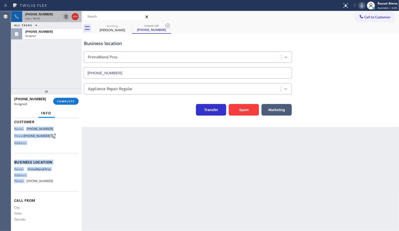
click at [65, 17] on icon at bounding box center [66, 17] width 6 height 6
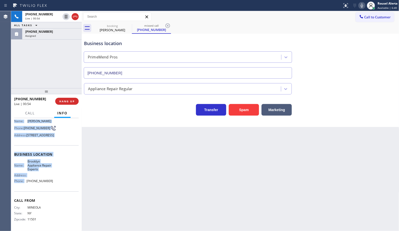
scroll to position [32, 0]
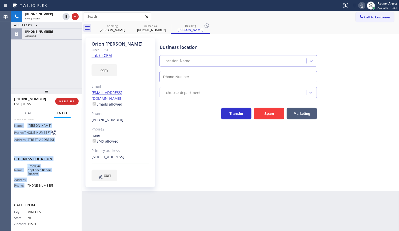
type input "[PHONE_NUMBER]"
drag, startPoint x: 360, startPoint y: 5, endPoint x: 389, endPoint y: 57, distance: 60.0
click at [360, 5] on icon at bounding box center [362, 6] width 6 height 6
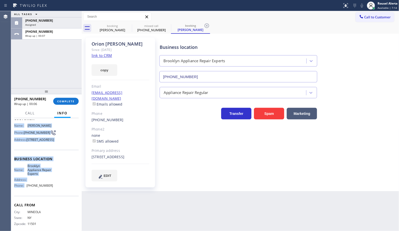
drag, startPoint x: 48, startPoint y: 25, endPoint x: 59, endPoint y: 45, distance: 22.7
click at [48, 25] on div "Assigned" at bounding box center [51, 25] width 53 height 4
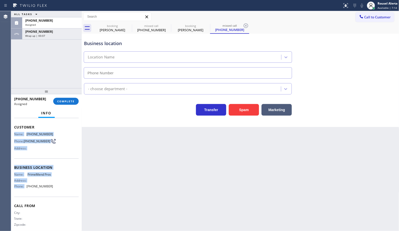
scroll to position [40, 0]
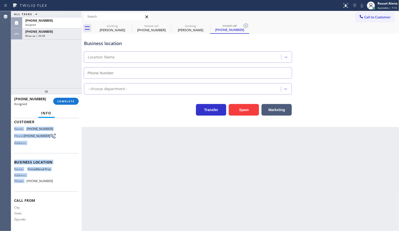
type input "[PHONE_NUMBER]"
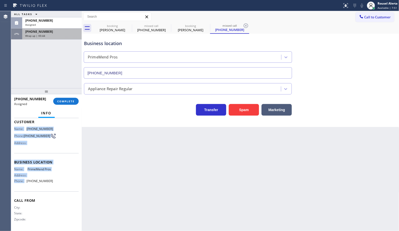
click at [47, 39] on div "[PHONE_NUMBER] Wrap up | 00:44" at bounding box center [50, 33] width 57 height 11
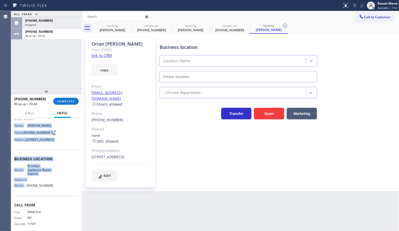
type input "[PHONE_NUMBER]"
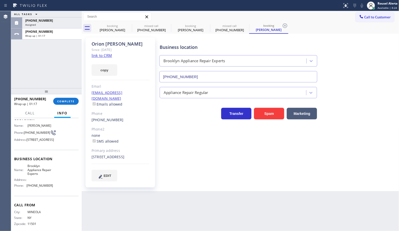
click at [65, 56] on div "ALL TASKS ALL TASKS ACTIVE TASKS TASKS IN WRAP UP [PHONE_NUMBER] Assigned [PHON…" at bounding box center [46, 49] width 71 height 77
click at [56, 19] on div "[PHONE_NUMBER]" at bounding box center [51, 20] width 53 height 4
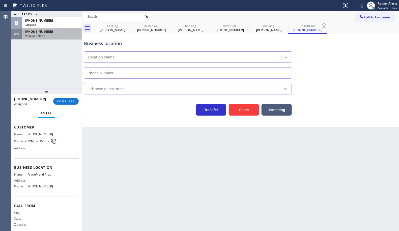
scroll to position [40, 0]
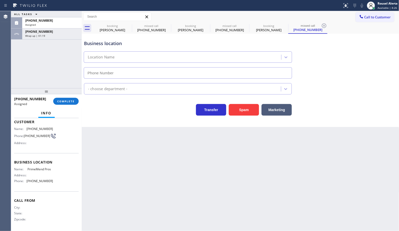
type input "[PHONE_NUMBER]"
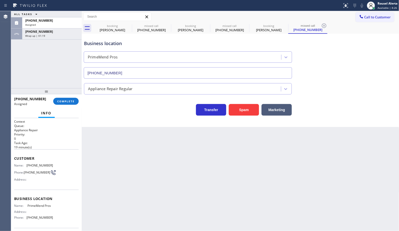
scroll to position [0, 0]
click at [61, 101] on span "COMPLETE" at bounding box center [65, 102] width 17 height 4
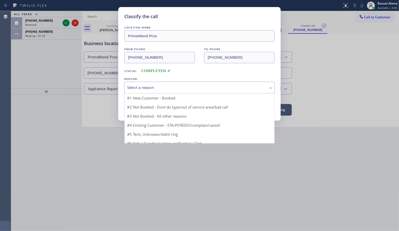
click at [147, 87] on div "Select a reason" at bounding box center [199, 88] width 145 height 6
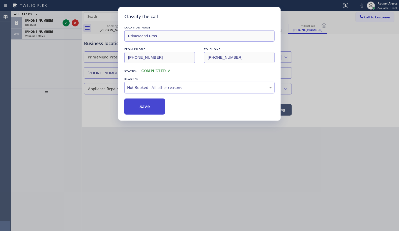
click at [145, 108] on button "Save" at bounding box center [144, 107] width 41 height 16
type input "[PHONE_NUMBER]"
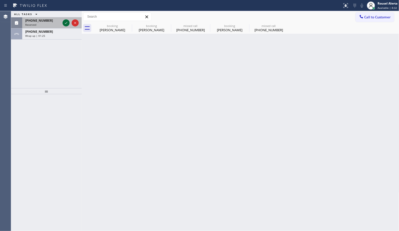
click at [66, 24] on icon at bounding box center [66, 23] width 6 height 6
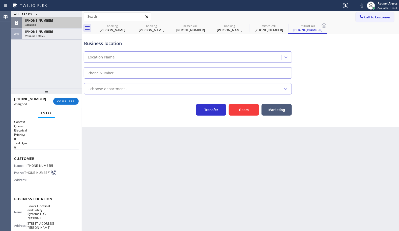
type input "[PHONE_NUMBER]"
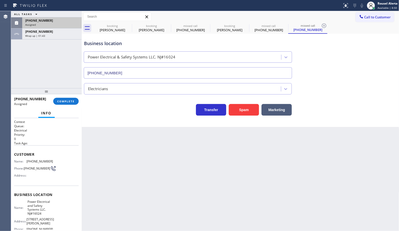
click at [69, 25] on div "Assigned" at bounding box center [51, 25] width 53 height 4
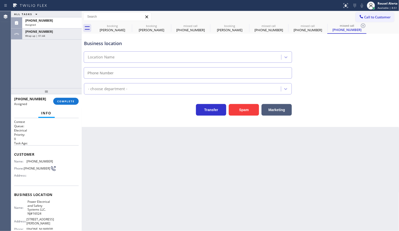
type input "[PHONE_NUMBER]"
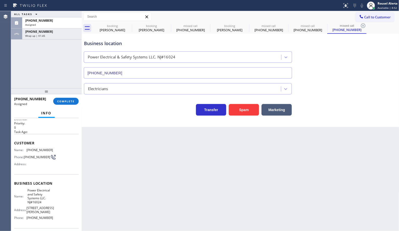
scroll to position [32, 0]
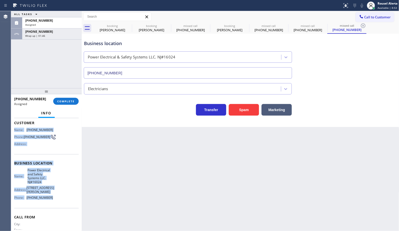
drag, startPoint x: 14, startPoint y: 159, endPoint x: 57, endPoint y: 210, distance: 66.7
click at [57, 210] on div "Context Queue: Electrical Priority: 0 Task Age: Customer Name: [PHONE_NUMBER] P…" at bounding box center [46, 167] width 65 height 158
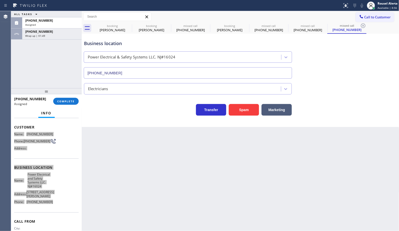
scroll to position [36, 0]
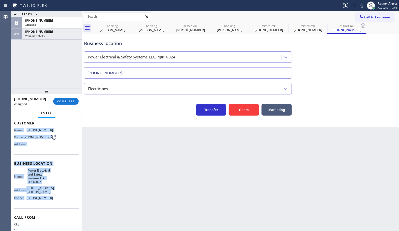
drag, startPoint x: 53, startPoint y: 23, endPoint x: 65, endPoint y: 71, distance: 49.2
click at [53, 23] on div "Assigned" at bounding box center [51, 25] width 53 height 4
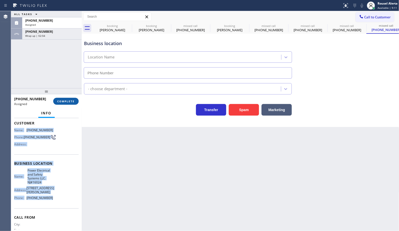
click at [71, 102] on span "COMPLETE" at bounding box center [65, 102] width 17 height 4
type input "[PHONE_NUMBER]"
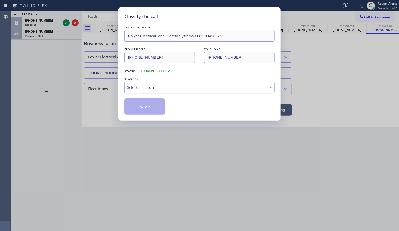
click at [156, 87] on div "Select a reason" at bounding box center [199, 88] width 145 height 6
click at [146, 107] on button "Save" at bounding box center [144, 107] width 41 height 16
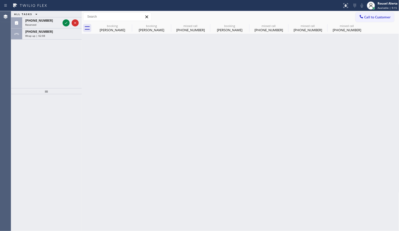
click at [66, 23] on icon at bounding box center [66, 23] width 3 height 2
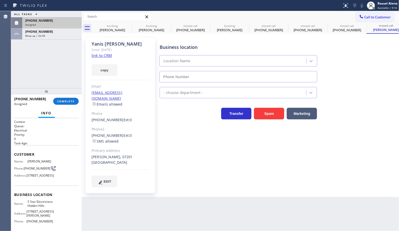
type input "[PHONE_NUMBER]"
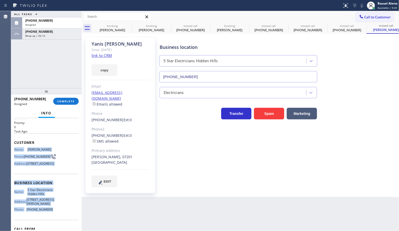
scroll to position [32, 0]
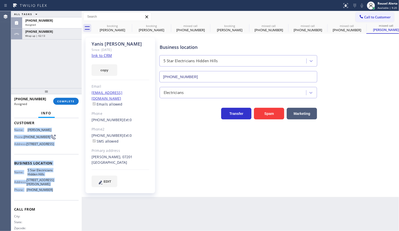
drag, startPoint x: 13, startPoint y: 159, endPoint x: 56, endPoint y: 201, distance: 59.7
click at [56, 201] on div "Context Queue: Electrical Priority: 0 Task Age: Customer Name: [PERSON_NAME] al…" at bounding box center [46, 174] width 71 height 113
drag, startPoint x: 53, startPoint y: 21, endPoint x: 56, endPoint y: 29, distance: 8.7
click at [53, 21] on div "[PHONE_NUMBER]" at bounding box center [51, 20] width 53 height 4
click at [57, 31] on div "[PHONE_NUMBER]" at bounding box center [51, 31] width 53 height 4
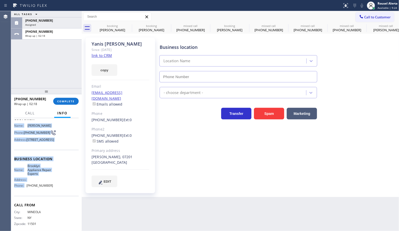
scroll to position [27, 0]
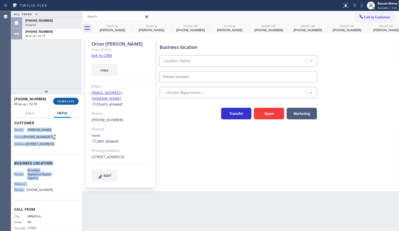
click at [67, 102] on span "COMPLETE" at bounding box center [65, 102] width 17 height 4
type input "[PHONE_NUMBER]"
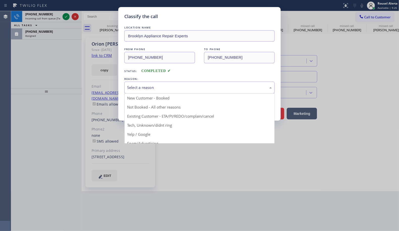
click at [133, 88] on div "Select a reason" at bounding box center [199, 88] width 145 height 6
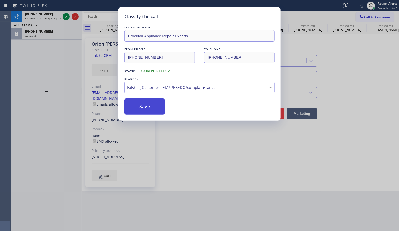
drag, startPoint x: 145, startPoint y: 110, endPoint x: 93, endPoint y: 68, distance: 67.4
click at [145, 110] on button "Save" at bounding box center [144, 107] width 41 height 16
type input "[PHONE_NUMBER]"
click at [47, 15] on div "[PHONE_NUMBER]" at bounding box center [42, 14] width 35 height 4
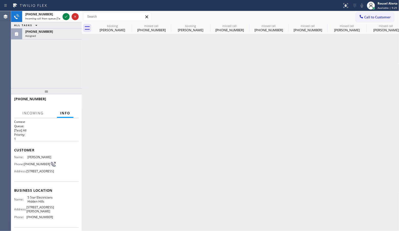
click at [47, 15] on div "[PHONE_NUMBER]" at bounding box center [42, 14] width 35 height 4
click at [48, 34] on div "Assigned" at bounding box center [51, 36] width 53 height 4
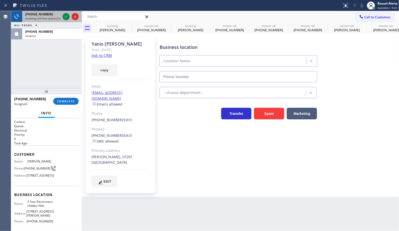
click at [41, 14] on span "[PHONE_NUMBER]" at bounding box center [39, 14] width 28 height 4
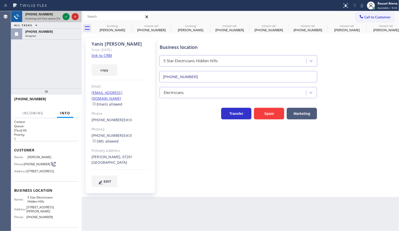
type input "[PHONE_NUMBER]"
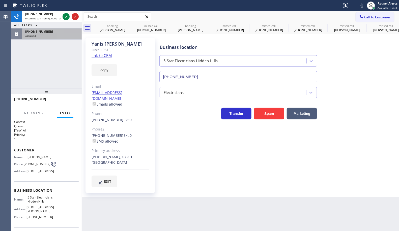
click at [46, 34] on div "Assigned" at bounding box center [51, 36] width 53 height 4
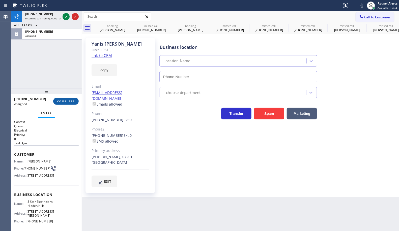
type input "[PHONE_NUMBER]"
click at [59, 103] on span "COMPLETE" at bounding box center [65, 102] width 17 height 4
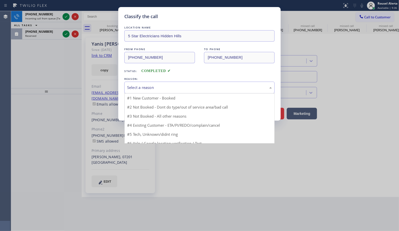
click at [140, 90] on div "Select a reason" at bounding box center [199, 88] width 145 height 6
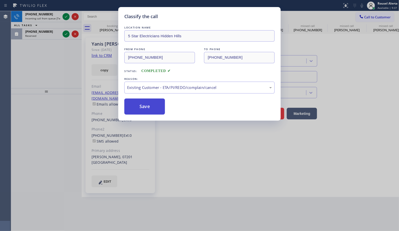
click at [144, 107] on button "Save" at bounding box center [144, 107] width 41 height 16
type input "[PHONE_NUMBER]"
click at [39, 31] on div "Classify the call LOCATION NAME 5 Star Electricians Hidden Hills FROM PHONE [PH…" at bounding box center [199, 115] width 399 height 231
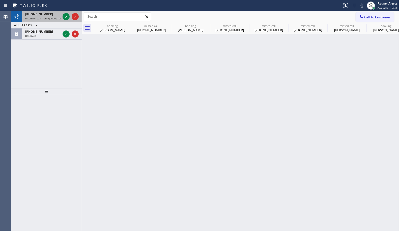
click at [42, 16] on span "[PHONE_NUMBER]" at bounding box center [39, 14] width 28 height 4
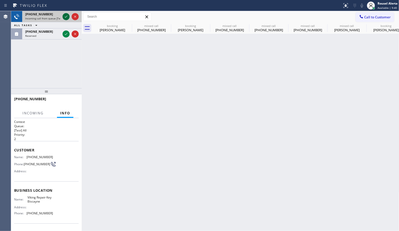
click at [63, 18] on div at bounding box center [66, 17] width 7 height 6
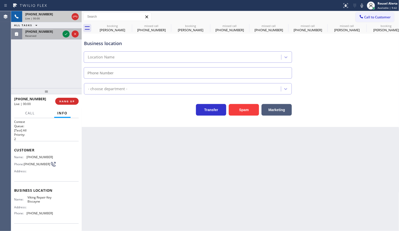
type input "[PHONE_NUMBER]"
click at [53, 36] on div "Reserved" at bounding box center [42, 36] width 35 height 4
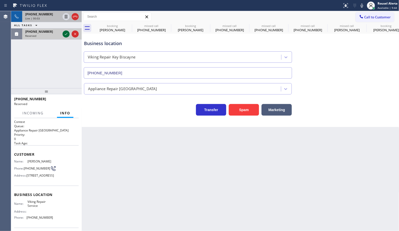
click at [66, 33] on icon at bounding box center [66, 34] width 6 height 6
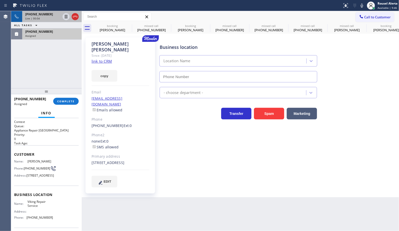
type input "[PHONE_NUMBER]"
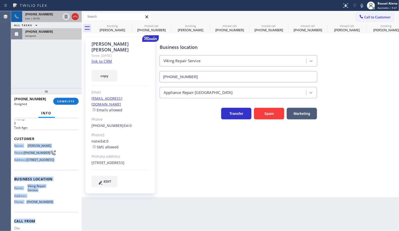
scroll to position [45, 0]
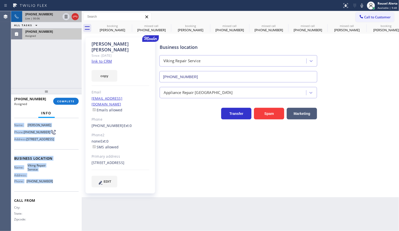
drag, startPoint x: 15, startPoint y: 160, endPoint x: 56, endPoint y: 181, distance: 46.1
click at [56, 181] on div "Context Queue: Appliance Repair High End Priority: 0 Task Age: Customer Name: […" at bounding box center [46, 156] width 65 height 146
click at [44, 29] on div "[PHONE_NUMBER] Assigned" at bounding box center [50, 33] width 57 height 11
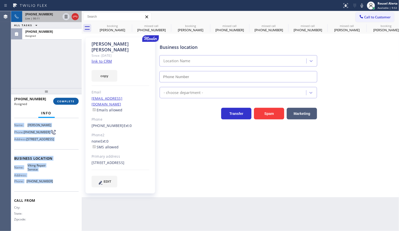
click at [66, 100] on span "COMPLETE" at bounding box center [65, 102] width 17 height 4
type input "[PHONE_NUMBER]"
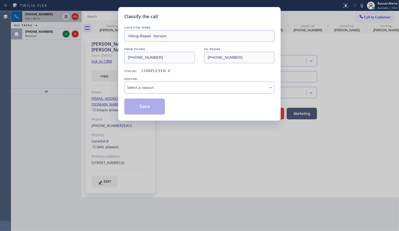
click at [141, 87] on div "Select a reason" at bounding box center [199, 88] width 145 height 6
drag, startPoint x: 148, startPoint y: 106, endPoint x: 52, endPoint y: 57, distance: 107.9
click at [147, 107] on button "Save" at bounding box center [144, 107] width 41 height 16
click at [44, 37] on div "Classify the call LOCATION NAME Viking Repair Service FROM PHONE [PHONE_NUMBER]…" at bounding box center [199, 115] width 399 height 231
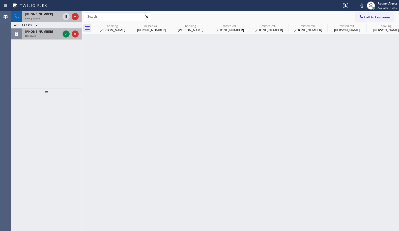
click at [53, 36] on div "Reserved" at bounding box center [42, 36] width 35 height 4
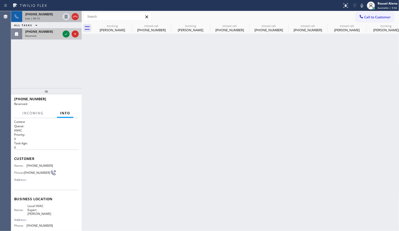
click at [53, 36] on div "Reserved" at bounding box center [42, 36] width 35 height 4
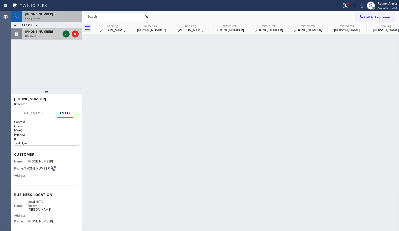
click at [65, 35] on icon at bounding box center [66, 34] width 3 height 2
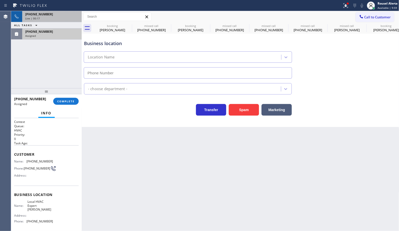
type input "[PHONE_NUMBER]"
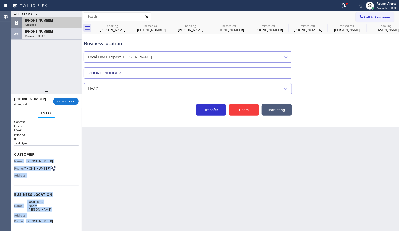
drag, startPoint x: 14, startPoint y: 159, endPoint x: 53, endPoint y: 218, distance: 70.7
click at [53, 218] on div "Context Queue: HVAC Priority: 0 Task Age: Customer Name: [PHONE_NUMBER] Phone: …" at bounding box center [46, 195] width 65 height 150
drag, startPoint x: 57, startPoint y: 39, endPoint x: 59, endPoint y: 43, distance: 4.2
click at [57, 39] on div "[PHONE_NUMBER] Wrap up | 00:02" at bounding box center [46, 33] width 71 height 11
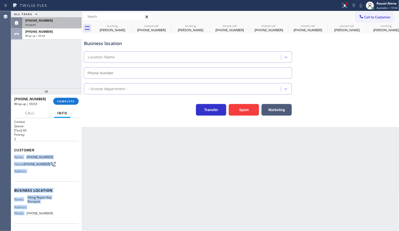
type input "[PHONE_NUMBER]"
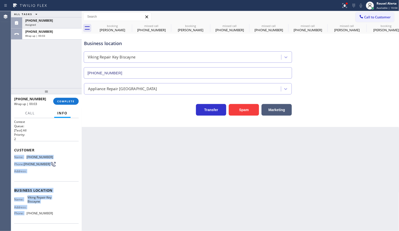
drag, startPoint x: 58, startPoint y: 25, endPoint x: 71, endPoint y: 91, distance: 67.2
click at [58, 24] on div "Assigned" at bounding box center [51, 25] width 53 height 4
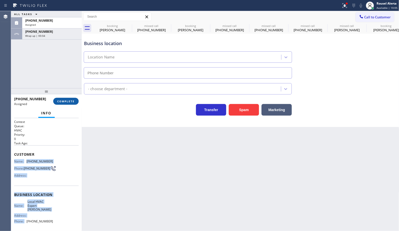
click at [72, 98] on button "COMPLETE" at bounding box center [65, 101] width 25 height 7
type input "[PHONE_NUMBER]"
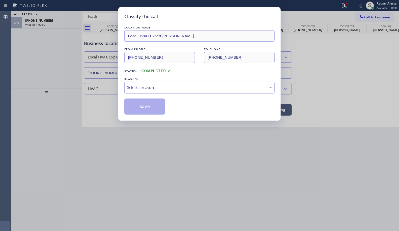
click at [129, 85] on div "Select a reason" at bounding box center [199, 88] width 145 height 6
drag, startPoint x: 145, startPoint y: 111, endPoint x: 100, endPoint y: 72, distance: 59.3
click at [145, 111] on button "Save" at bounding box center [144, 107] width 41 height 16
click at [55, 24] on div "Classify the call LOCATION NAME Local HVAC Expert [PERSON_NAME] FROM PHONE [PHO…" at bounding box center [199, 115] width 399 height 231
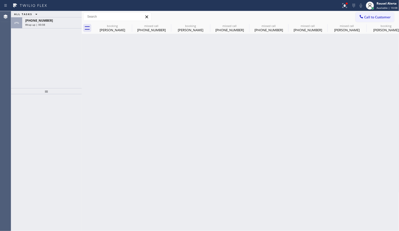
click at [55, 24] on div "Wrap up | 00:08" at bounding box center [51, 25] width 53 height 4
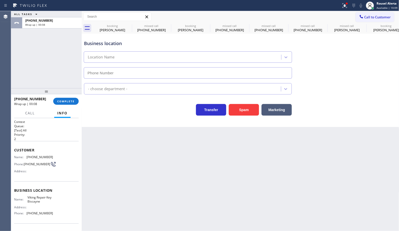
type input "[PHONE_NUMBER]"
click at [61, 103] on span "COMPLETE" at bounding box center [65, 102] width 17 height 4
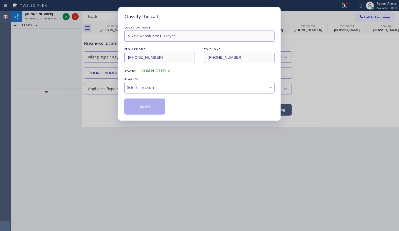
click at [134, 85] on div "Select a reason" at bounding box center [199, 88] width 145 height 6
click at [147, 111] on button "Save" at bounding box center [144, 107] width 41 height 16
type input "[PHONE_NUMBER]"
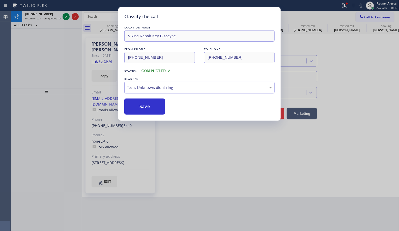
click at [51, 20] on div "Classify the call LOCATION NAME Viking Repair Key Biscayne FROM PHONE [PHONE_NU…" at bounding box center [199, 115] width 399 height 231
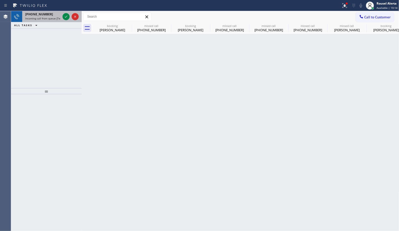
click at [50, 18] on span "Incoming call from queue [Test] All" at bounding box center [46, 19] width 42 height 4
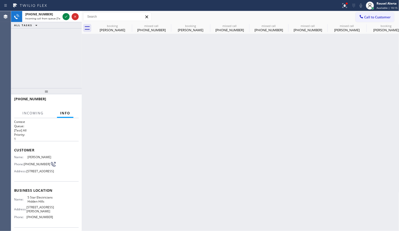
click at [121, 87] on div "Back to Dashboard Change Sender ID Customers Technicians Select a contact Outbo…" at bounding box center [240, 121] width 317 height 220
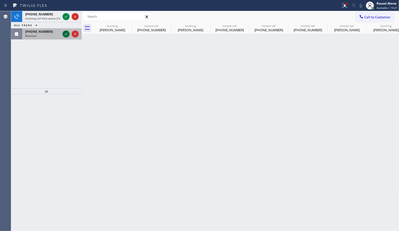
click at [65, 32] on icon at bounding box center [66, 34] width 6 height 6
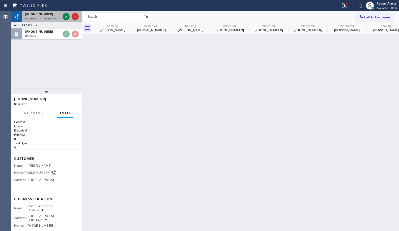
click at [49, 14] on div "[PHONE_NUMBER]" at bounding box center [42, 14] width 35 height 4
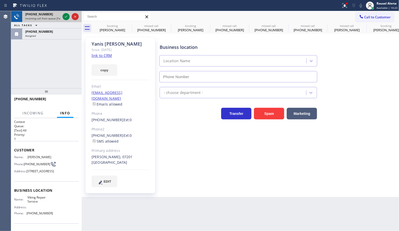
type input "[PHONE_NUMBER]"
click at [56, 16] on div "[PHONE_NUMBER]" at bounding box center [42, 14] width 35 height 4
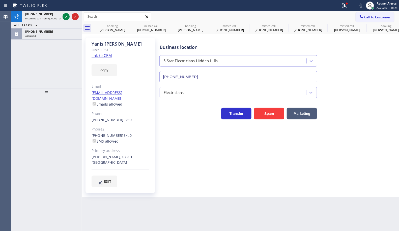
click at [56, 16] on div "[PHONE_NUMBER]" at bounding box center [42, 14] width 35 height 4
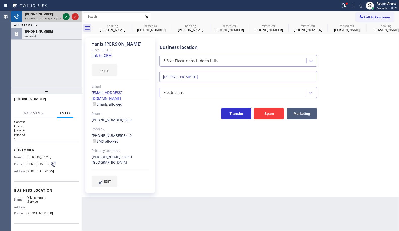
click at [64, 17] on icon at bounding box center [66, 17] width 6 height 6
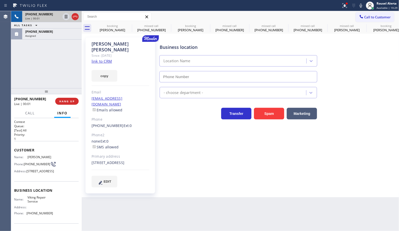
type input "[PHONE_NUMBER]"
click at [102, 59] on link "link to CRM" at bounding box center [101, 61] width 20 height 5
click at [71, 61] on div "[PHONE_NUMBER] Live | 01:23 ALL TASKS ALL TASKS ACTIVE TASKS TASKS IN WRAP UP […" at bounding box center [46, 49] width 71 height 77
click at [64, 19] on icon at bounding box center [66, 17] width 6 height 6
type input "[PHONE_NUMBER]"
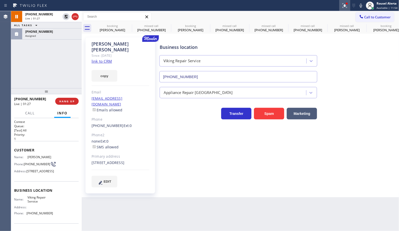
drag, startPoint x: 361, startPoint y: 5, endPoint x: 348, endPoint y: 9, distance: 14.0
click at [361, 5] on icon at bounding box center [361, 6] width 6 height 6
click at [65, 37] on div "[PHONE_NUMBER] Assigned" at bounding box center [50, 33] width 57 height 11
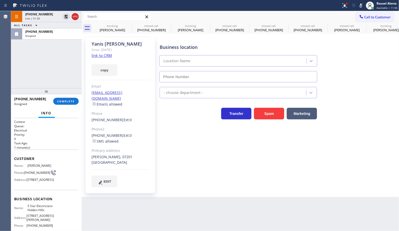
type input "[PHONE_NUMBER]"
click at [62, 101] on span "COMPLETE" at bounding box center [65, 102] width 17 height 4
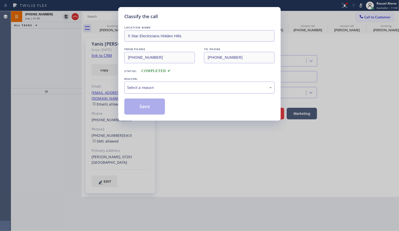
click at [155, 91] on div "Select a reason" at bounding box center [199, 88] width 150 height 12
click at [150, 105] on button "Save" at bounding box center [144, 107] width 41 height 16
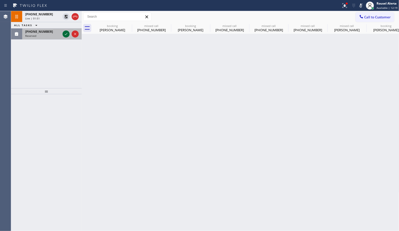
click at [68, 36] on icon at bounding box center [66, 34] width 6 height 6
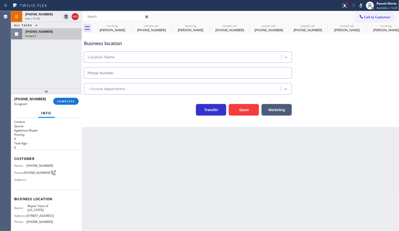
type input "[PHONE_NUMBER]"
click at [75, 40] on div "[PHONE_NUMBER] Live | 03:40 ALL TASKS ALL TASKS ACTIVE TASKS TASKS IN WRAP UP […" at bounding box center [46, 49] width 71 height 77
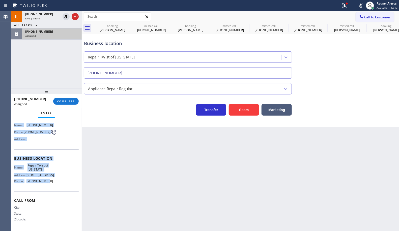
scroll to position [49, 0]
drag, startPoint x: 13, startPoint y: 163, endPoint x: 52, endPoint y: 184, distance: 44.0
click at [52, 184] on div "Context Queue: Appliance Repair Priority: 0 Task Age: [DEMOGRAPHIC_DATA] minute…" at bounding box center [46, 174] width 71 height 113
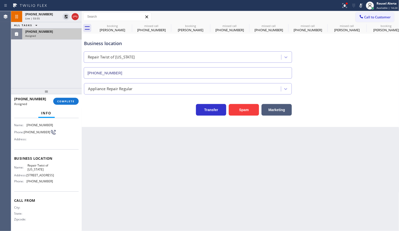
click at [55, 44] on div "[PHONE_NUMBER] Live | 03:55 ALL TASKS ALL TASKS ACTIVE TASKS TASKS IN WRAP UP […" at bounding box center [46, 49] width 71 height 77
click at [197, 179] on div "Back to Dashboard Change Sender ID Customers Technicians Select a contact Outbo…" at bounding box center [240, 121] width 317 height 220
click at [52, 37] on div "[PHONE_NUMBER] Assigned" at bounding box center [50, 33] width 57 height 11
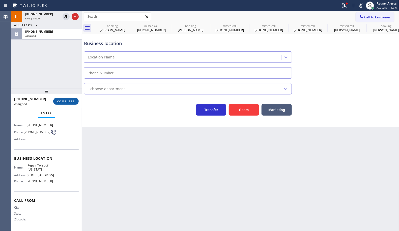
type input "[PHONE_NUMBER]"
click at [73, 102] on span "COMPLETE" at bounding box center [65, 102] width 17 height 4
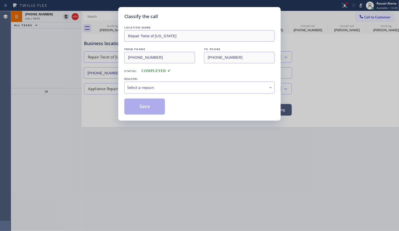
click at [157, 85] on div "Select a reason" at bounding box center [199, 88] width 145 height 6
drag, startPoint x: 157, startPoint y: 106, endPoint x: 193, endPoint y: 182, distance: 83.6
click at [156, 107] on button "Save" at bounding box center [144, 107] width 41 height 16
click at [194, 183] on div "Classify the call LOCATION NAME Repair Twist of [US_STATE] FROM PHONE [PHONE_NU…" at bounding box center [199, 115] width 399 height 231
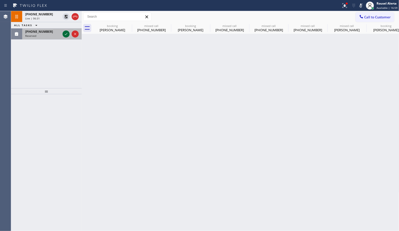
click at [65, 33] on icon at bounding box center [66, 34] width 6 height 6
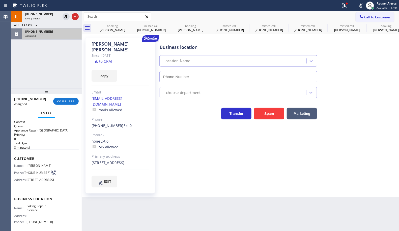
type input "[PHONE_NUMBER]"
click at [60, 34] on div "Assigned" at bounding box center [51, 36] width 53 height 4
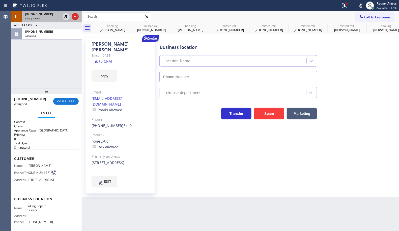
type input "[PHONE_NUMBER]"
click at [46, 14] on div "[PHONE_NUMBER]" at bounding box center [42, 14] width 35 height 4
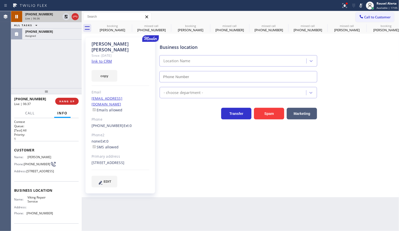
type input "[PHONE_NUMBER]"
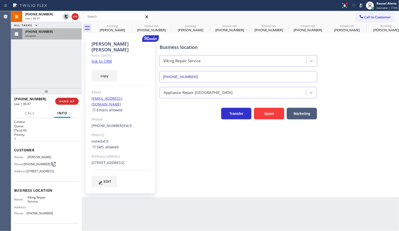
click at [53, 32] on div "[PHONE_NUMBER]" at bounding box center [51, 31] width 53 height 4
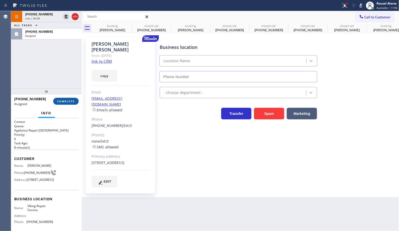
type input "[PHONE_NUMBER]"
click at [70, 100] on span "COMPLETE" at bounding box center [65, 102] width 17 height 4
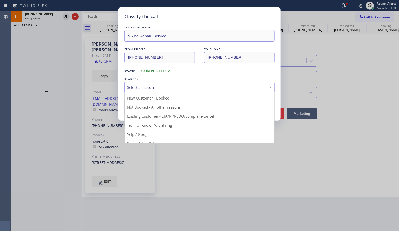
click at [141, 84] on div "Select a reason" at bounding box center [199, 88] width 150 height 12
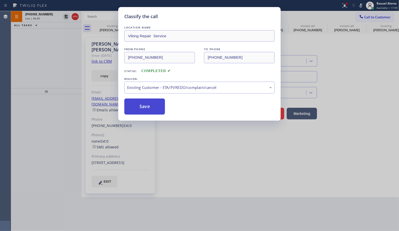
click at [147, 107] on button "Save" at bounding box center [144, 107] width 41 height 16
click at [49, 18] on div "Classify the call LOCATION NAME Viking Repair Service FROM PHONE [PHONE_NUMBER]…" at bounding box center [199, 115] width 399 height 231
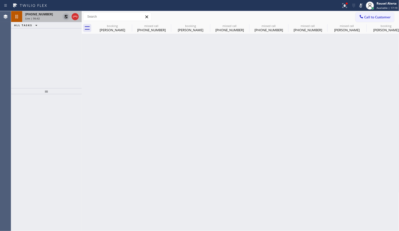
click at [66, 17] on icon at bounding box center [66, 17] width 6 height 6
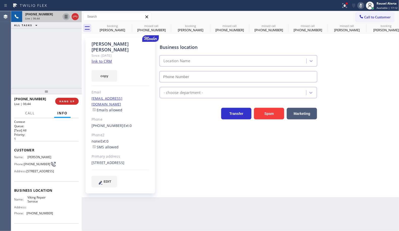
click at [361, 4] on icon at bounding box center [360, 6] width 3 height 4
type input "[PHONE_NUMBER]"
click at [193, 207] on div "Back to Dashboard Change Sender ID Customers Technicians Select a contact Outbo…" at bounding box center [240, 121] width 317 height 220
click at [63, 81] on div "[PHONE_NUMBER] Live | 11:12 ALL TASKS ALL TASKS ACTIVE TASKS TASKS IN WRAP UP" at bounding box center [46, 49] width 71 height 77
click at [143, 210] on div "Back to Dashboard Change Sender ID Customers Technicians Select a contact Outbo…" at bounding box center [240, 121] width 317 height 220
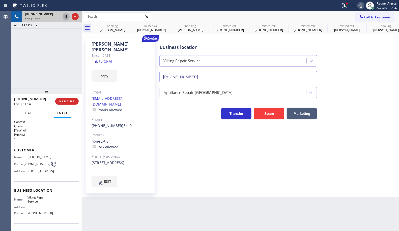
click at [39, 69] on div "[PHONE_NUMBER] Live | 11:14 ALL TASKS ALL TASKS ACTIVE TASKS TASKS IN WRAP UP" at bounding box center [46, 49] width 71 height 77
click at [66, 101] on span "HANG UP" at bounding box center [66, 102] width 15 height 4
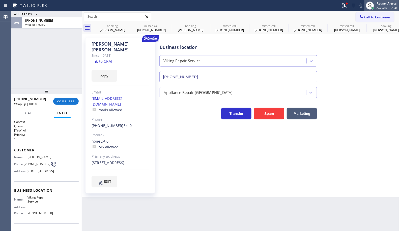
click at [386, 8] on span "Available | 21:46" at bounding box center [386, 8] width 21 height 4
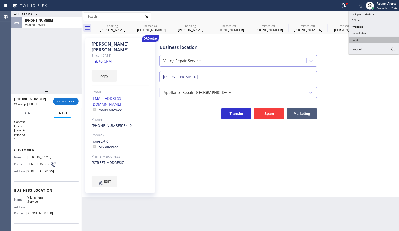
click at [364, 41] on button "Break" at bounding box center [374, 40] width 50 height 7
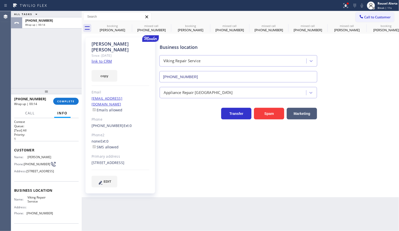
click at [38, 36] on div "ALL TASKS ALL TASKS ACTIVE TASKS TASKS IN WRAP UP [PHONE_NUMBER] Wrap up | 00:14" at bounding box center [46, 49] width 71 height 77
click at [66, 105] on button "COMPLETE" at bounding box center [65, 101] width 25 height 7
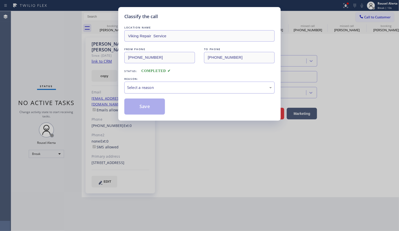
click at [150, 88] on div "Select a reason" at bounding box center [199, 88] width 145 height 6
click at [151, 112] on button "Save" at bounding box center [144, 107] width 41 height 16
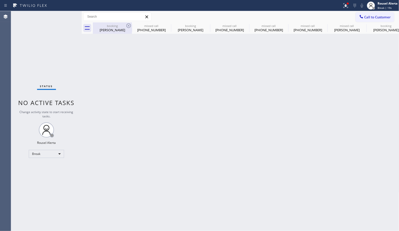
click at [111, 27] on div "booking" at bounding box center [112, 26] width 38 height 4
type input "[PHONE_NUMBER]"
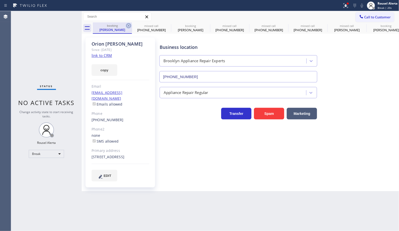
click at [127, 25] on icon at bounding box center [129, 26] width 6 height 6
click at [0, 0] on icon at bounding box center [0, 0] width 0 height 0
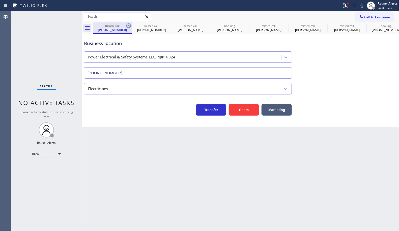
click at [129, 25] on icon at bounding box center [129, 26] width 6 height 6
click at [0, 0] on icon at bounding box center [0, 0] width 0 height 0
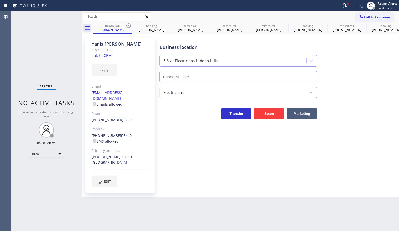
click at [129, 25] on icon at bounding box center [129, 26] width 6 height 6
click at [0, 0] on icon at bounding box center [0, 0] width 0 height 0
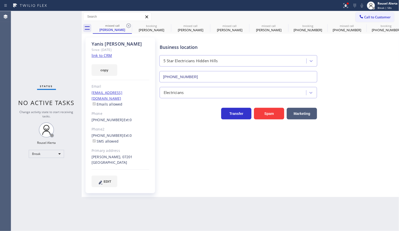
click at [0, 0] on icon at bounding box center [0, 0] width 0 height 0
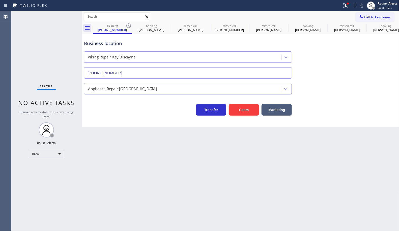
click at [129, 25] on icon at bounding box center [129, 26] width 6 height 6
click at [0, 0] on icon at bounding box center [0, 0] width 0 height 0
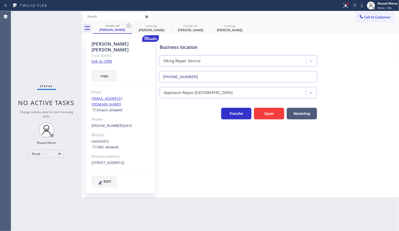
click at [129, 25] on icon at bounding box center [129, 26] width 6 height 6
click at [0, 0] on icon at bounding box center [0, 0] width 0 height 0
click at [129, 25] on div "missed call [PERSON_NAME] booking [PERSON_NAME] missed call [PERSON_NAME] booki…" at bounding box center [246, 27] width 306 height 11
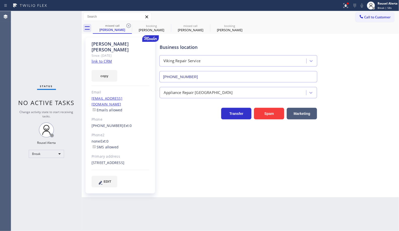
click at [129, 25] on div "missed call [PERSON_NAME] booking [PERSON_NAME] missed call [PERSON_NAME] booki…" at bounding box center [246, 27] width 306 height 11
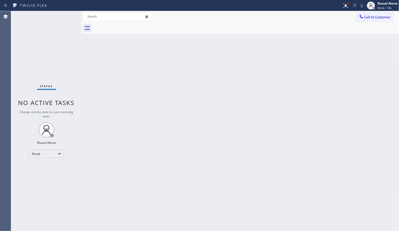
click at [130, 25] on div at bounding box center [246, 27] width 306 height 11
click at [141, 145] on div "Back to Dashboard Change Sender ID Customers Technicians Select a contact Outbo…" at bounding box center [240, 121] width 317 height 220
drag, startPoint x: 380, startPoint y: 3, endPoint x: 381, endPoint y: 8, distance: 4.6
click at [381, 4] on div "Rousel Alerta" at bounding box center [387, 3] width 20 height 4
click at [380, 27] on button "Available" at bounding box center [374, 26] width 50 height 7
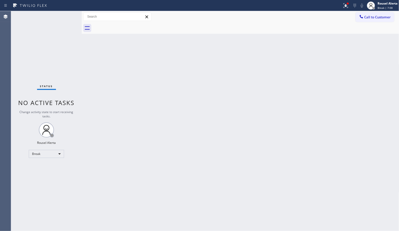
click at [296, 90] on div "Back to Dashboard Change Sender ID Customers Technicians Select a contact Outbo…" at bounding box center [240, 121] width 317 height 220
click at [179, 184] on div "Back to Dashboard Change Sender ID Customers Technicians Select a contact Outbo…" at bounding box center [240, 121] width 317 height 220
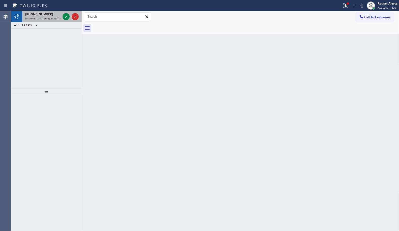
drag, startPoint x: 50, startPoint y: 15, endPoint x: 57, endPoint y: 16, distance: 7.3
click at [50, 15] on div "[PHONE_NUMBER]" at bounding box center [42, 14] width 35 height 4
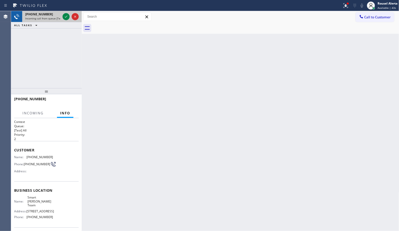
click at [62, 17] on div at bounding box center [70, 16] width 18 height 11
click at [64, 16] on icon at bounding box center [66, 17] width 6 height 6
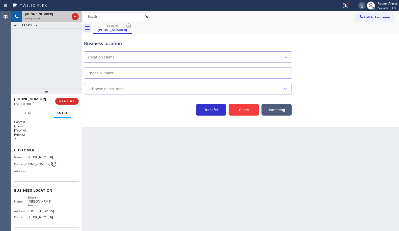
type input "[PHONE_NUMBER]"
click at [269, 197] on div "Back to Dashboard Change Sender ID Customers Technicians Select a contact Outbo…" at bounding box center [240, 121] width 317 height 220
click at [152, 185] on div "Back to Dashboard Change Sender ID Customers Technicians Select a contact Outbo…" at bounding box center [240, 121] width 317 height 220
click at [108, 158] on div "Back to Dashboard Change Sender ID Customers Technicians Select a contact Outbo…" at bounding box center [240, 121] width 317 height 220
click at [44, 58] on div "[PHONE_NUMBER] Live | 00:29 ALL TASKS ALL TASKS ACTIVE TASKS TASKS IN WRAP UP" at bounding box center [46, 49] width 71 height 77
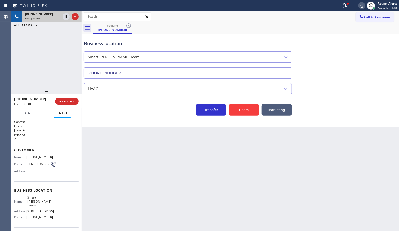
click at [113, 163] on div "Back to Dashboard Change Sender ID Customers Technicians Select a contact Outbo…" at bounding box center [240, 121] width 317 height 220
click at [69, 104] on button "HANG UP" at bounding box center [66, 101] width 23 height 7
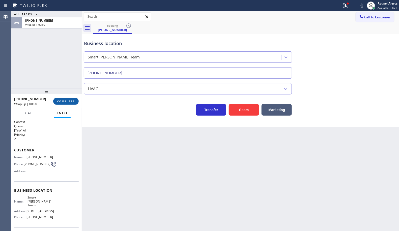
click at [67, 105] on button "COMPLETE" at bounding box center [65, 101] width 25 height 7
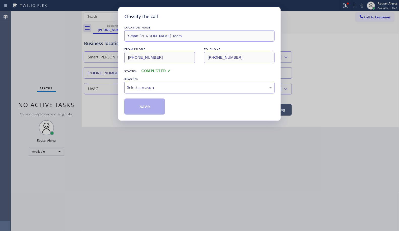
click at [130, 90] on div "Select a reason" at bounding box center [199, 88] width 145 height 6
click at [138, 102] on button "Save" at bounding box center [144, 107] width 41 height 16
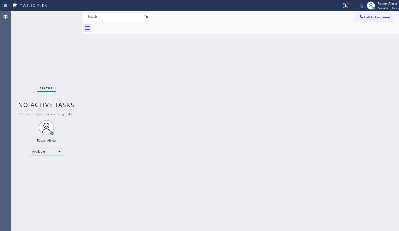
click at [261, 86] on div "Back to Dashboard Change Sender ID Customers Technicians Select a contact Outbo…" at bounding box center [240, 121] width 317 height 220
click at [341, 8] on button at bounding box center [345, 5] width 11 height 11
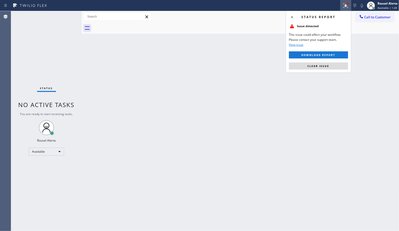
click at [328, 71] on div "Status report Issue detected This issue could affect your workflow. Please cont…" at bounding box center [319, 42] width 66 height 62
click at [328, 62] on div "Status report Issue detected This issue could affect your workflow. Please cont…" at bounding box center [319, 42] width 66 height 62
click at [327, 66] on span "Clear issue" at bounding box center [318, 66] width 22 height 4
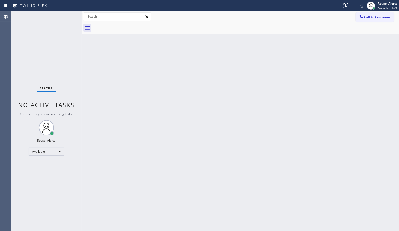
click at [316, 158] on div "Back to Dashboard Change Sender ID Customers Technicians Select a contact Outbo…" at bounding box center [240, 121] width 317 height 220
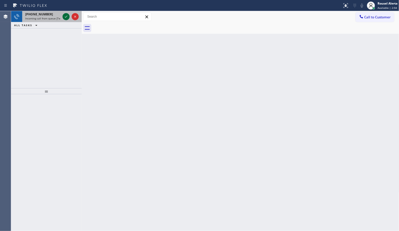
click at [64, 18] on icon at bounding box center [66, 17] width 6 height 6
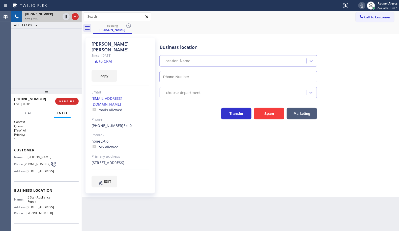
type input "[PHONE_NUMBER]"
click at [99, 59] on link "link to CRM" at bounding box center [101, 61] width 20 height 5
click at [175, 217] on div "Back to Dashboard Change Sender ID Customers Technicians Select a contact Outbo…" at bounding box center [240, 121] width 317 height 220
click at [50, 58] on div "[PHONE_NUMBER] Live | 01:11 ALL TASKS ALL TASKS ACTIVE TASKS TASKS IN WRAP UP" at bounding box center [46, 49] width 71 height 77
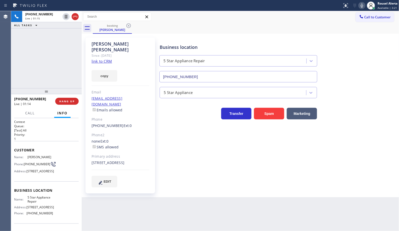
drag, startPoint x: 64, startPoint y: 18, endPoint x: 81, endPoint y: 16, distance: 17.3
click at [65, 18] on icon at bounding box center [66, 17] width 6 height 6
type input "[PHONE_NUMBER]"
click at [361, 7] on icon at bounding box center [361, 6] width 3 height 4
drag, startPoint x: 239, startPoint y: 202, endPoint x: 243, endPoint y: 212, distance: 11.7
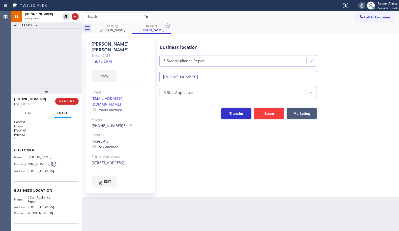
click at [239, 202] on div "Back to Dashboard Change Sender ID Customers Technicians Select a contact Outbo…" at bounding box center [240, 121] width 317 height 220
click at [64, 18] on icon at bounding box center [66, 17] width 6 height 6
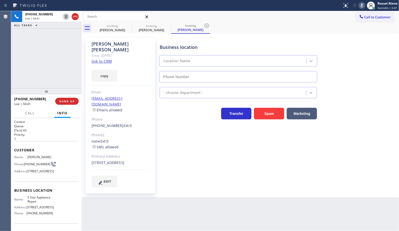
type input "[PHONE_NUMBER]"
click at [360, 7] on icon at bounding box center [362, 6] width 6 height 6
click at [301, 217] on div "Back to Dashboard Change Sender ID Customers Technicians Select a contact Outbo…" at bounding box center [240, 121] width 317 height 220
drag, startPoint x: 69, startPoint y: 34, endPoint x: 68, endPoint y: 43, distance: 8.7
click at [69, 34] on div "[PHONE_NUMBER] Live | 04:57 ALL TASKS ALL TASKS ACTIVE TASKS TASKS IN WRAP UP" at bounding box center [46, 49] width 71 height 77
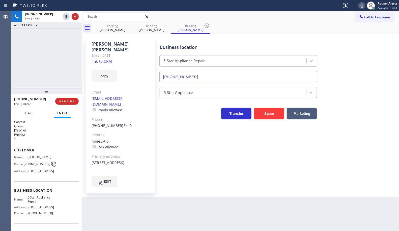
click at [178, 213] on div "Back to Dashboard Change Sender ID Customers Technicians Select a contact Outbo…" at bounding box center [240, 121] width 317 height 220
click at [64, 70] on div "[PHONE_NUMBER] Live | 04:59 ALL TASKS ALL TASKS ACTIVE TASKS TASKS IN WRAP UP" at bounding box center [46, 49] width 71 height 77
drag, startPoint x: 154, startPoint y: 225, endPoint x: 115, endPoint y: 154, distance: 81.1
click at [154, 222] on div "Back to Dashboard Change Sender ID Customers Technicians Select a contact Outbo…" at bounding box center [240, 121] width 317 height 220
click at [70, 89] on div at bounding box center [46, 91] width 71 height 6
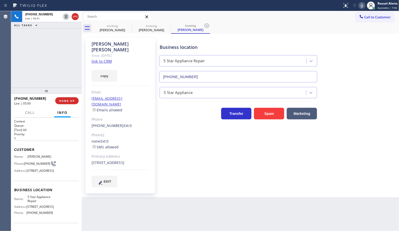
click at [117, 204] on div "Back to Dashboard Change Sender ID Customers Technicians Select a contact Outbo…" at bounding box center [240, 121] width 317 height 220
click at [53, 88] on div at bounding box center [46, 91] width 71 height 6
click at [62, 100] on span "HANG UP" at bounding box center [66, 101] width 15 height 4
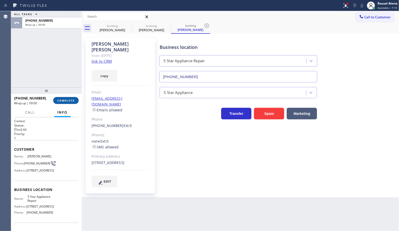
click at [63, 100] on span "COMPLETE" at bounding box center [65, 101] width 17 height 4
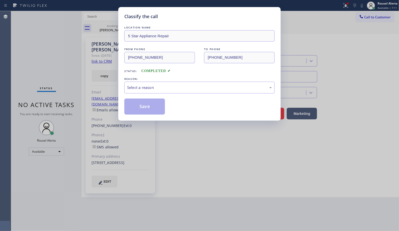
click at [145, 95] on div "LOCATION NAME 5 Star Appliance Repair FROM PHONE [PHONE_NUMBER] TO PHONE [PHONE…" at bounding box center [199, 70] width 150 height 90
click at [155, 88] on div "Select a reason" at bounding box center [199, 88] width 145 height 6
click at [154, 104] on button "Save" at bounding box center [144, 107] width 41 height 16
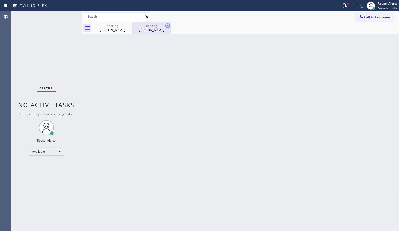
click at [0, 0] on icon at bounding box center [0, 0] width 0 height 0
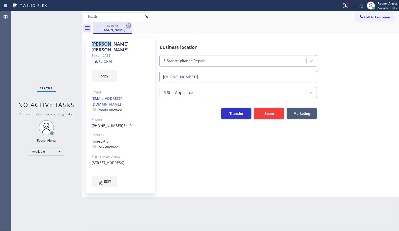
click at [126, 26] on icon at bounding box center [129, 26] width 6 height 6
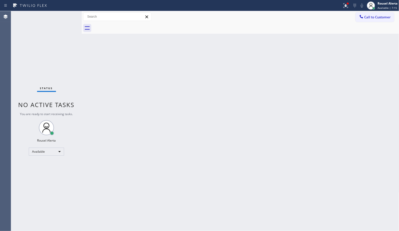
click at [126, 26] on div at bounding box center [246, 27] width 306 height 11
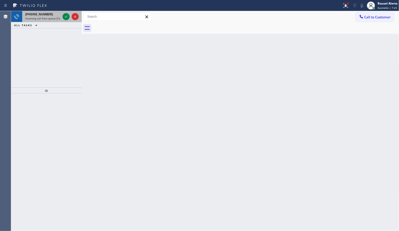
click at [58, 18] on span "Incoming call from queue [Test] All" at bounding box center [46, 19] width 42 height 4
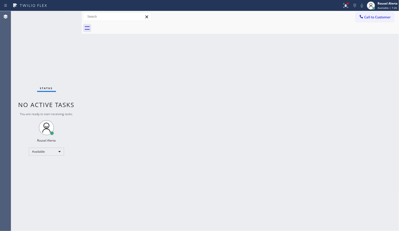
click at [63, 18] on div "Status No active tasks You are ready to start receiving tasks. Rousel Alerta Av…" at bounding box center [46, 121] width 71 height 220
click at [345, 5] on icon at bounding box center [346, 6] width 6 height 6
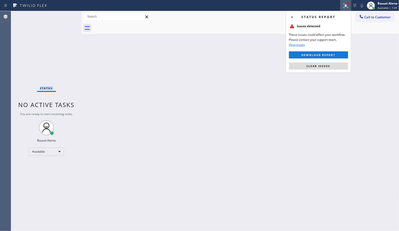
drag, startPoint x: 340, startPoint y: 65, endPoint x: 340, endPoint y: 89, distance: 24.4
click at [340, 65] on button "Clear issues" at bounding box center [318, 66] width 59 height 7
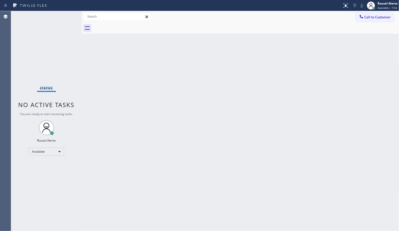
click at [61, 24] on div "Status No active tasks You are ready to start receiving tasks. Rousel Alerta Av…" at bounding box center [46, 121] width 71 height 220
click at [62, 18] on div "Status No active tasks You are ready to start receiving tasks. Rousel Alerta Av…" at bounding box center [46, 121] width 71 height 220
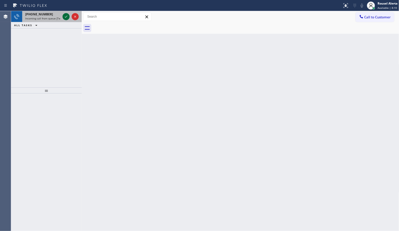
click at [63, 18] on div at bounding box center [66, 17] width 7 height 6
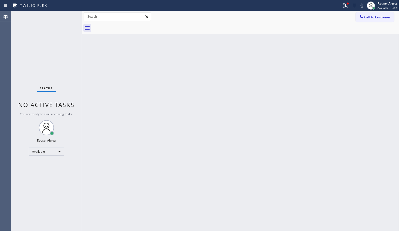
click at [62, 18] on div "Status No active tasks You are ready to start receiving tasks. Rousel Alerta Av…" at bounding box center [46, 121] width 71 height 220
click at [344, 7] on icon at bounding box center [346, 6] width 6 height 6
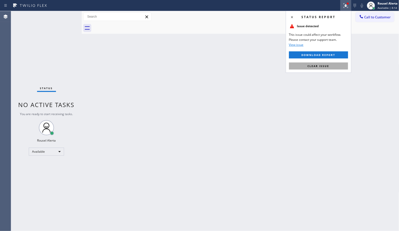
click at [334, 63] on button "Clear issue" at bounding box center [318, 66] width 59 height 7
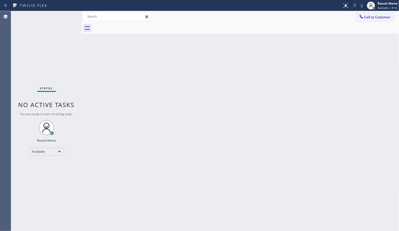
click at [335, 103] on div "Back to Dashboard Change Sender ID Customers Technicians Select a contact Outbo…" at bounding box center [240, 121] width 317 height 220
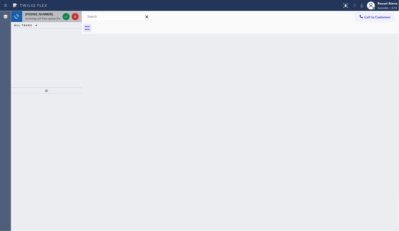
drag, startPoint x: 56, startPoint y: 18, endPoint x: 60, endPoint y: 18, distance: 3.8
click at [57, 18] on span "Incoming call from queue [Test] All" at bounding box center [46, 19] width 42 height 4
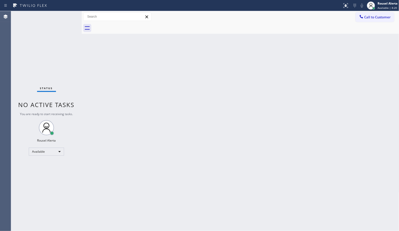
click at [63, 17] on div "Status No active tasks You are ready to start receiving tasks. Rousel Alerta Av…" at bounding box center [46, 121] width 71 height 220
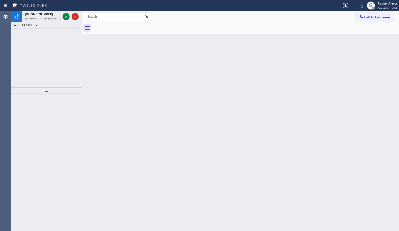
click at [62, 15] on div at bounding box center [70, 16] width 18 height 11
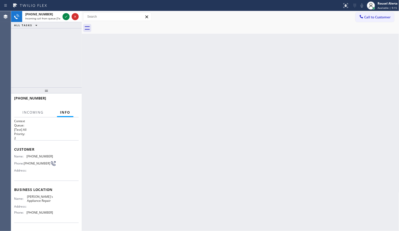
click at [62, 15] on div at bounding box center [70, 16] width 18 height 11
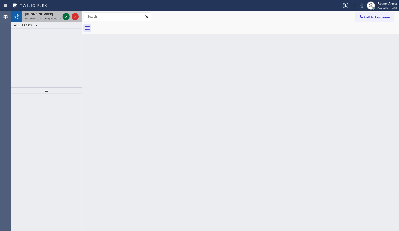
click at [65, 17] on icon at bounding box center [66, 17] width 6 height 6
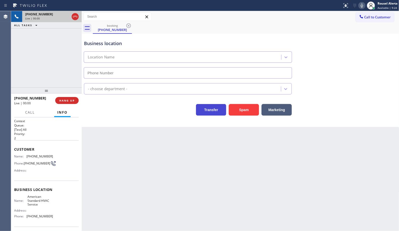
type input "[PHONE_NUMBER]"
click at [239, 110] on button "Spam" at bounding box center [244, 110] width 30 height 12
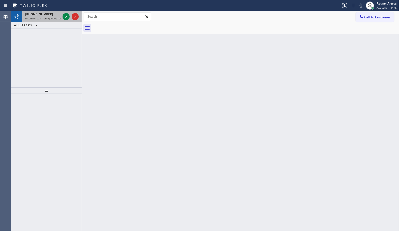
click at [52, 16] on div "[PHONE_NUMBER]" at bounding box center [42, 14] width 35 height 4
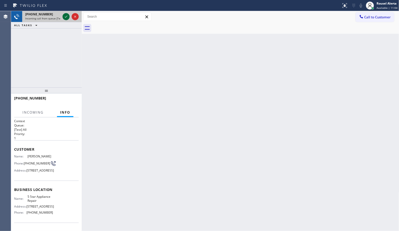
click at [64, 16] on icon at bounding box center [66, 17] width 6 height 6
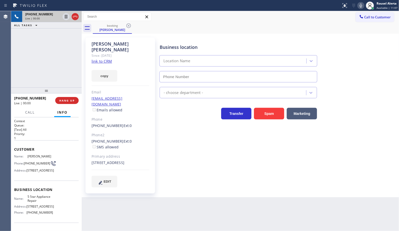
type input "[PHONE_NUMBER]"
click at [100, 59] on link "link to CRM" at bounding box center [101, 61] width 20 height 5
click at [36, 49] on div "[PHONE_NUMBER] Live | 01:12 ALL TASKS ALL TASKS ACTIVE TASKS TASKS IN WRAP UP" at bounding box center [46, 49] width 71 height 76
click at [67, 18] on icon at bounding box center [66, 17] width 6 height 6
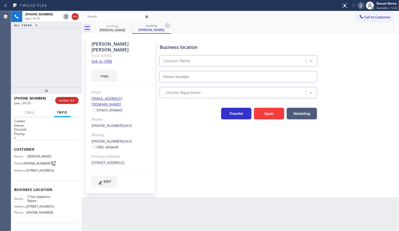
type input "[PHONE_NUMBER]"
click at [361, 5] on icon at bounding box center [361, 6] width 6 height 6
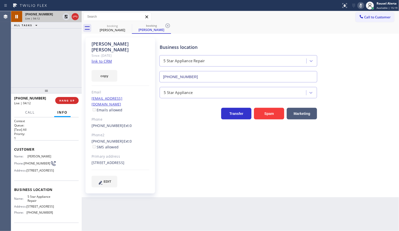
drag, startPoint x: 63, startPoint y: 17, endPoint x: 71, endPoint y: 16, distance: 8.0
click at [63, 17] on icon at bounding box center [66, 17] width 6 height 6
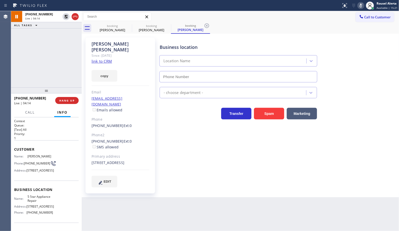
type input "[PHONE_NUMBER]"
click at [359, 4] on icon at bounding box center [361, 6] width 6 height 6
click at [28, 111] on span "Call" at bounding box center [30, 112] width 10 height 5
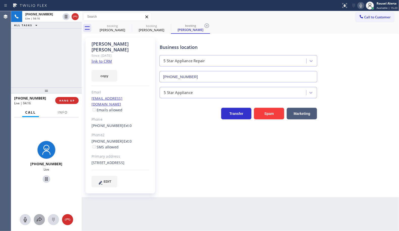
click at [37, 221] on icon at bounding box center [39, 220] width 6 height 6
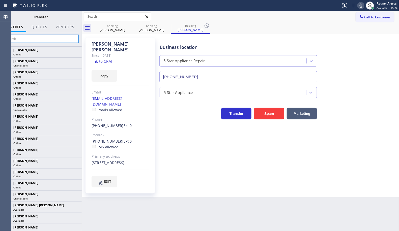
click at [39, 37] on input "text" at bounding box center [41, 39] width 76 height 8
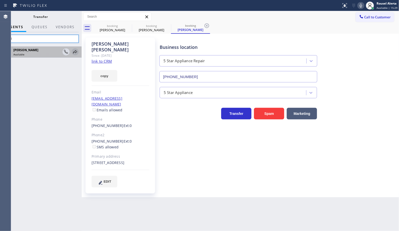
type input "axel"
click at [75, 52] on icon at bounding box center [75, 52] width 6 height 6
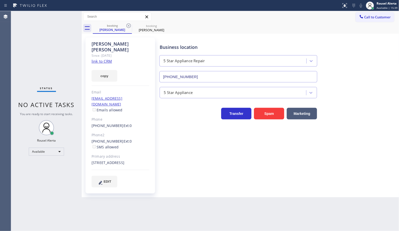
drag, startPoint x: 44, startPoint y: 23, endPoint x: 55, endPoint y: 19, distance: 11.9
click at [44, 23] on div "Status No active tasks You are ready to start receiving tasks. Rousel Alerta Av…" at bounding box center [46, 121] width 71 height 220
click at [127, 26] on icon at bounding box center [129, 26] width 6 height 6
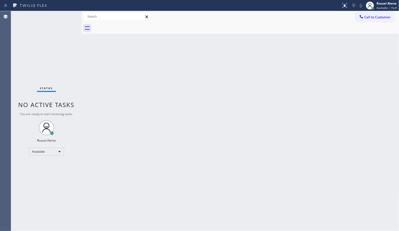
drag, startPoint x: 117, startPoint y: 96, endPoint x: 117, endPoint y: 102, distance: 6.3
click at [117, 102] on div "Back to Dashboard Change Sender ID Customers Technicians Select a contact Outbo…" at bounding box center [240, 121] width 317 height 220
click at [151, 123] on div "Back to Dashboard Change Sender ID Customers Technicians Select a contact Outbo…" at bounding box center [240, 121] width 317 height 220
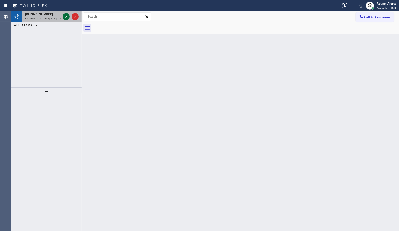
click at [65, 18] on icon at bounding box center [66, 17] width 6 height 6
click at [64, 108] on div at bounding box center [46, 163] width 71 height 138
click at [65, 16] on icon at bounding box center [66, 17] width 6 height 6
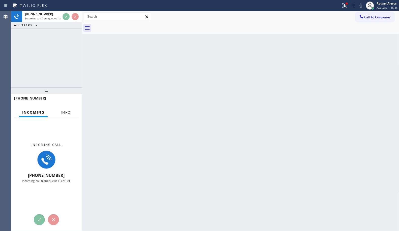
click at [69, 113] on span "Info" at bounding box center [66, 112] width 10 height 5
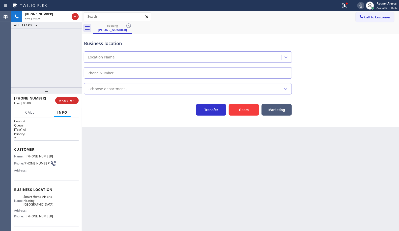
type input "[PHONE_NUMBER]"
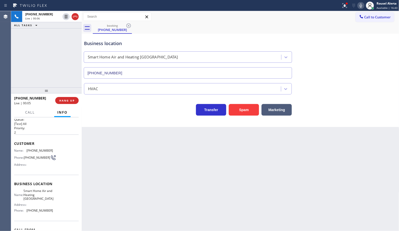
scroll to position [5, 0]
click at [199, 190] on div "Back to Dashboard Change Sender ID Customers Technicians Select a contact Outbo…" at bounding box center [240, 121] width 317 height 220
click at [346, 4] on div at bounding box center [346, 3] width 3 height 3
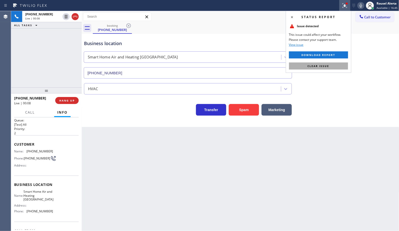
click at [327, 63] on button "Clear issue" at bounding box center [318, 66] width 59 height 7
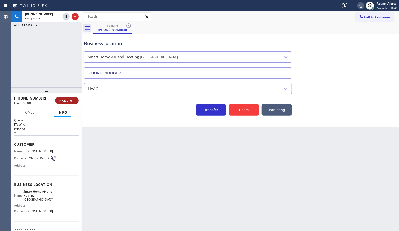
click at [71, 101] on span "HANG UP" at bounding box center [66, 101] width 15 height 4
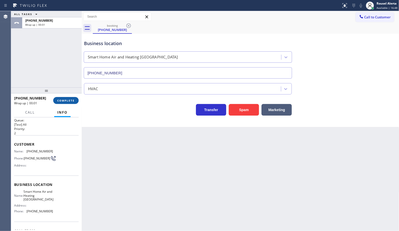
click at [67, 99] on span "COMPLETE" at bounding box center [65, 101] width 17 height 4
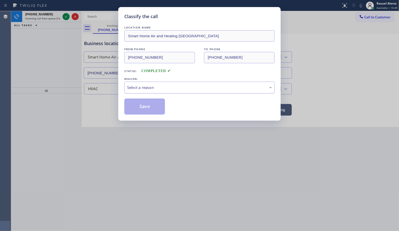
click at [144, 87] on div "Select a reason" at bounding box center [199, 88] width 145 height 6
click at [147, 109] on button "Save" at bounding box center [144, 107] width 41 height 16
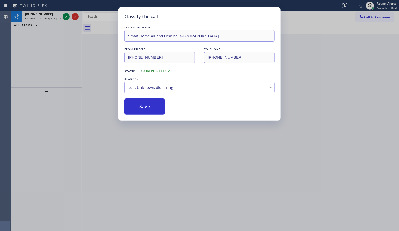
click at [41, 17] on div "Classify the call LOCATION NAME Smart Home Air and Heating [GEOGRAPHIC_DATA] FR…" at bounding box center [199, 115] width 399 height 231
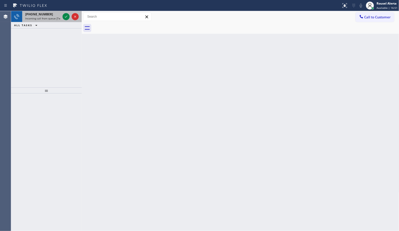
click at [48, 15] on div "[PHONE_NUMBER]" at bounding box center [42, 14] width 35 height 4
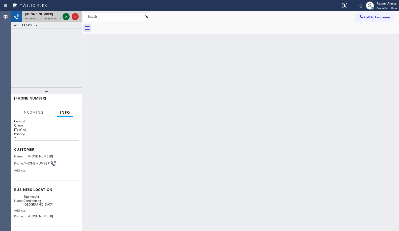
click at [64, 16] on icon at bounding box center [66, 17] width 6 height 6
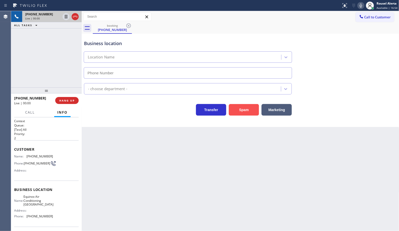
type input "[PHONE_NUMBER]"
click at [233, 105] on button "Spam" at bounding box center [244, 110] width 30 height 12
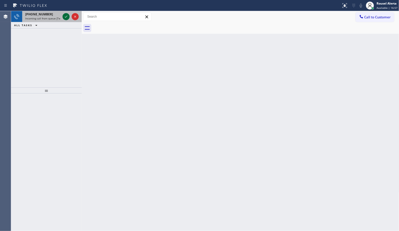
click at [64, 18] on icon at bounding box center [66, 17] width 6 height 6
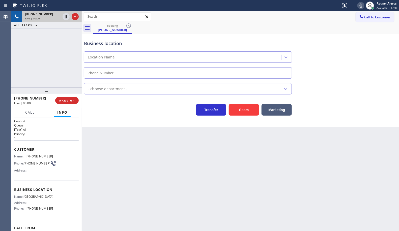
type input "[PHONE_NUMBER]"
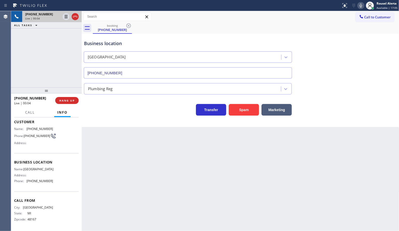
scroll to position [1, 0]
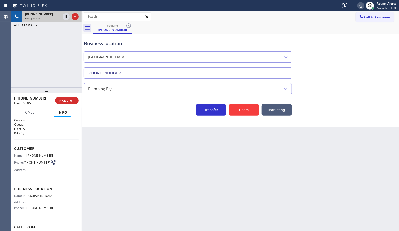
click at [129, 156] on div "Back to Dashboard Change Sender ID Customers Technicians Select a contact Outbo…" at bounding box center [240, 121] width 317 height 220
click at [256, 177] on div "Back to Dashboard Change Sender ID Customers Technicians Select a contact Outbo…" at bounding box center [240, 121] width 317 height 220
click at [281, 158] on div "Back to Dashboard Change Sender ID Customers Technicians Select a contact Outbo…" at bounding box center [240, 121] width 317 height 220
drag, startPoint x: 33, startPoint y: 68, endPoint x: 55, endPoint y: 81, distance: 25.8
click at [33, 67] on div "[PHONE_NUMBER] Live | 00:06 ALL TASKS ALL TASKS ACTIVE TASKS TASKS IN WRAP UP" at bounding box center [46, 49] width 71 height 76
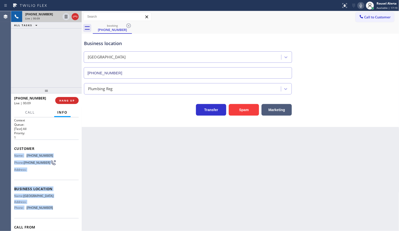
drag, startPoint x: 12, startPoint y: 156, endPoint x: 48, endPoint y: 219, distance: 72.3
click at [48, 219] on div "Context Queue: [Test] All Priority: 1 Customer Name: [PHONE_NUMBER] Phone: [PHO…" at bounding box center [46, 174] width 71 height 114
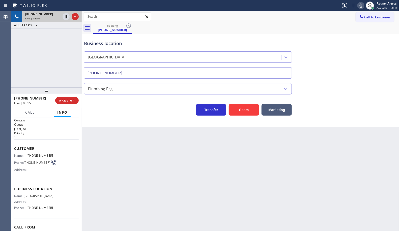
drag, startPoint x: 46, startPoint y: 78, endPoint x: 50, endPoint y: 48, distance: 30.5
click at [47, 77] on div "[PHONE_NUMBER] Live | 03:16 ALL TASKS ALL TASKS ACTIVE TASKS TASKS IN WRAP UP" at bounding box center [46, 49] width 71 height 76
click at [63, 18] on div at bounding box center [66, 17] width 7 height 6
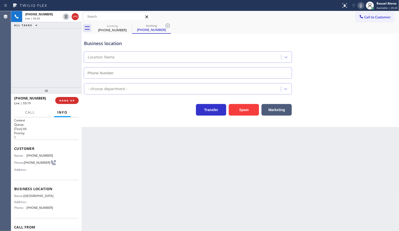
type input "[PHONE_NUMBER]"
drag, startPoint x: 358, startPoint y: 5, endPoint x: 358, endPoint y: 48, distance: 42.8
click at [358, 5] on icon at bounding box center [361, 6] width 6 height 6
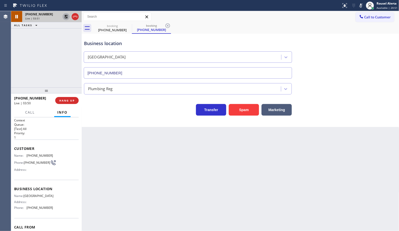
click at [65, 18] on icon at bounding box center [66, 17] width 4 height 4
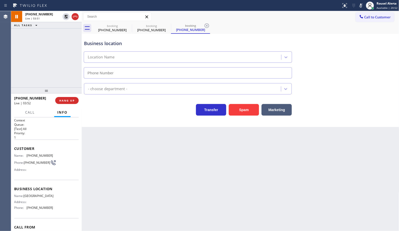
type input "[PHONE_NUMBER]"
click at [361, 7] on icon at bounding box center [361, 6] width 6 height 6
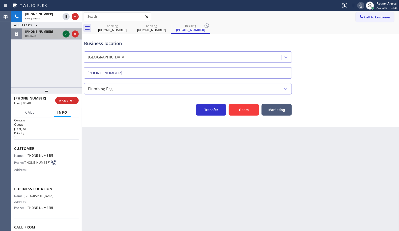
click at [64, 34] on icon at bounding box center [66, 34] width 6 height 6
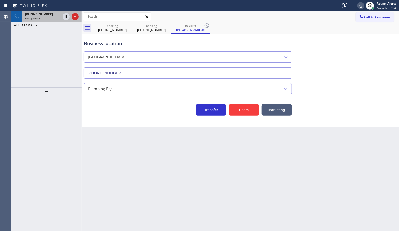
click at [43, 18] on div "Live | 06:49" at bounding box center [42, 19] width 35 height 4
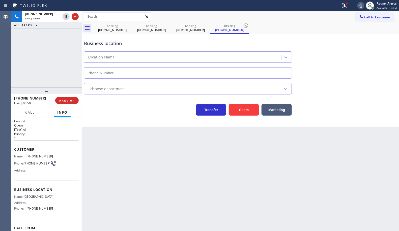
type input "[PHONE_NUMBER]"
drag, startPoint x: 53, startPoint y: 36, endPoint x: 52, endPoint y: 33, distance: 3.3
click at [53, 36] on div "[PHONE_NUMBER] Live | 08:25 ALL TASKS ALL TASKS ACTIVE TASKS TASKS IN WRAP UP" at bounding box center [46, 49] width 71 height 76
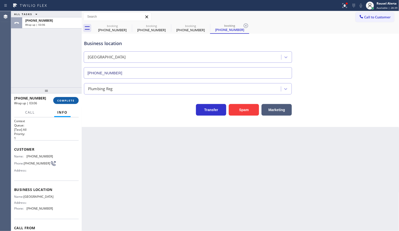
click at [62, 102] on span "COMPLETE" at bounding box center [65, 101] width 17 height 4
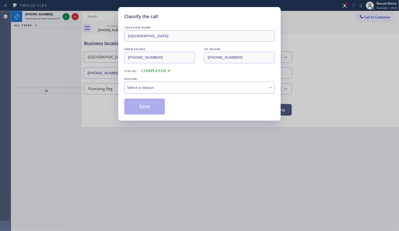
click at [174, 86] on div "Select a reason" at bounding box center [199, 88] width 145 height 6
click at [141, 109] on button "Save" at bounding box center [144, 107] width 41 height 16
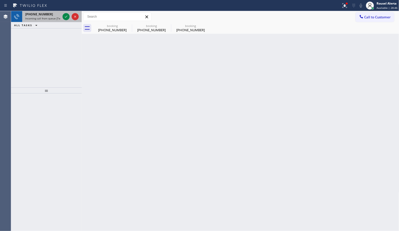
click at [55, 16] on div "[PHONE_NUMBER]" at bounding box center [42, 14] width 35 height 4
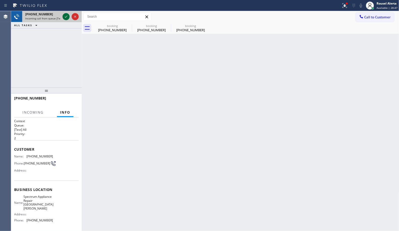
click at [63, 16] on div at bounding box center [66, 17] width 7 height 6
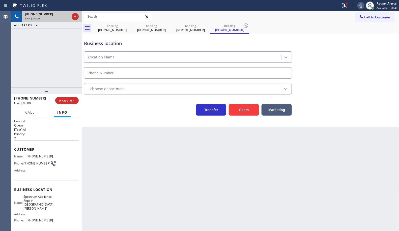
type input "[PHONE_NUMBER]"
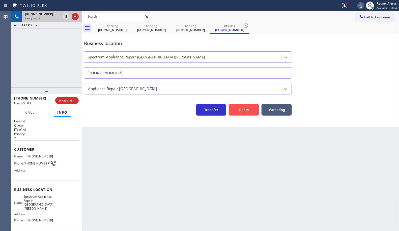
click at [237, 112] on button "Spam" at bounding box center [244, 110] width 30 height 12
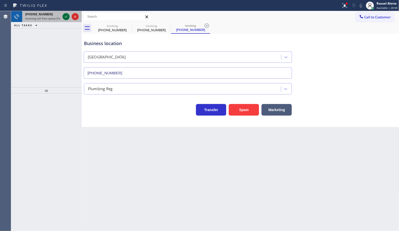
click at [64, 18] on icon at bounding box center [66, 17] width 6 height 6
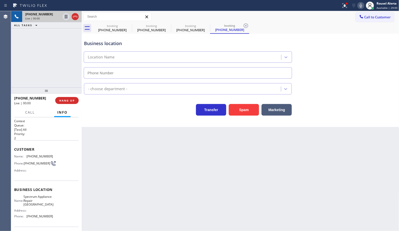
type input "[PHONE_NUMBER]"
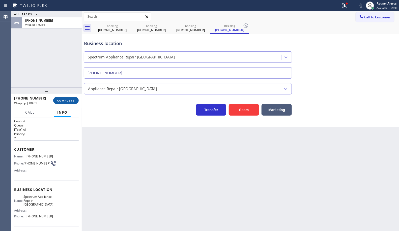
click at [56, 101] on button "COMPLETE" at bounding box center [65, 100] width 25 height 7
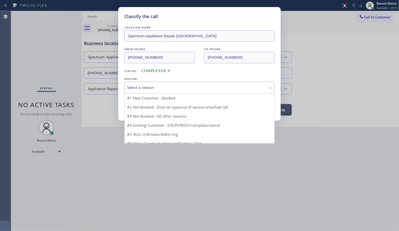
click at [135, 87] on div "Select a reason" at bounding box center [199, 88] width 145 height 6
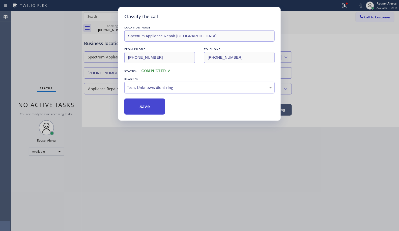
click at [140, 109] on button "Save" at bounding box center [144, 107] width 41 height 16
click at [396, 82] on div "Classify the call LOCATION NAME Spectrum Appliance Repair [GEOGRAPHIC_DATA] FRO…" at bounding box center [199, 115] width 399 height 231
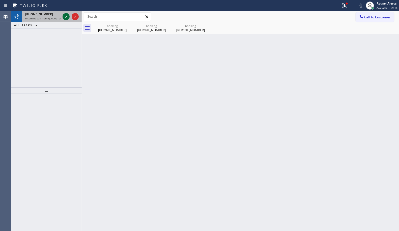
click at [65, 20] on div at bounding box center [70, 16] width 18 height 11
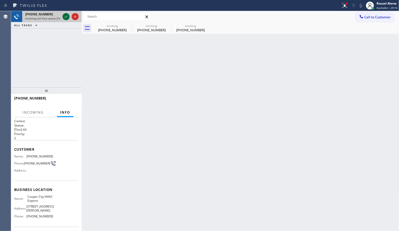
click at [64, 18] on icon at bounding box center [66, 17] width 6 height 6
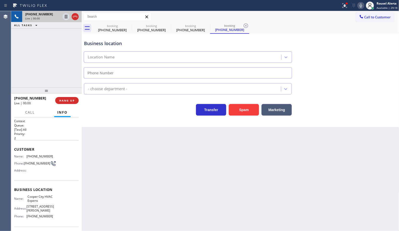
type input "[PHONE_NUMBER]"
click at [129, 24] on icon at bounding box center [129, 26] width 6 height 6
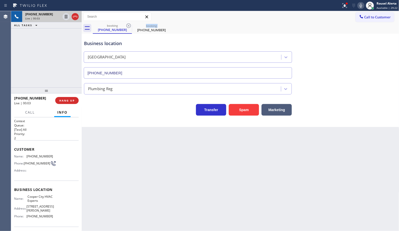
click at [129, 24] on icon at bounding box center [129, 26] width 6 height 6
click at [149, 140] on div "Back to Dashboard Change Sender ID Customers Technicians Select a contact Outbo…" at bounding box center [240, 121] width 317 height 220
click at [59, 98] on button "HANG UP" at bounding box center [66, 100] width 23 height 7
click at [60, 96] on div "[PHONE_NUMBER] Live | 00:08 HANG UP" at bounding box center [46, 100] width 65 height 13
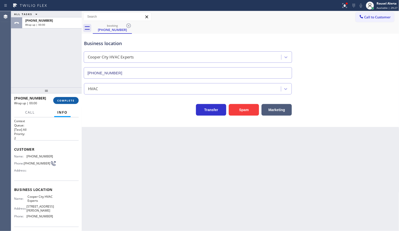
click at [62, 98] on button "COMPLETE" at bounding box center [65, 100] width 25 height 7
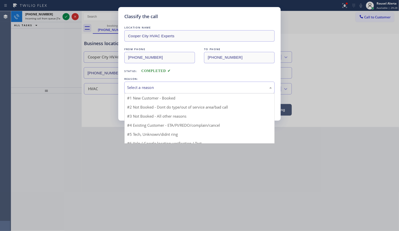
drag, startPoint x: 125, startPoint y: 87, endPoint x: 128, endPoint y: 88, distance: 3.1
click at [126, 88] on div "Select a reason" at bounding box center [199, 88] width 150 height 12
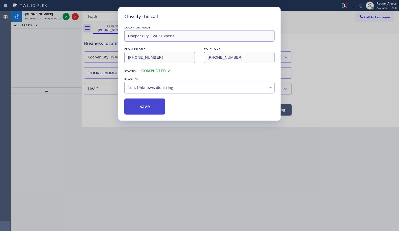
click at [148, 111] on button "Save" at bounding box center [144, 107] width 41 height 16
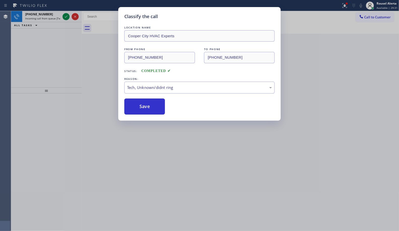
click at [47, 17] on div "Classify the call LOCATION NAME Cooper City HVAC Experts FROM PHONE [PHONE_NUMB…" at bounding box center [199, 115] width 399 height 231
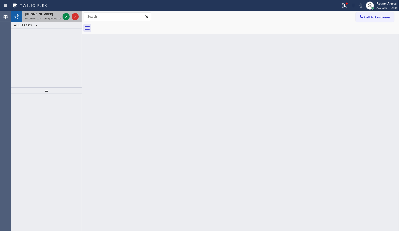
click at [52, 17] on span "Incoming call from queue [Test] All" at bounding box center [46, 19] width 42 height 4
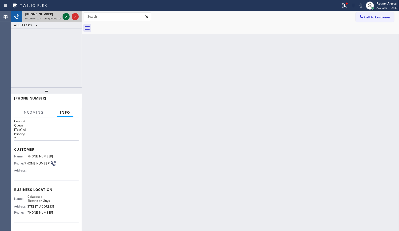
click at [66, 16] on icon at bounding box center [66, 17] width 6 height 6
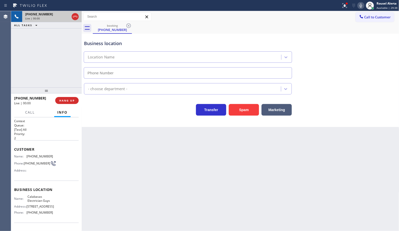
type input "[PHONE_NUMBER]"
drag, startPoint x: 58, startPoint y: 41, endPoint x: 60, endPoint y: 48, distance: 7.4
click at [58, 41] on div "[PHONE_NUMBER] Live | 00:05 ALL TASKS ALL TASKS ACTIVE TASKS TASKS IN WRAP UP" at bounding box center [46, 49] width 71 height 76
drag, startPoint x: 119, startPoint y: 139, endPoint x: 119, endPoint y: 146, distance: 6.3
click at [119, 146] on div "Back to Dashboard Change Sender ID Customers Technicians Select a contact Outbo…" at bounding box center [240, 121] width 317 height 220
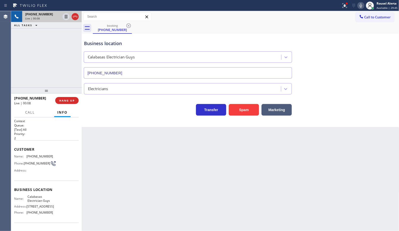
drag, startPoint x: 51, startPoint y: 33, endPoint x: 53, endPoint y: 41, distance: 8.3
click at [51, 33] on div "[PHONE_NUMBER] Live | 00:08 ALL TASKS ALL TASKS ACTIVE TASKS TASKS IN WRAP UP" at bounding box center [46, 49] width 71 height 76
click at [66, 99] on span "HANG UP" at bounding box center [66, 101] width 15 height 4
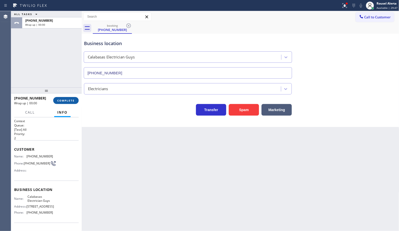
click at [60, 100] on span "COMPLETE" at bounding box center [65, 101] width 17 height 4
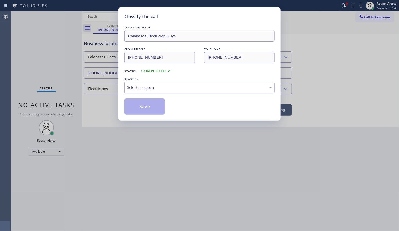
click at [133, 88] on div "Select a reason" at bounding box center [199, 88] width 145 height 6
click at [153, 116] on div "Classify the call LOCATION NAME Calabasas Electrician Guys FROM PHONE [PHONE_NU…" at bounding box center [199, 64] width 162 height 114
click at [150, 111] on button "Save" at bounding box center [144, 107] width 41 height 16
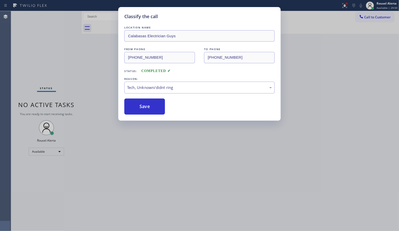
click at [182, 173] on div "Classify the call LOCATION NAME Calabasas Electrician Guys FROM PHONE [PHONE_NU…" at bounding box center [199, 115] width 399 height 231
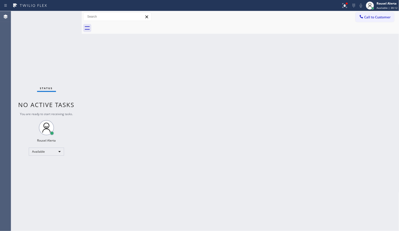
click at [62, 17] on div "Status No active tasks You are ready to start receiving tasks. Rousel Alerta Av…" at bounding box center [46, 121] width 71 height 220
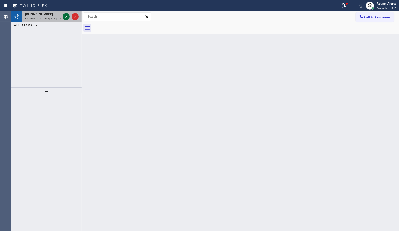
click at [64, 15] on icon at bounding box center [66, 17] width 6 height 6
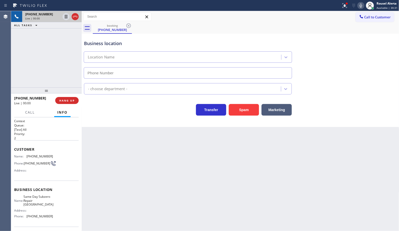
type input "[PHONE_NUMBER]"
click at [244, 110] on button "Spam" at bounding box center [244, 110] width 30 height 12
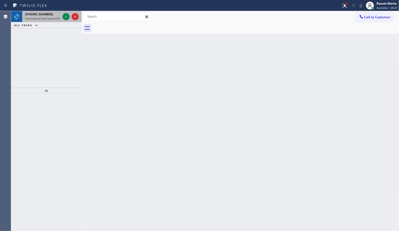
click at [62, 17] on div at bounding box center [70, 16] width 18 height 11
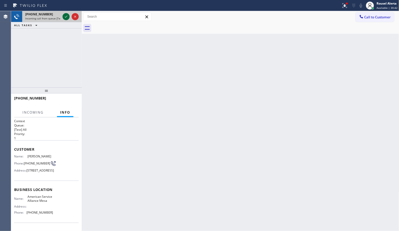
click at [63, 17] on icon at bounding box center [66, 17] width 6 height 6
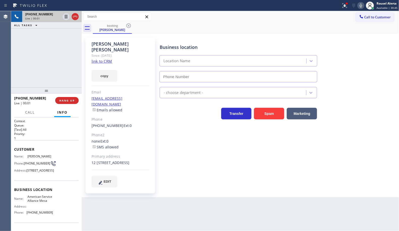
type input "[PHONE_NUMBER]"
click at [107, 59] on link "link to CRM" at bounding box center [101, 61] width 20 height 5
click at [205, 217] on div "Back to Dashboard Change Sender ID Customers Technicians Select a contact Outbo…" at bounding box center [240, 121] width 317 height 220
click at [67, 101] on span "HANG UP" at bounding box center [66, 101] width 15 height 4
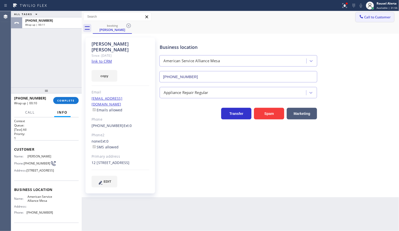
click at [383, 14] on button "Call to Customer" at bounding box center [374, 17] width 39 height 10
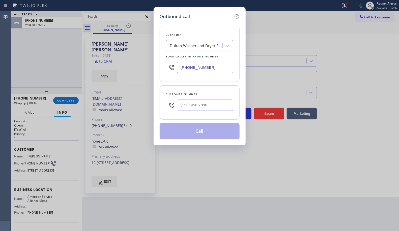
drag, startPoint x: 220, startPoint y: 67, endPoint x: 162, endPoint y: 63, distance: 57.9
click at [162, 63] on div "Location [GEOGRAPHIC_DATA] Washer and Dryer Experts Your caller id phone number…" at bounding box center [200, 54] width 80 height 56
paste input "248) 974-9803"
type input "[PHONE_NUMBER]"
click at [207, 106] on input "(___) ___-____" at bounding box center [205, 105] width 56 height 11
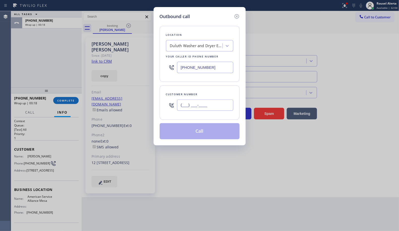
paste input "248) 974-9803"
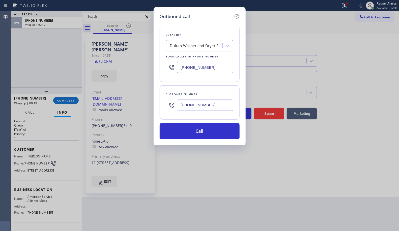
type input "[PHONE_NUMBER]"
drag, startPoint x: 216, startPoint y: 68, endPoint x: 161, endPoint y: 67, distance: 55.5
click at [161, 67] on div "Location [GEOGRAPHIC_DATA] Washer and Dryer Experts Your caller id phone number…" at bounding box center [200, 54] width 80 height 56
paste input "310) 388-3890"
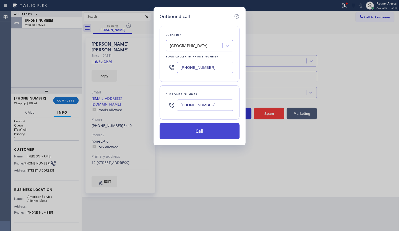
type input "[PHONE_NUMBER]"
click at [202, 133] on button "Call" at bounding box center [200, 131] width 80 height 16
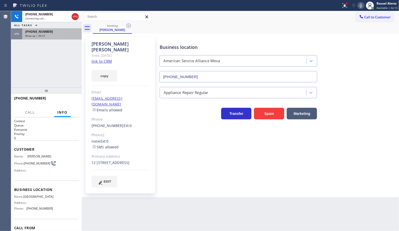
click at [58, 37] on div "Wrap up | 00:27" at bounding box center [51, 36] width 53 height 4
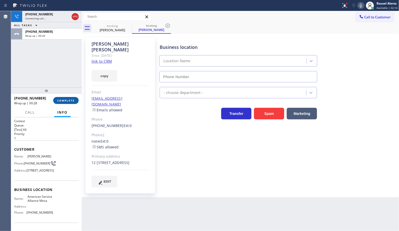
type input "[PHONE_NUMBER]"
click at [67, 101] on span "COMPLETE" at bounding box center [65, 101] width 17 height 4
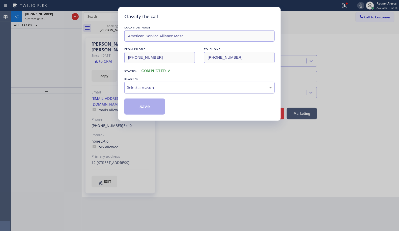
click at [143, 86] on div "Select a reason" at bounding box center [199, 88] width 145 height 6
click at [149, 109] on button "Save" at bounding box center [144, 107] width 41 height 16
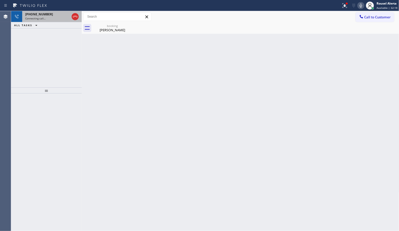
click at [37, 15] on span "[PHONE_NUMBER]" at bounding box center [39, 14] width 28 height 4
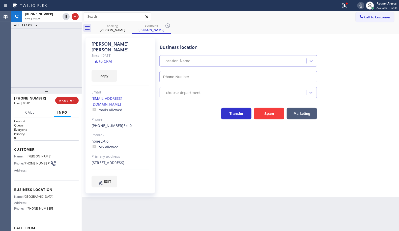
type input "[PHONE_NUMBER]"
click at [57, 44] on div "[PHONE_NUMBER] Live | 00:04 ALL TASKS ALL TASKS ACTIVE TASKS TASKS IN WRAP UP" at bounding box center [46, 49] width 71 height 76
click at [195, 217] on div "Back to Dashboard Change Sender ID Customers Technicians Select a contact Outbo…" at bounding box center [240, 121] width 317 height 220
click at [53, 76] on div "[PHONE_NUMBER] Live | 00:07 ALL TASKS ALL TASKS ACTIVE TASKS TASKS IN WRAP UP" at bounding box center [46, 49] width 71 height 76
click at [134, 214] on div "Back to Dashboard Change Sender ID Customers Technicians Select a contact Outbo…" at bounding box center [240, 121] width 317 height 220
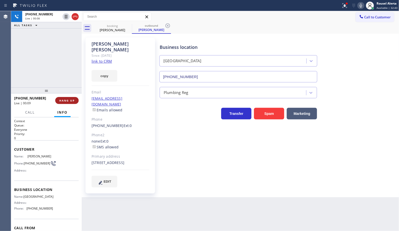
click at [66, 101] on span "HANG UP" at bounding box center [66, 101] width 15 height 4
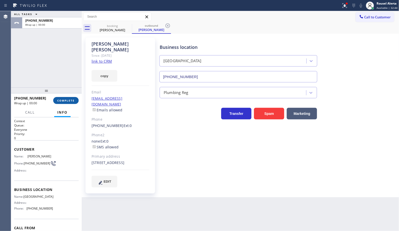
click at [66, 101] on span "COMPLETE" at bounding box center [65, 101] width 17 height 4
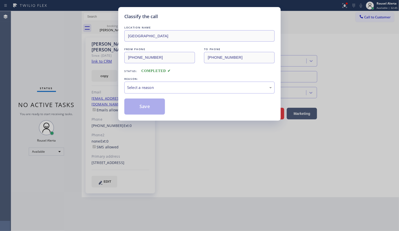
click at [143, 95] on div "LOCATION NAME [GEOGRAPHIC_DATA] FROM PHONE [PHONE_NUMBER] TO PHONE [PHONE_NUMBE…" at bounding box center [199, 70] width 150 height 90
click at [149, 90] on div "Select a reason" at bounding box center [199, 88] width 145 height 6
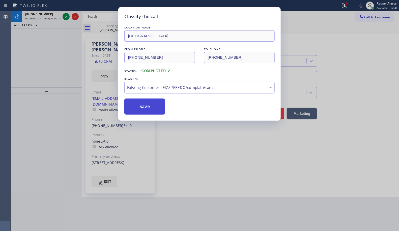
click at [149, 109] on button "Save" at bounding box center [144, 107] width 41 height 16
click at [42, 12] on div "Classify the call LOCATION NAME [GEOGRAPHIC_DATA] Plumbers Torrance FROM PHONE …" at bounding box center [199, 115] width 399 height 231
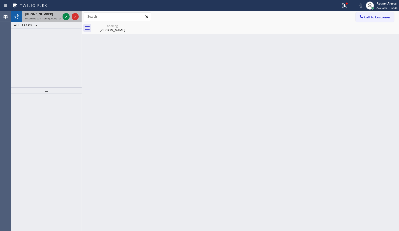
click at [48, 17] on span "Incoming call from queue [Test] All" at bounding box center [46, 19] width 42 height 4
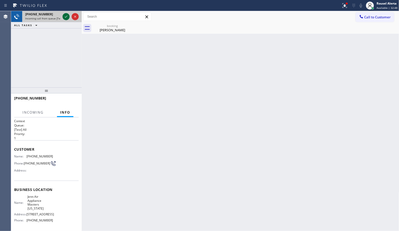
click at [64, 16] on icon at bounding box center [66, 17] width 6 height 6
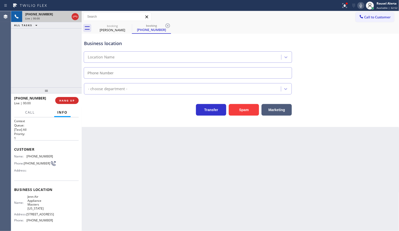
type input "[PHONE_NUMBER]"
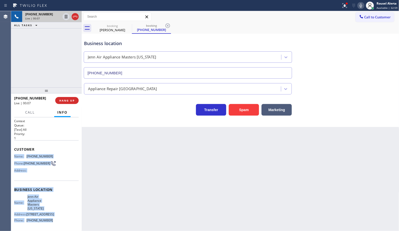
drag, startPoint x: 13, startPoint y: 156, endPoint x: 51, endPoint y: 221, distance: 74.9
click at [51, 221] on div "Context Queue: [Test] All Priority: 1 Customer Name: [PHONE_NUMBER] Phone: [PHO…" at bounding box center [46, 174] width 71 height 114
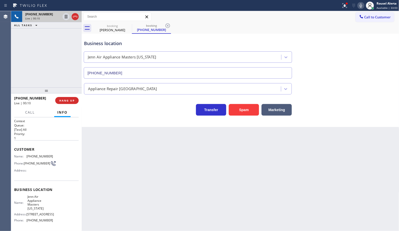
drag, startPoint x: 265, startPoint y: 28, endPoint x: 280, endPoint y: 16, distance: 19.3
click at [265, 28] on div "booking [PERSON_NAME] booking [PHONE_NUMBER]" at bounding box center [246, 27] width 306 height 11
click at [346, 3] on div at bounding box center [346, 3] width 3 height 3
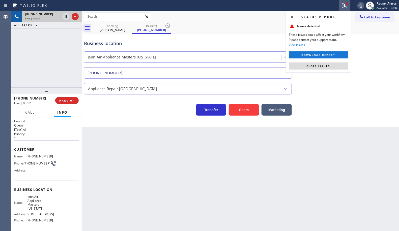
click at [328, 66] on span "Clear issues" at bounding box center [318, 66] width 24 height 4
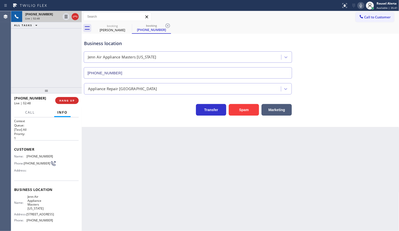
click at [215, 212] on div "Back to Dashboard Change Sender ID Customers Technicians Select a contact Outbo…" at bounding box center [240, 121] width 317 height 220
click at [25, 47] on div "[PHONE_NUMBER] Live | 02:49 ALL TASKS ALL TASKS ACTIVE TASKS TASKS IN WRAP UP" at bounding box center [46, 49] width 71 height 76
click at [65, 17] on icon at bounding box center [66, 17] width 6 height 6
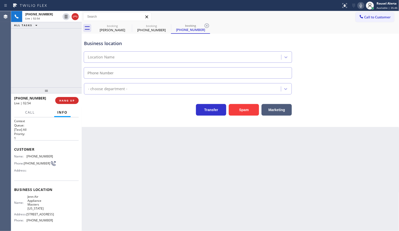
type input "[PHONE_NUMBER]"
click at [361, 7] on icon at bounding box center [361, 6] width 6 height 6
click at [55, 48] on div "[PHONE_NUMBER] Live | 05:37 ALL TASKS ALL TASKS ACTIVE TASKS TASKS IN WRAP UP" at bounding box center [46, 49] width 71 height 76
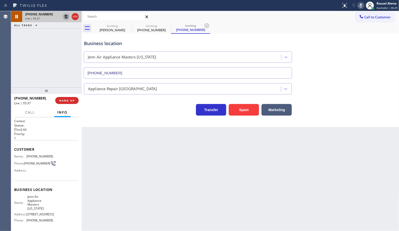
click at [66, 19] on icon at bounding box center [66, 17] width 6 height 6
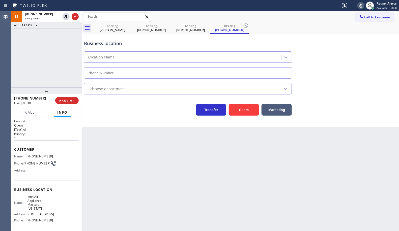
type input "[PHONE_NUMBER]"
click at [359, 7] on icon at bounding box center [361, 6] width 6 height 6
click at [189, 44] on div "Business location" at bounding box center [188, 43] width 208 height 7
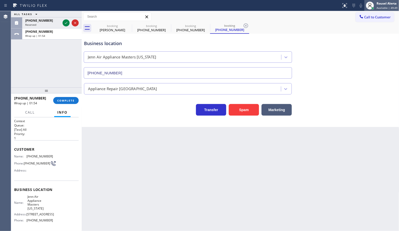
click at [384, 8] on span "Available | 49:49" at bounding box center [386, 8] width 21 height 4
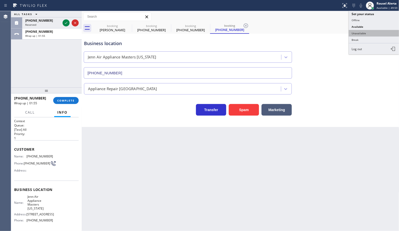
click at [375, 31] on button "Unavailable" at bounding box center [374, 33] width 50 height 7
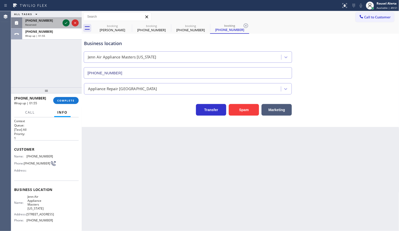
click at [66, 20] on icon at bounding box center [66, 23] width 6 height 6
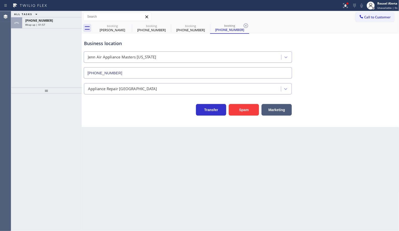
click at [38, 22] on span "[PHONE_NUMBER]" at bounding box center [39, 20] width 28 height 4
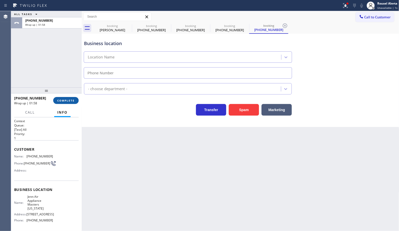
type input "[PHONE_NUMBER]"
click at [62, 100] on span "COMPLETE" at bounding box center [65, 101] width 17 height 4
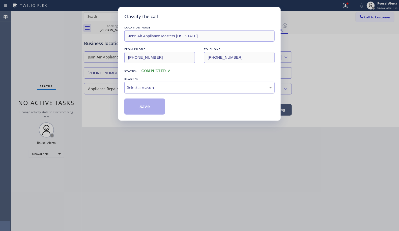
click at [175, 90] on div "Select a reason" at bounding box center [199, 88] width 145 height 6
click at [138, 108] on button "Save" at bounding box center [144, 107] width 41 height 16
click at [373, 15] on div "Classify the call LOCATION NAME Jenn Air Appliance Masters [US_STATE] FROM PHON…" at bounding box center [199, 115] width 399 height 231
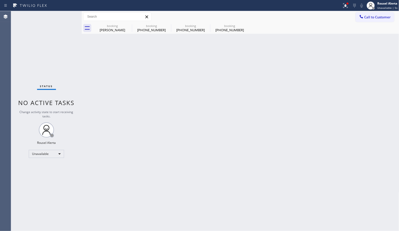
click at [373, 15] on span "Call to Customer" at bounding box center [377, 17] width 26 height 5
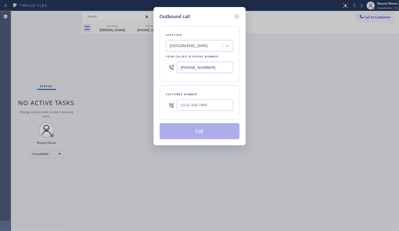
paste input "text"
drag, startPoint x: 212, startPoint y: 69, endPoint x: 148, endPoint y: 66, distance: 64.3
click at [148, 66] on div "Outbound call Location [GEOGRAPHIC_DATA] Plumbers Torrance Your caller id phone…" at bounding box center [199, 115] width 399 height 231
type input "[PHONE_NUMBER]"
click at [213, 106] on input "(___) ___-____" at bounding box center [205, 105] width 56 height 11
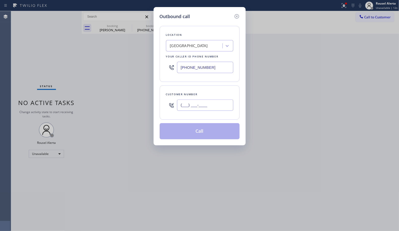
paste input "248) 974-9803"
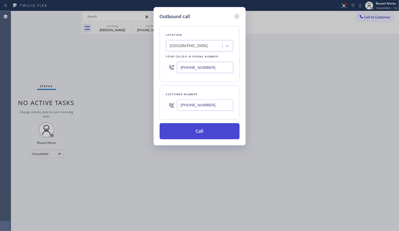
type input "[PHONE_NUMBER]"
click at [197, 131] on button "Call" at bounding box center [200, 131] width 80 height 16
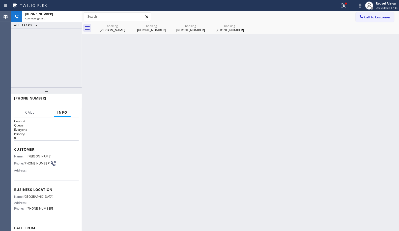
click at [123, 48] on div "Back to Dashboard Change Sender ID Customers Technicians Select a contact Outbo…" at bounding box center [240, 121] width 317 height 220
click at [128, 27] on icon at bounding box center [129, 26] width 6 height 6
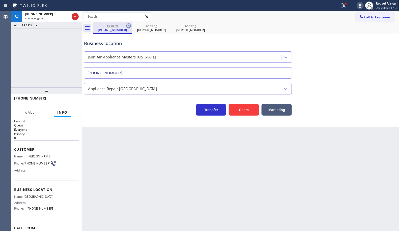
click at [128, 26] on icon at bounding box center [128, 25] width 5 height 5
click at [128, 26] on icon at bounding box center [129, 26] width 6 height 6
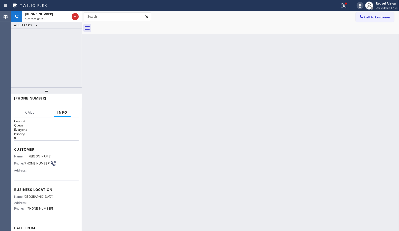
click at [202, 146] on div "Back to Dashboard Change Sender ID Customers Technicians Select a contact Outbo…" at bounding box center [240, 121] width 317 height 220
click at [30, 31] on div "[PHONE_NUMBER] Connecting call… ALL TASKS ALL TASKS ACTIVE TASKS TASKS IN WRAP …" at bounding box center [46, 49] width 71 height 76
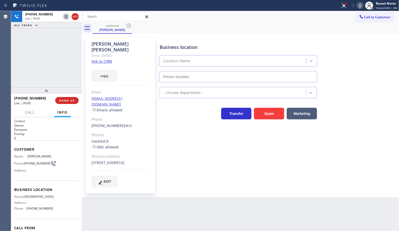
type input "[PHONE_NUMBER]"
drag, startPoint x: 72, startPoint y: 34, endPoint x: 73, endPoint y: 44, distance: 9.4
click at [72, 34] on div "[PHONE_NUMBER] Live | 00:27 ALL TASKS ALL TASKS ACTIVE TASKS TASKS IN WRAP UP" at bounding box center [46, 49] width 71 height 76
click at [150, 211] on div "Back to Dashboard Change Sender ID Customers Technicians Select a contact Outbo…" at bounding box center [240, 121] width 317 height 220
drag, startPoint x: 62, startPoint y: 90, endPoint x: 63, endPoint y: 98, distance: 7.9
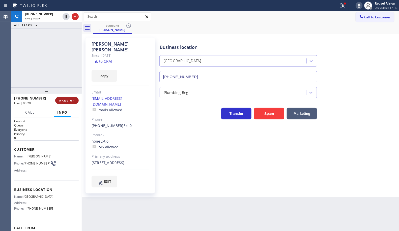
click at [62, 89] on div at bounding box center [46, 90] width 71 height 6
click at [66, 101] on span "HANG UP" at bounding box center [66, 101] width 15 height 4
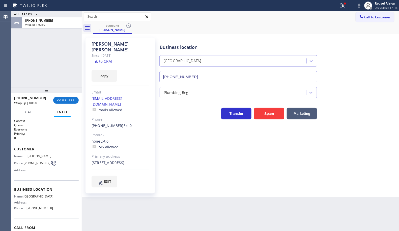
drag, startPoint x: 36, startPoint y: 38, endPoint x: 54, endPoint y: 54, distance: 24.2
click at [36, 38] on div "ALL TASKS ALL TASKS ACTIVE TASKS TASKS IN WRAP UP [PHONE_NUMBER] Wrap up | 00:00" at bounding box center [46, 49] width 71 height 76
click at [66, 102] on button "COMPLETE" at bounding box center [65, 100] width 25 height 7
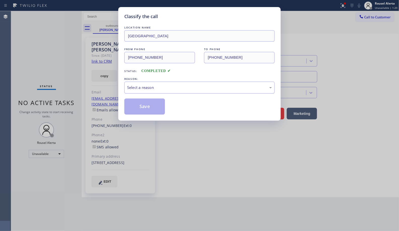
click at [189, 85] on div "Select a reason" at bounding box center [199, 88] width 145 height 6
click at [150, 107] on button "Save" at bounding box center [144, 107] width 41 height 16
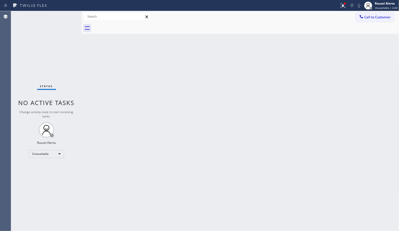
click at [58, 33] on div "Status No active tasks Change activity state to start receiving tasks. Rousel A…" at bounding box center [46, 121] width 71 height 220
click at [381, 6] on div "Rousel Alerta Unavailable | 2:44" at bounding box center [386, 5] width 25 height 9
click at [373, 26] on button "Available" at bounding box center [374, 26] width 50 height 7
click at [303, 81] on div "Back to Dashboard Change Sender ID Customers Technicians Select a contact Outbo…" at bounding box center [240, 121] width 317 height 220
click at [341, 8] on button at bounding box center [342, 5] width 11 height 11
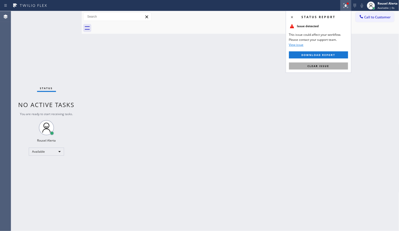
click at [330, 63] on button "Clear issue" at bounding box center [318, 66] width 59 height 7
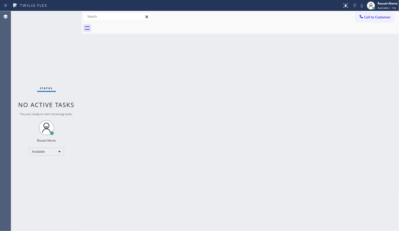
click at [206, 100] on div "Back to Dashboard Change Sender ID Customers Technicians Select a contact Outbo…" at bounding box center [240, 121] width 317 height 220
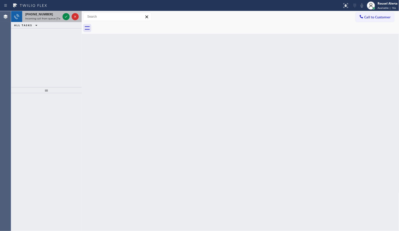
click at [58, 18] on span "Incoming call from queue [Test] All" at bounding box center [46, 19] width 42 height 4
click at [66, 16] on icon at bounding box center [66, 17] width 6 height 6
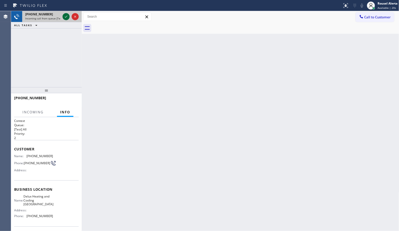
click at [66, 18] on icon at bounding box center [66, 17] width 6 height 6
click at [62, 17] on div at bounding box center [70, 16] width 18 height 11
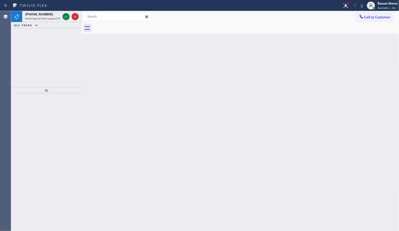
click at [63, 17] on icon at bounding box center [66, 17] width 6 height 6
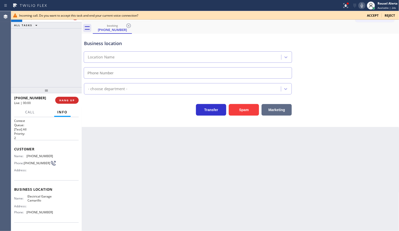
type input "[PHONE_NUMBER]"
click at [251, 110] on button "Spam" at bounding box center [244, 110] width 30 height 12
click at [245, 111] on button "Spam" at bounding box center [244, 110] width 30 height 12
click at [245, 110] on button "Spam" at bounding box center [244, 110] width 30 height 12
click at [373, 16] on span "Accept" at bounding box center [373, 15] width 12 height 4
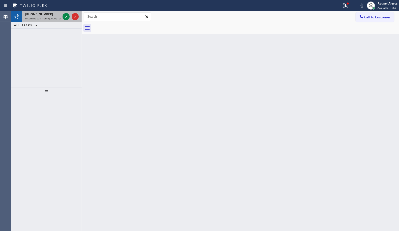
click at [49, 14] on div "[PHONE_NUMBER]" at bounding box center [42, 14] width 35 height 4
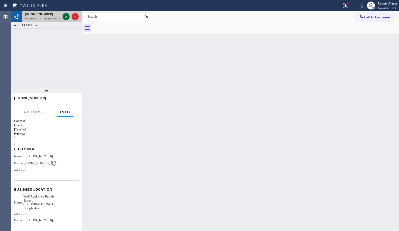
click at [64, 16] on icon at bounding box center [66, 17] width 6 height 6
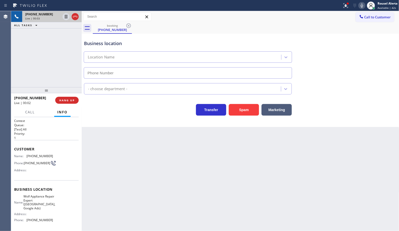
click at [47, 220] on span "[PHONE_NUMBER]" at bounding box center [39, 220] width 26 height 4
type input "[PHONE_NUMBER]"
click at [47, 220] on span "[PHONE_NUMBER]" at bounding box center [39, 220] width 26 height 4
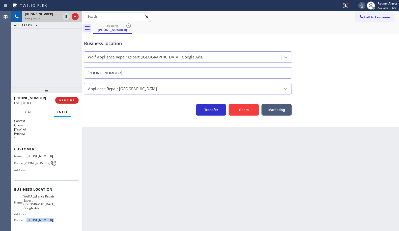
click at [47, 220] on span "[PHONE_NUMBER]" at bounding box center [39, 220] width 26 height 4
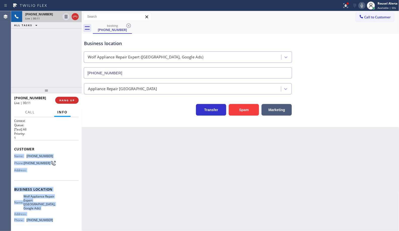
drag, startPoint x: 15, startPoint y: 156, endPoint x: 56, endPoint y: 219, distance: 75.2
click at [56, 219] on div "Context Queue: [Test] All Priority: 1 Customer Name: [PHONE_NUMBER] Phone: [PHO…" at bounding box center [46, 194] width 65 height 150
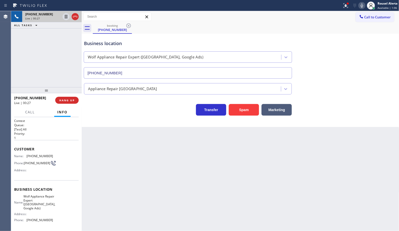
click at [46, 55] on div "[PHONE_NUMBER] Live | 00:27 ALL TASKS ALL TASKS ACTIVE TASKS TASKS IN WRAP UP" at bounding box center [46, 49] width 71 height 76
click at [130, 153] on div "Back to Dashboard Change Sender ID Customers Technicians Select a contact Outbo…" at bounding box center [240, 121] width 317 height 220
drag, startPoint x: 57, startPoint y: 72, endPoint x: 71, endPoint y: 96, distance: 28.0
click at [57, 71] on div "[PHONE_NUMBER] Live | 00:29 ALL TASKS ALL TASKS ACTIVE TASKS TASKS IN WRAP UP" at bounding box center [46, 49] width 71 height 76
click at [110, 169] on div "Back to Dashboard Change Sender ID Customers Technicians Select a contact Outbo…" at bounding box center [240, 121] width 317 height 220
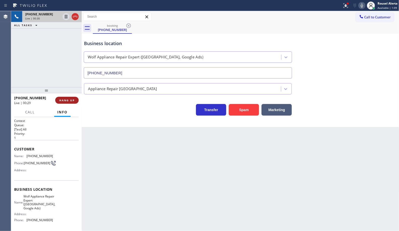
drag, startPoint x: 58, startPoint y: 74, endPoint x: 70, endPoint y: 97, distance: 25.9
click at [59, 74] on div "[PHONE_NUMBER] Live | 00:30 ALL TASKS ALL TASKS ACTIVE TASKS TASKS IN WRAP UP" at bounding box center [46, 49] width 71 height 76
click at [97, 158] on div "Back to Dashboard Change Sender ID Customers Technicians Select a contact Outbo…" at bounding box center [240, 121] width 317 height 220
click at [69, 102] on button "HANG UP" at bounding box center [66, 100] width 23 height 7
click at [118, 156] on div "Back to Dashboard Change Sender ID Customers Technicians Select a contact Outbo…" at bounding box center [240, 121] width 317 height 220
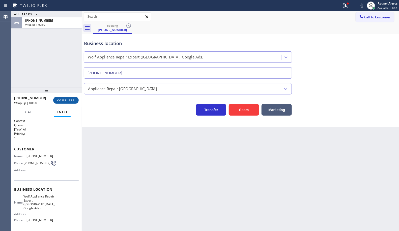
click at [62, 102] on button "COMPLETE" at bounding box center [65, 100] width 25 height 7
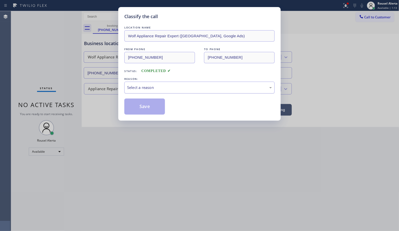
click at [147, 87] on div "Select a reason" at bounding box center [199, 88] width 145 height 6
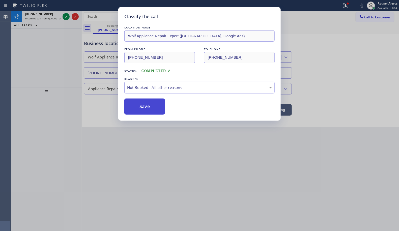
click at [145, 103] on button "Save" at bounding box center [144, 107] width 41 height 16
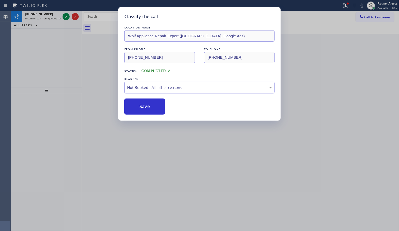
click at [161, 143] on div "Classify the call LOCATION NAME Wolf Appliance Repair Expert ([GEOGRAPHIC_DATA]…" at bounding box center [199, 115] width 399 height 231
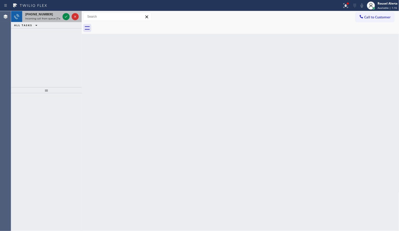
click at [48, 18] on span "Incoming call from queue [Test] All" at bounding box center [46, 19] width 42 height 4
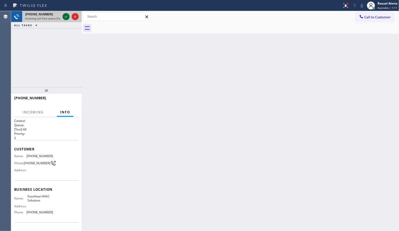
click at [64, 16] on icon at bounding box center [66, 17] width 6 height 6
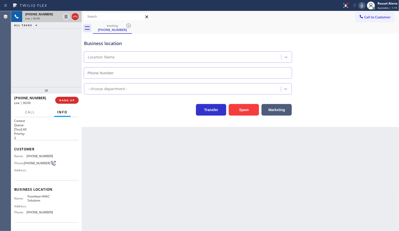
type input "[PHONE_NUMBER]"
click at [236, 113] on button "Spam" at bounding box center [244, 110] width 30 height 12
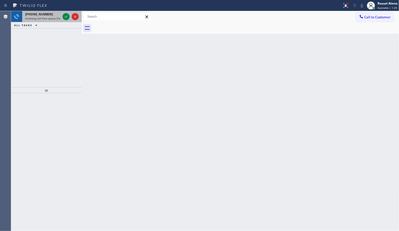
click at [51, 18] on span "Incoming call from queue [Test] All" at bounding box center [46, 19] width 42 height 4
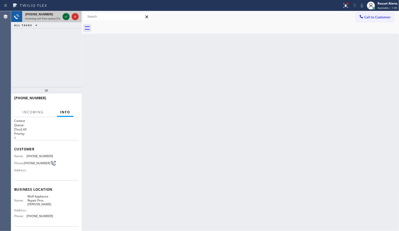
click at [65, 17] on icon at bounding box center [66, 17] width 6 height 6
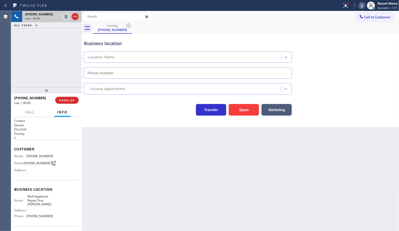
type input "[PHONE_NUMBER]"
click at [243, 107] on button "Spam" at bounding box center [244, 110] width 30 height 12
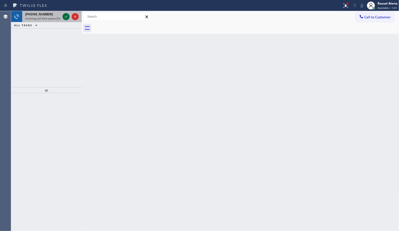
click at [65, 14] on icon at bounding box center [66, 17] width 6 height 6
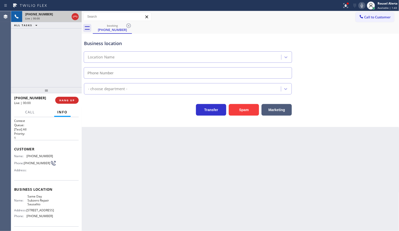
type input "[PHONE_NUMBER]"
click at [33, 25] on icon at bounding box center [36, 25] width 6 height 6
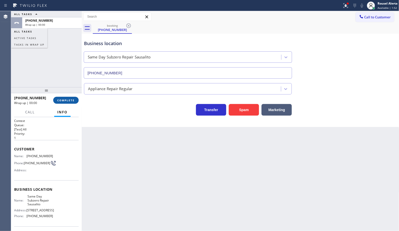
click at [69, 101] on span "COMPLETE" at bounding box center [65, 101] width 17 height 4
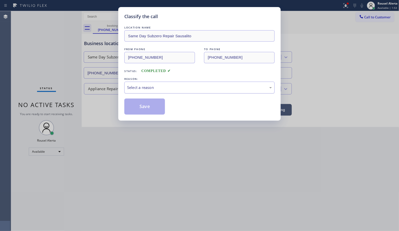
click at [157, 86] on div "Select a reason" at bounding box center [199, 88] width 145 height 6
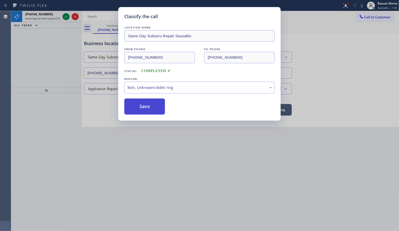
click at [143, 110] on button "Save" at bounding box center [144, 107] width 41 height 16
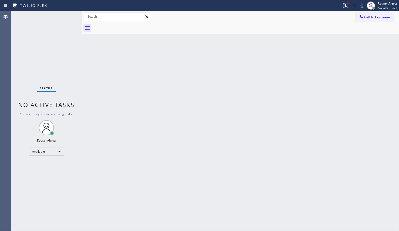
click at [44, 30] on div "Status No active tasks You are ready to start receiving tasks. Rousel Alerta Av…" at bounding box center [46, 121] width 71 height 220
click at [63, 21] on div "Status No active tasks You are ready to start receiving tasks. Rousel Alerta Av…" at bounding box center [46, 121] width 71 height 220
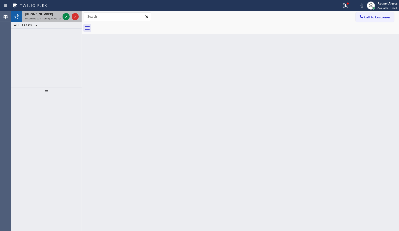
drag, startPoint x: 49, startPoint y: 20, endPoint x: 56, endPoint y: 20, distance: 6.6
click at [49, 20] on div "[PHONE_NUMBER] Incoming call from queue [Test] All" at bounding box center [41, 16] width 39 height 11
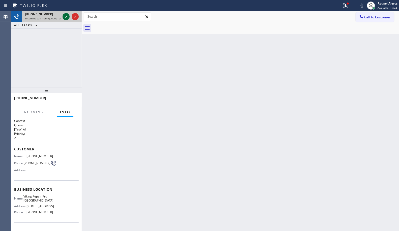
click at [64, 18] on icon at bounding box center [66, 17] width 6 height 6
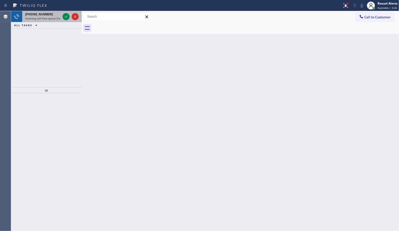
click at [53, 13] on div "[PHONE_NUMBER]" at bounding box center [42, 14] width 35 height 4
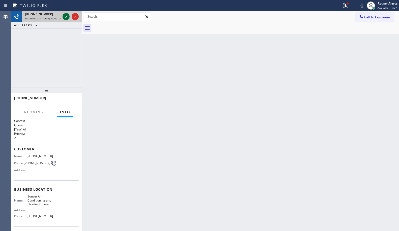
click at [65, 16] on icon at bounding box center [66, 17] width 6 height 6
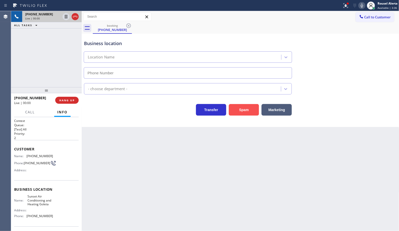
type input "[PHONE_NUMBER]"
click at [248, 114] on button "Spam" at bounding box center [244, 110] width 30 height 12
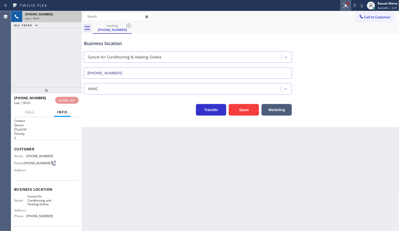
click at [349, 7] on div at bounding box center [345, 6] width 11 height 6
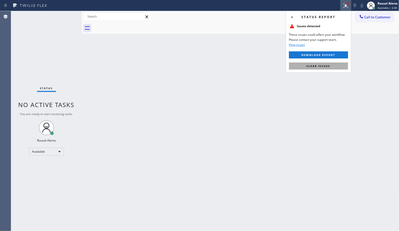
click at [332, 64] on button "Clear issues" at bounding box center [318, 66] width 59 height 7
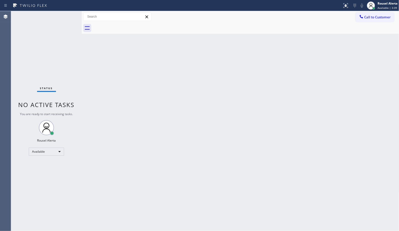
click at [326, 98] on div "Back to Dashboard Change Sender ID Customers Technicians Select a contact Outbo…" at bounding box center [240, 121] width 317 height 220
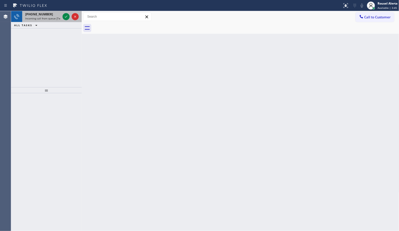
click at [55, 13] on div "[PHONE_NUMBER]" at bounding box center [42, 14] width 35 height 4
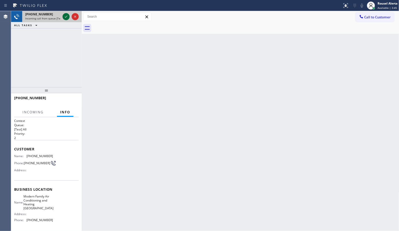
click at [64, 17] on icon at bounding box center [66, 17] width 6 height 6
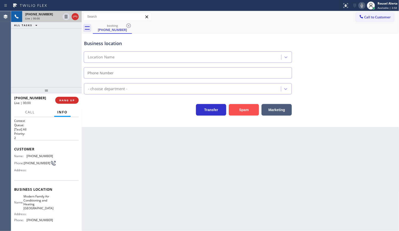
click at [238, 109] on button "Spam" at bounding box center [244, 110] width 30 height 12
type input "[PHONE_NUMBER]"
click at [241, 111] on button "Spam" at bounding box center [244, 110] width 30 height 12
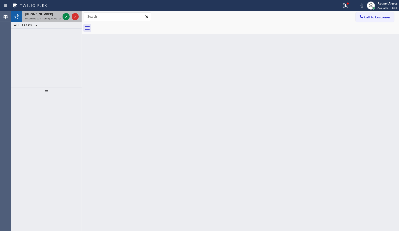
click at [51, 13] on div "[PHONE_NUMBER]" at bounding box center [42, 14] width 35 height 4
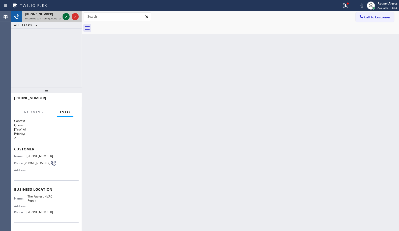
click at [64, 15] on icon at bounding box center [66, 17] width 6 height 6
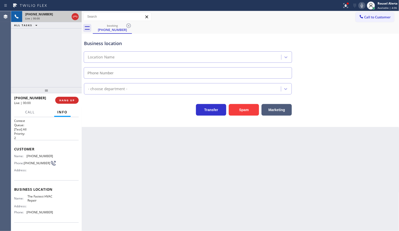
type input "[PHONE_NUMBER]"
click at [243, 108] on button "Spam" at bounding box center [244, 110] width 30 height 12
click at [60, 42] on div "[PHONE_NUMBER] Live | 00:01 ALL TASKS ALL TASKS ACTIVE TASKS TASKS IN WRAP UP" at bounding box center [46, 49] width 71 height 76
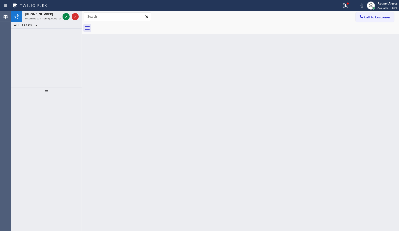
click at [63, 15] on div at bounding box center [66, 17] width 7 height 6
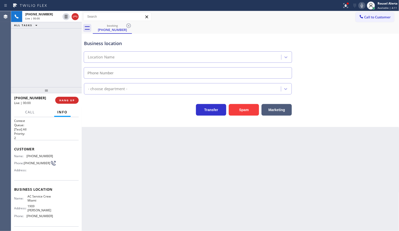
type input "[PHONE_NUMBER]"
click at [42, 38] on div "[PHONE_NUMBER] Live | 00:08 ALL TASKS ALL TASKS ACTIVE TASKS TASKS IN WRAP UP" at bounding box center [46, 49] width 71 height 76
click at [64, 100] on span "HANG UP" at bounding box center [66, 101] width 15 height 4
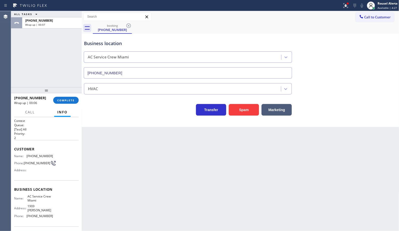
drag, startPoint x: 69, startPoint y: 100, endPoint x: 69, endPoint y: 105, distance: 5.0
click at [69, 101] on span "COMPLETE" at bounding box center [65, 101] width 17 height 4
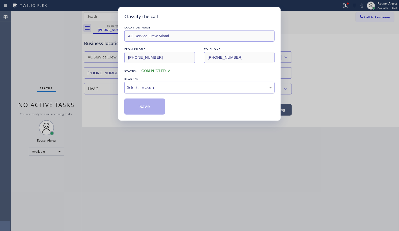
click at [138, 88] on div "Select a reason" at bounding box center [199, 88] width 145 height 6
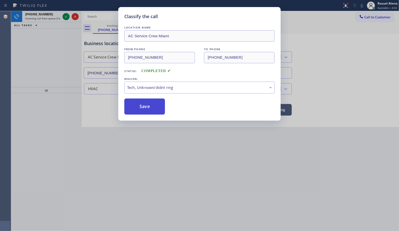
click at [148, 115] on button "Save" at bounding box center [144, 107] width 41 height 16
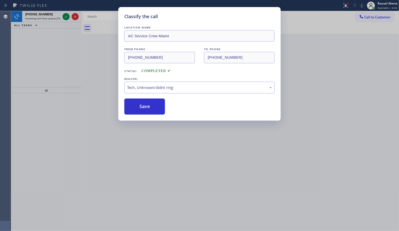
click at [52, 17] on div "Classify the call LOCATION NAME AC Service Crew Miami FROM PHONE [PHONE_NUMBER]…" at bounding box center [199, 115] width 399 height 231
click at [151, 108] on button "Save" at bounding box center [144, 107] width 41 height 16
click at [151, 107] on button "Save" at bounding box center [144, 107] width 41 height 16
click at [147, 105] on button "Save" at bounding box center [144, 107] width 41 height 16
click at [147, 105] on div "Back to Dashboard Change Sender ID Customers Technicians Select a contact Outbo…" at bounding box center [240, 121] width 317 height 220
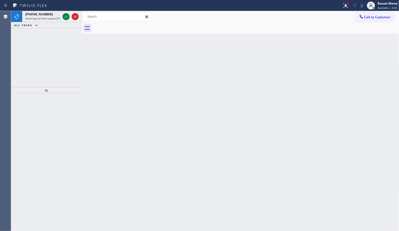
click at [147, 105] on div "Back to Dashboard Change Sender ID Customers Technicians Select a contact Outbo…" at bounding box center [240, 121] width 317 height 220
click at [58, 16] on div "[PHONE_NUMBER]" at bounding box center [42, 14] width 35 height 4
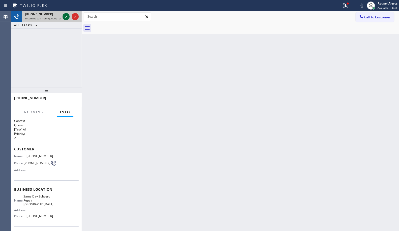
click at [65, 17] on icon at bounding box center [66, 17] width 6 height 6
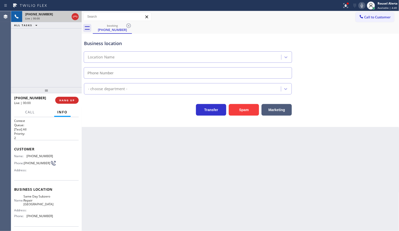
click at [234, 116] on div "Business location Location Name - choose department - Transfer Spam Marketing" at bounding box center [240, 80] width 317 height 93
click at [236, 113] on button "Spam" at bounding box center [244, 110] width 30 height 12
click at [240, 112] on button "Spam" at bounding box center [244, 110] width 30 height 12
click at [241, 112] on button "Spam" at bounding box center [244, 110] width 30 height 12
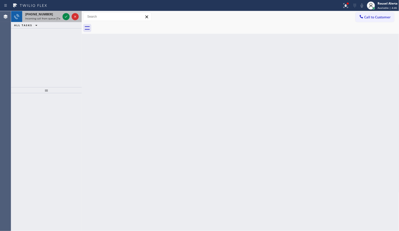
drag, startPoint x: 52, startPoint y: 15, endPoint x: 57, endPoint y: 15, distance: 5.8
click at [52, 15] on div "[PHONE_NUMBER]" at bounding box center [42, 14] width 35 height 4
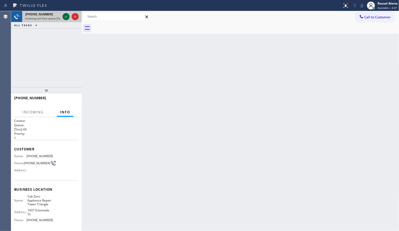
click at [66, 18] on icon at bounding box center [66, 17] width 6 height 6
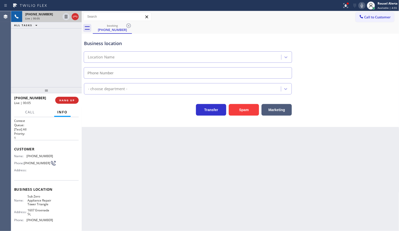
click at [129, 149] on div "Back to Dashboard Change Sender ID Customers Technicians Select a contact Outbo…" at bounding box center [240, 121] width 317 height 220
click at [341, 5] on div at bounding box center [345, 6] width 11 height 6
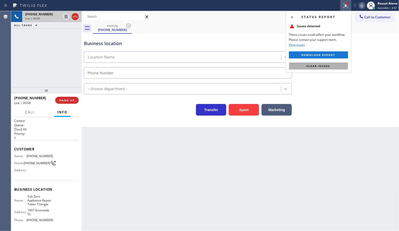
click at [328, 66] on span "Clear issues" at bounding box center [318, 66] width 24 height 4
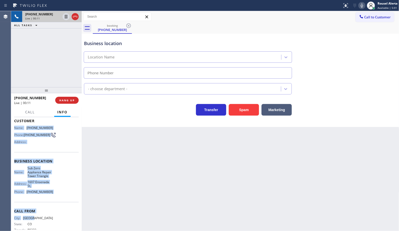
scroll to position [32, 0]
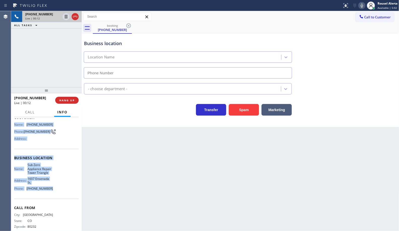
drag, startPoint x: 13, startPoint y: 157, endPoint x: 58, endPoint y: 193, distance: 58.2
click at [58, 193] on div "Context Queue: [Test] All Priority: 1 Customer Name: [PHONE_NUMBER] Phone: [PHO…" at bounding box center [46, 174] width 71 height 114
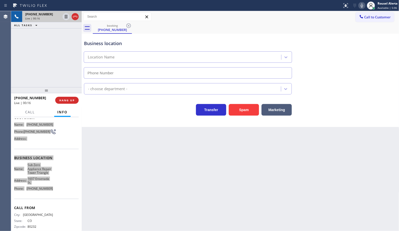
type input "[PHONE_NUMBER]"
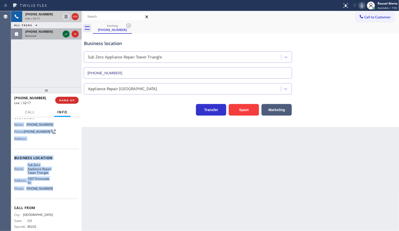
click at [64, 35] on icon at bounding box center [66, 34] width 6 height 6
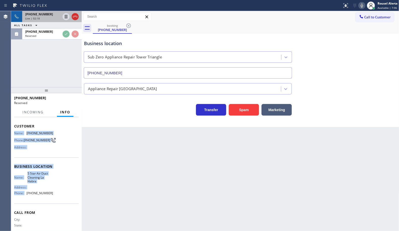
scroll to position [40, 0]
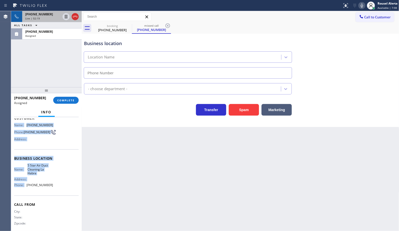
type input "[PHONE_NUMBER]"
click at [32, 14] on span "[PHONE_NUMBER]" at bounding box center [39, 14] width 28 height 4
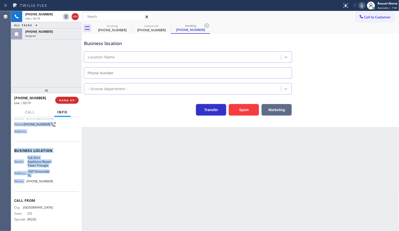
scroll to position [32, 0]
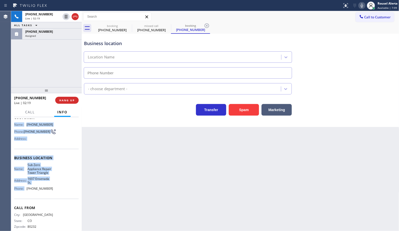
type input "[PHONE_NUMBER]"
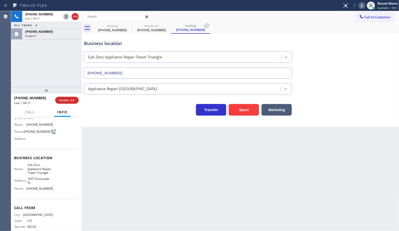
click at [57, 51] on div "[PHONE_NUMBER] Live | 04:11 ALL TASKS ALL TASKS ACTIVE TASKS TASKS IN WRAP UP […" at bounding box center [46, 49] width 71 height 76
click at [55, 32] on div "[PHONE_NUMBER]" at bounding box center [51, 31] width 53 height 4
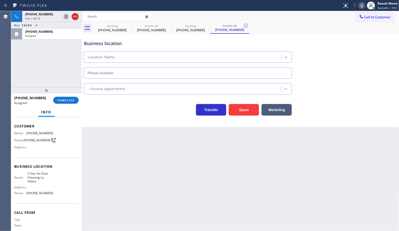
scroll to position [40, 0]
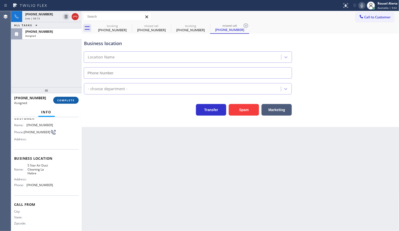
type input "[PHONE_NUMBER]"
click at [66, 102] on button "COMPLETE" at bounding box center [65, 100] width 25 height 7
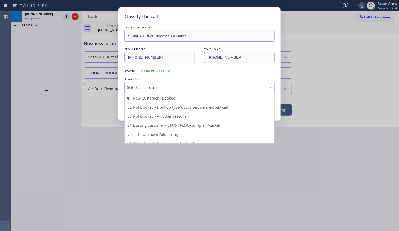
click at [141, 92] on div "Select a reason" at bounding box center [199, 88] width 150 height 12
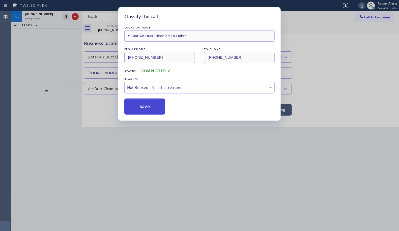
click at [143, 110] on button "Save" at bounding box center [144, 107] width 41 height 16
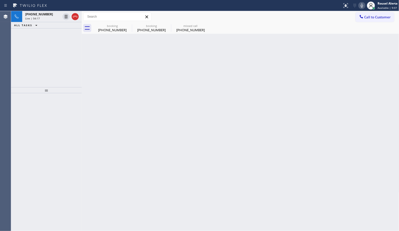
click at [65, 16] on icon at bounding box center [66, 17] width 3 height 4
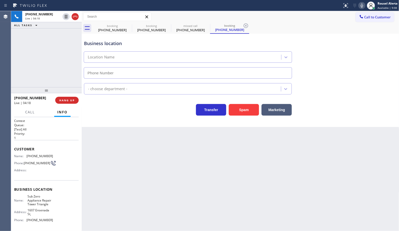
type input "[PHONE_NUMBER]"
drag, startPoint x: 362, startPoint y: 8, endPoint x: 362, endPoint y: 24, distance: 16.9
click at [362, 8] on icon at bounding box center [362, 6] width 6 height 6
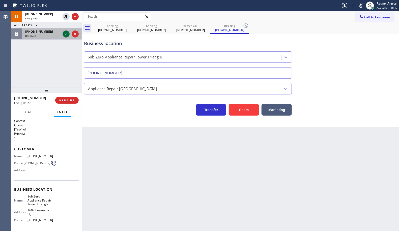
click at [64, 35] on icon at bounding box center [66, 34] width 6 height 6
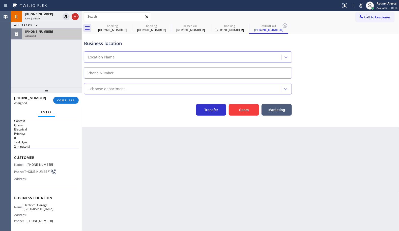
type input "(949) 649-6262"
click at [52, 37] on div "Assigned" at bounding box center [51, 36] width 53 height 4
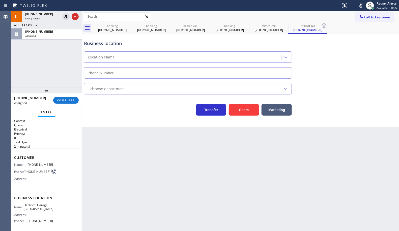
type input "(949) 649-6262"
click at [66, 98] on button "COMPLETE" at bounding box center [65, 100] width 25 height 7
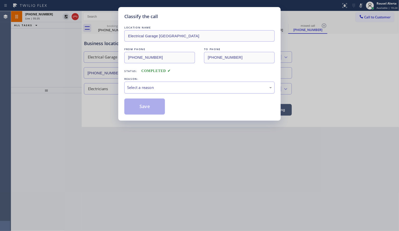
click at [139, 91] on div "Select a reason" at bounding box center [199, 88] width 150 height 12
click at [145, 112] on button "Save" at bounding box center [144, 107] width 41 height 16
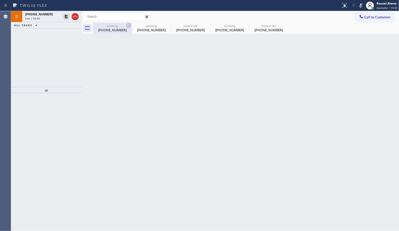
click at [112, 28] on div "[PHONE_NUMBER]" at bounding box center [112, 30] width 38 height 5
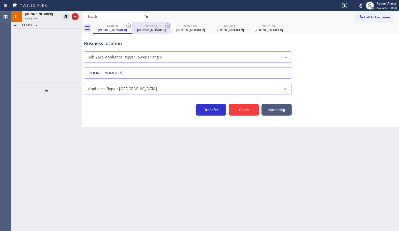
drag, startPoint x: 144, startPoint y: 31, endPoint x: 151, endPoint y: 31, distance: 6.6
click at [144, 31] on div "[PHONE_NUMBER]" at bounding box center [151, 30] width 38 height 5
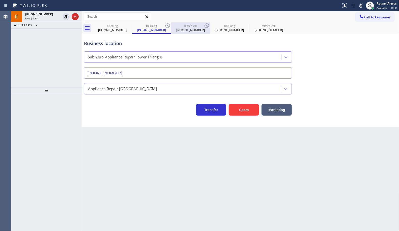
click at [185, 31] on div "[PHONE_NUMBER]" at bounding box center [190, 30] width 38 height 5
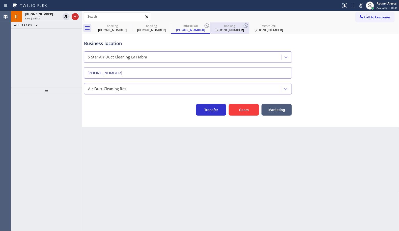
click at [224, 32] on div "[PHONE_NUMBER]" at bounding box center [229, 30] width 38 height 5
click at [246, 24] on icon at bounding box center [246, 26] width 6 height 6
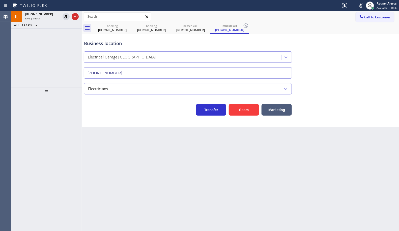
click at [246, 24] on icon at bounding box center [246, 26] width 6 height 6
click at [208, 25] on icon at bounding box center [206, 25] width 5 height 5
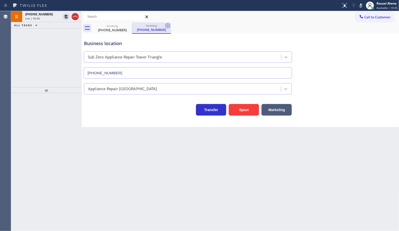
click at [167, 26] on icon at bounding box center [168, 26] width 6 height 6
click at [57, 34] on div "+13039131565 Live | 05:51 ALL TASKS ALL TASKS ACTIVE TASKS TASKS IN WRAP UP" at bounding box center [46, 49] width 71 height 76
click at [72, 35] on div "+13039131565 Live | 06:28 ALL TASKS ALL TASKS ACTIVE TASKS TASKS IN WRAP UP" at bounding box center [46, 49] width 71 height 76
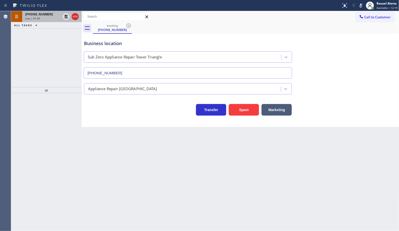
click at [40, 20] on div "Live | 07:29" at bounding box center [42, 19] width 35 height 4
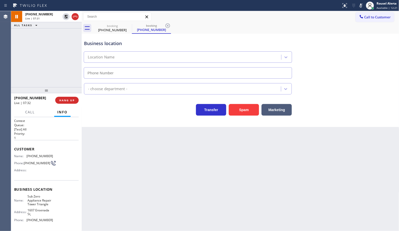
type input "[PHONE_NUMBER]"
drag, startPoint x: 64, startPoint y: 16, endPoint x: 98, endPoint y: 24, distance: 34.6
click at [64, 16] on icon at bounding box center [66, 17] width 6 height 6
type input "[PHONE_NUMBER]"
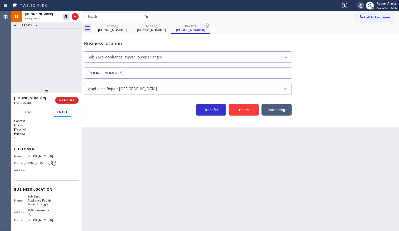
click at [359, 8] on icon at bounding box center [361, 6] width 6 height 6
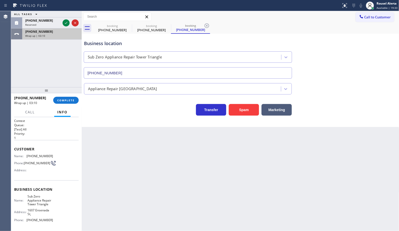
click at [57, 34] on div "Wrap up | 03:10" at bounding box center [51, 36] width 53 height 4
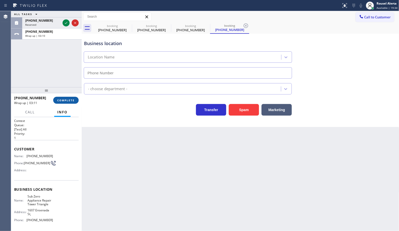
type input "[PHONE_NUMBER]"
click at [60, 101] on span "COMPLETE" at bounding box center [65, 101] width 17 height 4
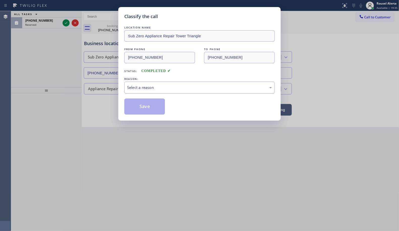
click at [142, 88] on div "Select a reason" at bounding box center [199, 88] width 145 height 6
drag, startPoint x: 149, startPoint y: 105, endPoint x: 81, endPoint y: 43, distance: 91.2
click at [149, 105] on button "Save" at bounding box center [144, 107] width 41 height 16
click at [67, 24] on icon at bounding box center [66, 23] width 6 height 6
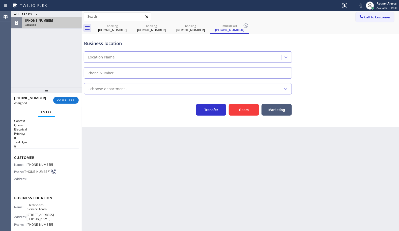
type input "(800) 568-8664"
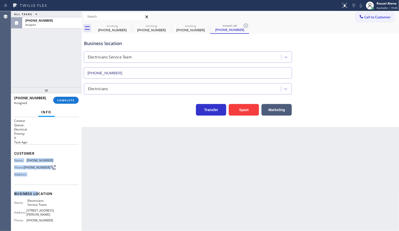
drag, startPoint x: 13, startPoint y: 159, endPoint x: 39, endPoint y: 192, distance: 42.4
click at [39, 192] on div "Context Queue: Electrical Priority: 0 Task Age: Customer Name: (208) 789-6141 P…" at bounding box center [46, 174] width 71 height 114
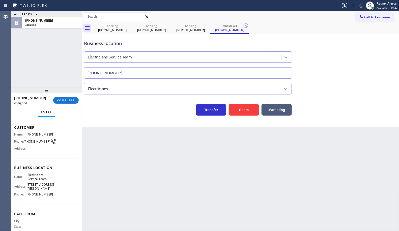
click at [41, 172] on div "Business location Name: Electricians Service Team Address: 11950 San Vicente Bl…" at bounding box center [46, 182] width 65 height 46
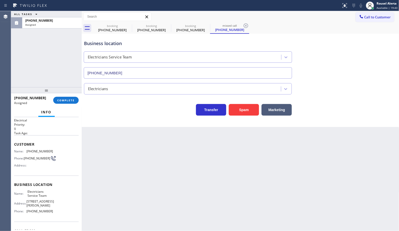
scroll to position [0, 0]
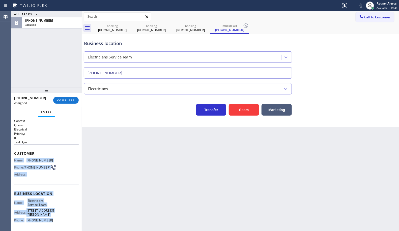
drag, startPoint x: 14, startPoint y: 160, endPoint x: 54, endPoint y: 220, distance: 72.4
click at [54, 220] on div "Context Queue: Electrical Priority: 0 Task Age: Customer Name: (208) 789-6141 P…" at bounding box center [46, 194] width 65 height 150
copy div "Name: (208) 789-6141 Phone: (208) 789-6141 Address: Business location Name: Ele…"
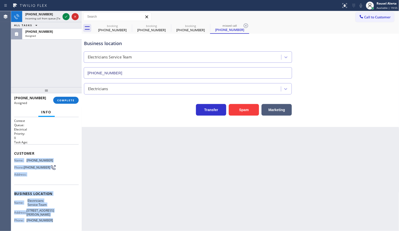
drag, startPoint x: 49, startPoint y: 37, endPoint x: 52, endPoint y: 50, distance: 13.3
click at [49, 37] on div "Assigned" at bounding box center [51, 36] width 53 height 4
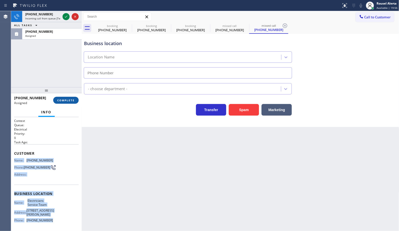
click at [60, 101] on span "COMPLETE" at bounding box center [65, 101] width 17 height 4
type input "(800) 568-8664"
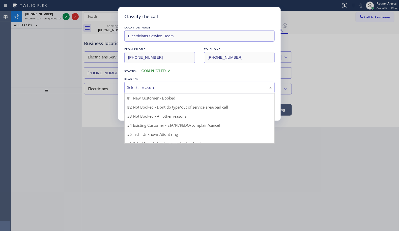
click at [132, 88] on div "Select a reason" at bounding box center [199, 88] width 145 height 6
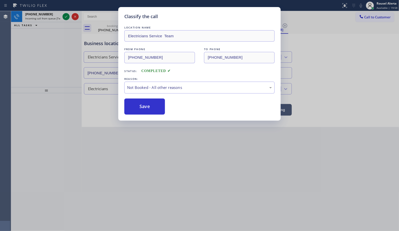
click at [144, 117] on div "Classify the call LOCATION NAME Electricians Service Team FROM PHONE (208) 789-…" at bounding box center [199, 64] width 162 height 114
click at [142, 111] on button "Save" at bounding box center [144, 107] width 41 height 16
click at [38, 14] on div "Classify the call LOCATION NAME Electricians Service Team FROM PHONE (208) 789-…" at bounding box center [199, 115] width 399 height 231
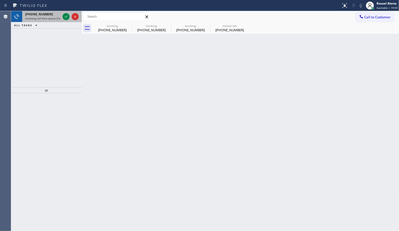
click at [55, 14] on div "+16506957537" at bounding box center [42, 14] width 35 height 4
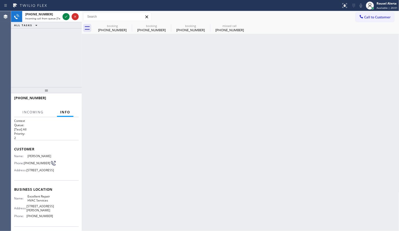
drag, startPoint x: 55, startPoint y: 14, endPoint x: 48, endPoint y: 8, distance: 9.1
click at [55, 13] on div "+16506957537" at bounding box center [42, 14] width 35 height 4
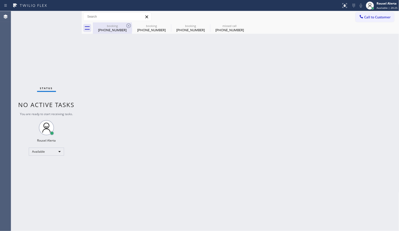
click at [119, 29] on div "[PHONE_NUMBER]" at bounding box center [112, 30] width 38 height 5
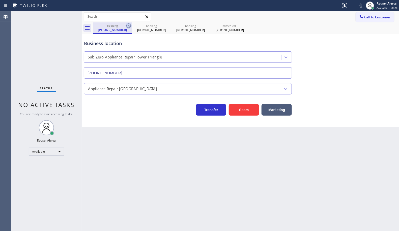
click at [127, 26] on icon at bounding box center [128, 25] width 5 height 5
click at [0, 0] on icon at bounding box center [0, 0] width 0 height 0
click at [127, 26] on icon at bounding box center [128, 25] width 5 height 5
click at [0, 0] on icon at bounding box center [0, 0] width 0 height 0
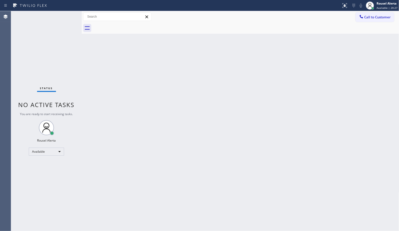
click at [127, 26] on div at bounding box center [246, 27] width 306 height 11
drag, startPoint x: 63, startPoint y: 25, endPoint x: 61, endPoint y: 21, distance: 4.3
click at [63, 25] on div "Status No active tasks You are ready to start receiving tasks. Rousel Alerta Av…" at bounding box center [46, 121] width 71 height 220
drag, startPoint x: 148, startPoint y: 121, endPoint x: 200, endPoint y: 193, distance: 88.5
click at [153, 125] on div "Back to Dashboard Change Sender ID Customers Technicians Select a contact Outbo…" at bounding box center [240, 121] width 317 height 220
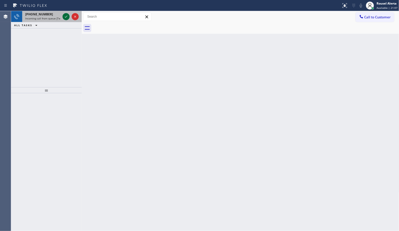
click at [64, 17] on icon at bounding box center [66, 17] width 6 height 6
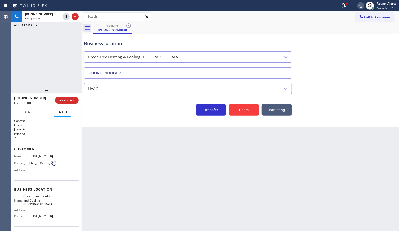
type input "(858) 766-6545"
click at [243, 111] on button "Spam" at bounding box center [244, 110] width 30 height 12
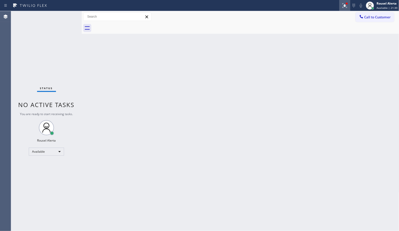
click at [346, 6] on icon at bounding box center [344, 5] width 3 height 2
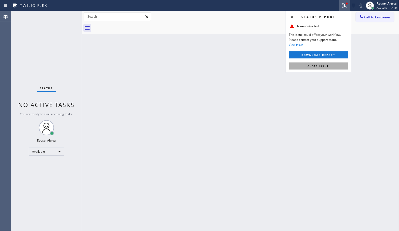
click at [340, 64] on button "Clear issue" at bounding box center [318, 66] width 59 height 7
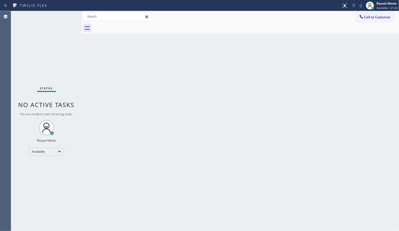
click at [338, 108] on div "Back to Dashboard Change Sender ID Customers Technicians Select a contact Outbo…" at bounding box center [240, 121] width 317 height 220
click at [186, 131] on div "Back to Dashboard Change Sender ID Customers Technicians Select a contact Outbo…" at bounding box center [240, 121] width 317 height 220
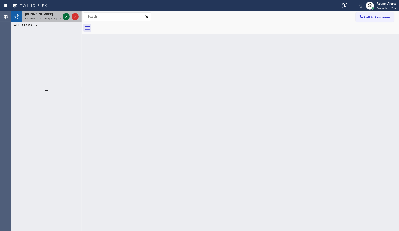
drag, startPoint x: 47, startPoint y: 19, endPoint x: 63, endPoint y: 19, distance: 15.9
click at [47, 19] on span "Incoming call from queue [Test] All" at bounding box center [46, 19] width 42 height 4
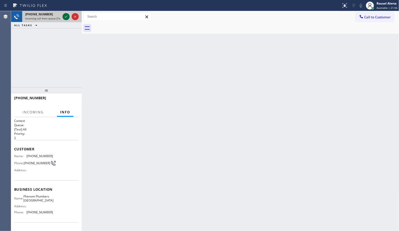
click at [64, 19] on icon at bounding box center [66, 17] width 6 height 6
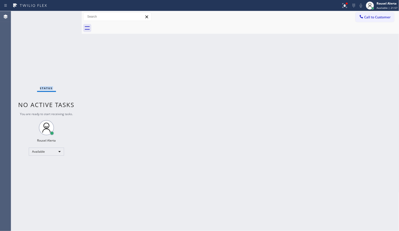
click at [48, 14] on div "Status No active tasks You are ready to start receiving tasks. Rousel Alerta Av…" at bounding box center [46, 121] width 71 height 220
click at [343, 7] on icon at bounding box center [344, 5] width 5 height 5
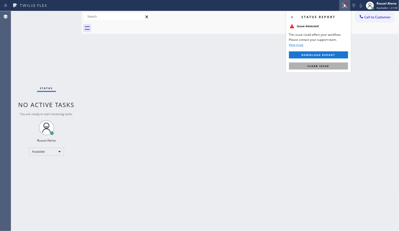
click at [333, 64] on button "Clear issue" at bounding box center [318, 66] width 59 height 7
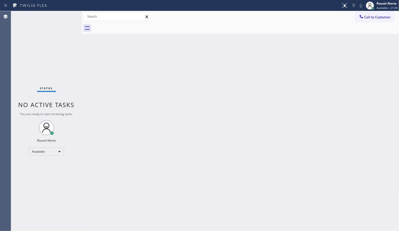
click at [332, 67] on div "Back to Dashboard Change Sender ID Customers Technicians Select a contact Outbo…" at bounding box center [240, 121] width 317 height 220
drag, startPoint x: 205, startPoint y: 169, endPoint x: 255, endPoint y: 230, distance: 78.6
click at [218, 182] on div "Back to Dashboard Change Sender ID Customers Technicians Select a contact Outbo…" at bounding box center [240, 121] width 317 height 220
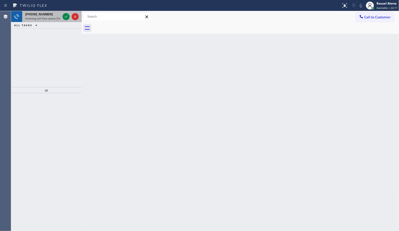
click at [42, 15] on span "+16309536963" at bounding box center [39, 14] width 28 height 4
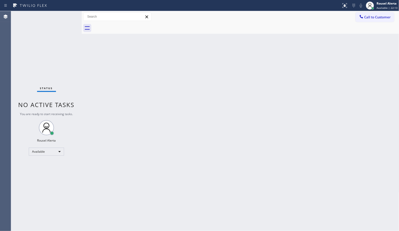
click at [110, 59] on div "Back to Dashboard Change Sender ID Customers Technicians Select a contact Outbo…" at bounding box center [240, 121] width 317 height 220
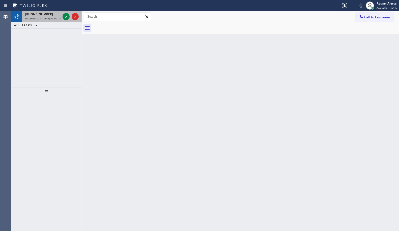
click at [60, 15] on div "+14157649751" at bounding box center [42, 14] width 35 height 4
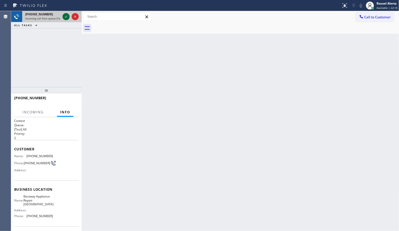
click at [63, 15] on icon at bounding box center [66, 17] width 6 height 6
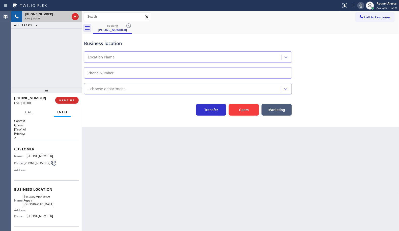
type input "(415) 754-7314"
click at [241, 111] on button "Spam" at bounding box center [244, 110] width 30 height 12
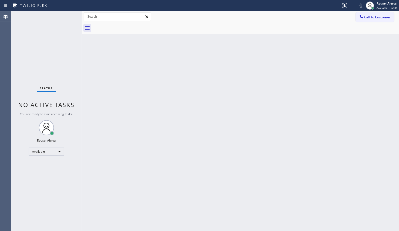
click at [265, 127] on div "Back to Dashboard Change Sender ID Customers Technicians Select a contact Outbo…" at bounding box center [240, 121] width 317 height 220
click at [58, 18] on div "Status No active tasks You are ready to start receiving tasks. Rousel Alerta Av…" at bounding box center [46, 121] width 71 height 220
click at [256, 111] on div "Back to Dashboard Change Sender ID Customers Technicians Select a contact Outbo…" at bounding box center [240, 121] width 317 height 220
click at [50, 21] on div "Status No active tasks You are ready to start receiving tasks. Rousel Alerta Av…" at bounding box center [46, 121] width 71 height 220
click at [194, 139] on div "Back to Dashboard Change Sender ID Customers Technicians Select a contact Outbo…" at bounding box center [240, 121] width 317 height 220
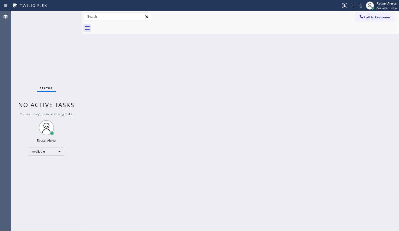
drag, startPoint x: 166, startPoint y: 135, endPoint x: 216, endPoint y: 197, distance: 80.3
click at [173, 143] on div "Back to Dashboard Change Sender ID Customers Technicians Select a contact Outbo…" at bounding box center [240, 121] width 317 height 220
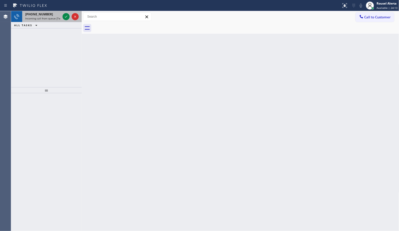
click at [47, 17] on span "Incoming call from queue [Test] All" at bounding box center [46, 19] width 42 height 4
click at [63, 18] on div at bounding box center [66, 17] width 7 height 6
click at [52, 16] on div "+19185194600" at bounding box center [42, 14] width 35 height 4
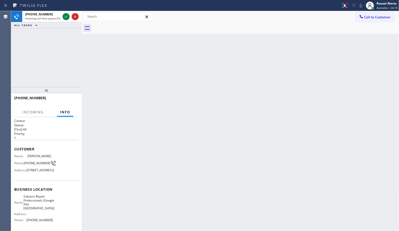
click at [152, 97] on div "Back to Dashboard Change Sender ID Customers Technicians Select a contact Outbo…" at bounding box center [240, 121] width 317 height 220
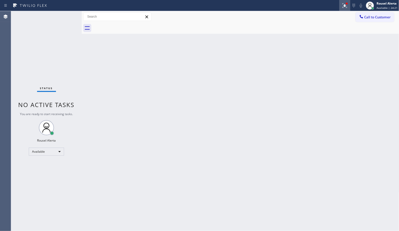
click at [344, 5] on icon at bounding box center [345, 6] width 6 height 6
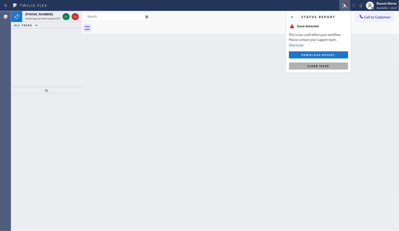
click at [333, 65] on button "Clear issue" at bounding box center [318, 66] width 59 height 7
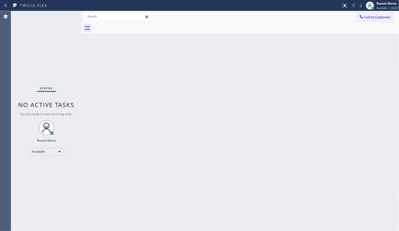
click at [54, 20] on div "Status No active tasks You are ready to start receiving tasks. Rousel Alerta Av…" at bounding box center [46, 121] width 71 height 220
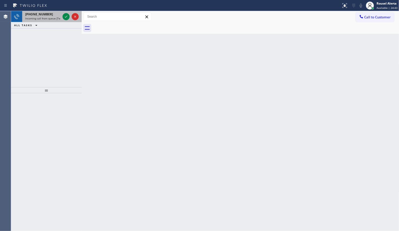
drag, startPoint x: 39, startPoint y: 15, endPoint x: 50, endPoint y: 15, distance: 11.4
click at [39, 15] on span "+19299986607" at bounding box center [39, 14] width 28 height 4
click at [48, 12] on div "+14752922095" at bounding box center [42, 14] width 35 height 4
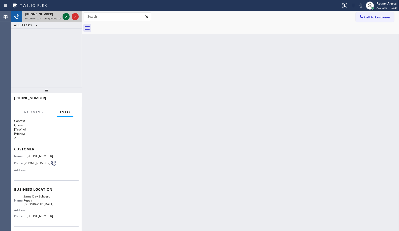
click at [65, 16] on icon at bounding box center [66, 17] width 6 height 6
click at [62, 13] on div at bounding box center [70, 16] width 18 height 11
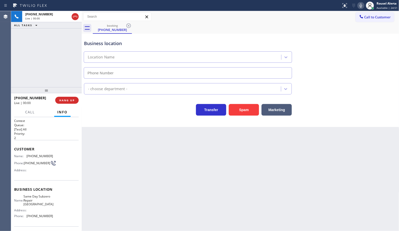
type input "(475) 244-7485"
click at [240, 114] on button "Spam" at bounding box center [244, 110] width 30 height 12
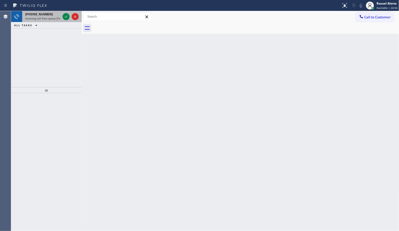
click at [52, 20] on div "+12155267224 Incoming call from queue [Test] All" at bounding box center [41, 16] width 39 height 11
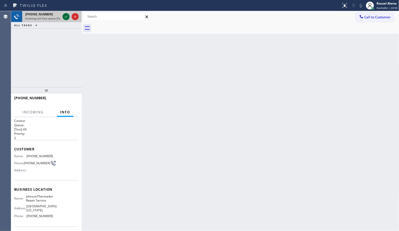
click at [64, 16] on icon at bounding box center [66, 17] width 6 height 6
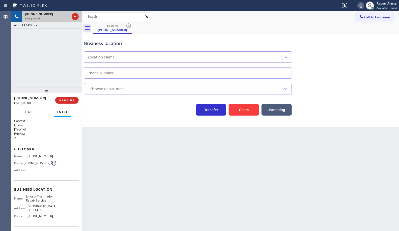
type input "(215) 544-2781"
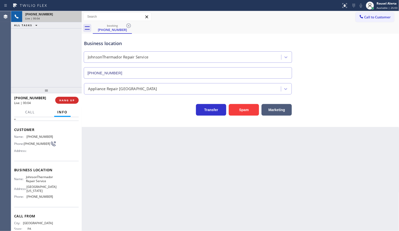
scroll to position [36, 0]
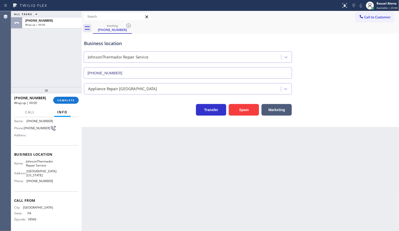
click at [128, 169] on div "Back to Dashboard Change Sender ID Customers Technicians Select a contact Outbo…" at bounding box center [240, 121] width 317 height 220
click at [134, 170] on div "Back to Dashboard Change Sender ID Customers Technicians Select a contact Outbo…" at bounding box center [240, 121] width 317 height 220
drag, startPoint x: 171, startPoint y: 143, endPoint x: 147, endPoint y: 135, distance: 25.1
click at [170, 143] on div "Back to Dashboard Change Sender ID Customers Technicians Select a contact Outbo…" at bounding box center [240, 121] width 317 height 220
click at [72, 103] on button "COMPLETE" at bounding box center [65, 100] width 25 height 7
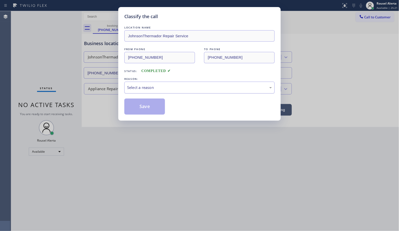
click at [135, 83] on div "Select a reason" at bounding box center [199, 88] width 150 height 12
drag, startPoint x: 152, startPoint y: 109, endPoint x: 212, endPoint y: 195, distance: 105.1
click at [152, 109] on button "Save" at bounding box center [144, 107] width 41 height 16
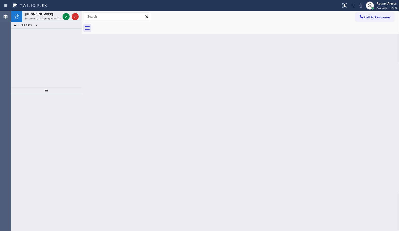
click at [226, 198] on div "Back to Dashboard Change Sender ID Customers Technicians Select a contact Outbo…" at bounding box center [240, 121] width 317 height 220
click at [51, 14] on div "+17144555563" at bounding box center [42, 14] width 35 height 4
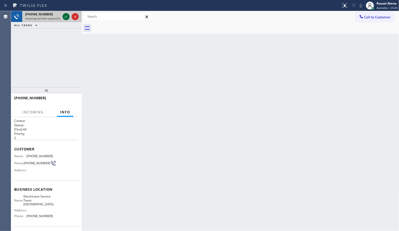
click at [65, 19] on icon at bounding box center [66, 17] width 6 height 6
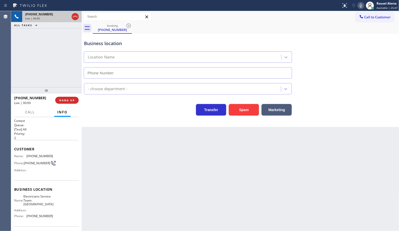
type input "(714) 410-6966"
click at [241, 106] on button "Spam" at bounding box center [244, 110] width 30 height 12
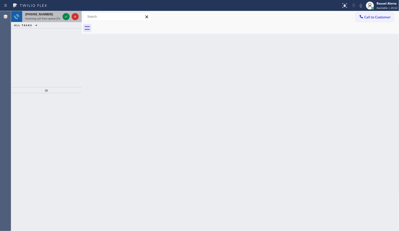
click at [51, 19] on span "Incoming call from queue [Test] All" at bounding box center [46, 19] width 42 height 4
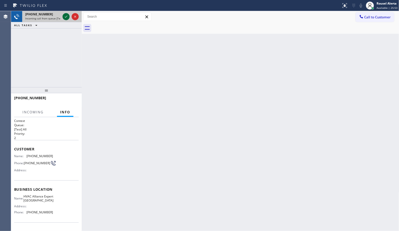
click at [66, 17] on icon at bounding box center [66, 17] width 3 height 2
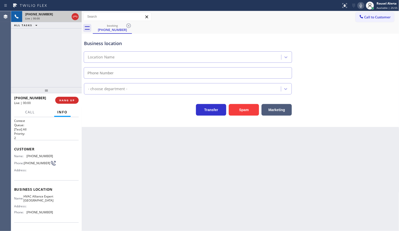
type input "(650) 750-1614"
click at [236, 108] on button "Spam" at bounding box center [244, 110] width 30 height 12
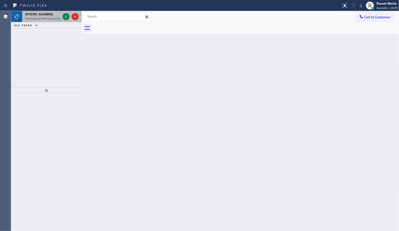
click at [52, 20] on span "Incoming call from queue [Test] All" at bounding box center [46, 19] width 42 height 4
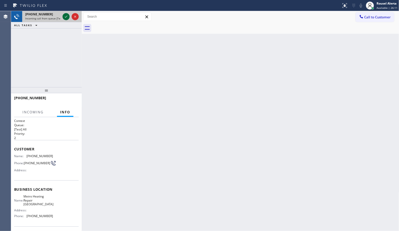
click at [64, 18] on icon at bounding box center [66, 17] width 6 height 6
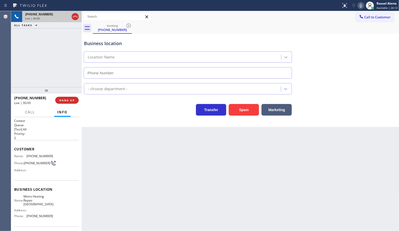
type input "(929) 605-4414"
click at [250, 111] on button "Spam" at bounding box center [244, 110] width 30 height 12
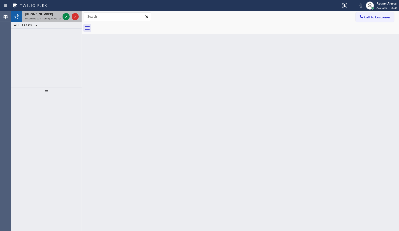
click at [49, 20] on div "+12068498880 Incoming call from queue [Test] All" at bounding box center [41, 16] width 39 height 11
click at [50, 18] on span "Incoming call from queue [Test] All" at bounding box center [46, 19] width 42 height 4
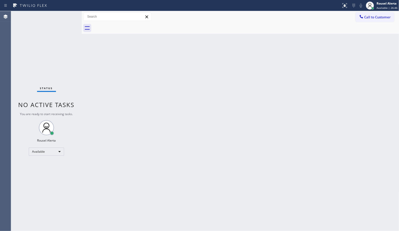
click at [68, 16] on div "Status No active tasks You are ready to start receiving tasks. Rousel Alerta Av…" at bounding box center [46, 121] width 71 height 220
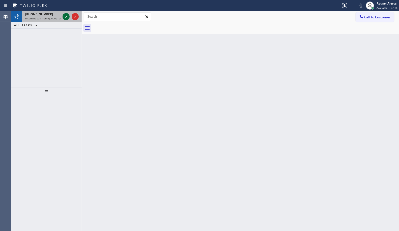
click at [67, 17] on icon at bounding box center [66, 17] width 6 height 6
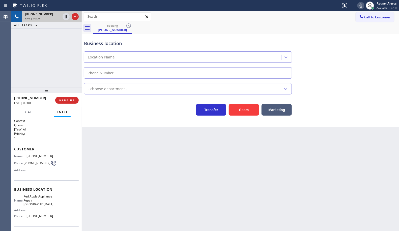
type input "(408) 872-9690"
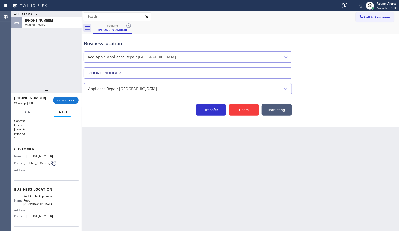
click at [140, 166] on div "Back to Dashboard Change Sender ID Customers Technicians Select a contact Outbo…" at bounding box center [240, 121] width 317 height 220
click at [57, 95] on div "+12097888990 Wrap up | 00:06 COMPLETE" at bounding box center [46, 100] width 65 height 13
click at [59, 97] on button "COMPLETE" at bounding box center [65, 100] width 25 height 7
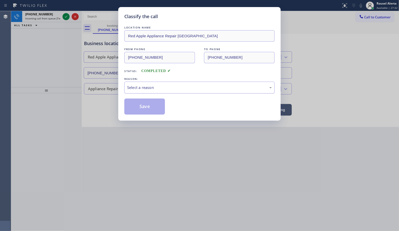
click at [145, 85] on div "Select a reason" at bounding box center [199, 88] width 145 height 6
click at [143, 106] on button "Save" at bounding box center [144, 107] width 41 height 16
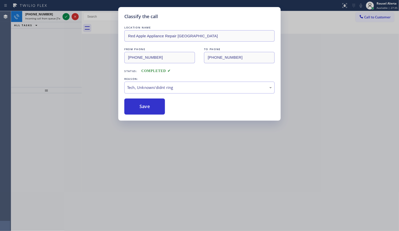
click at [52, 16] on div "+14804456783" at bounding box center [42, 14] width 35 height 4
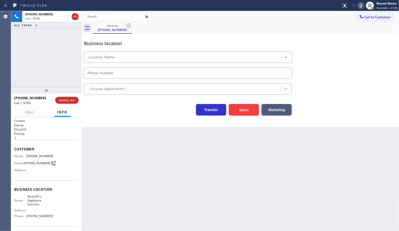
type input "(480) 725-3048"
click at [239, 114] on button "Spam" at bounding box center [244, 110] width 30 height 12
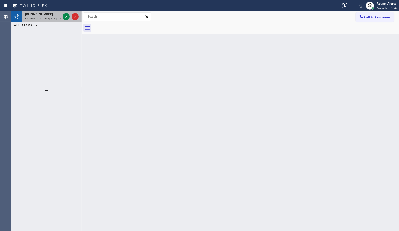
click at [56, 19] on span "Incoming call from queue [Test] All" at bounding box center [46, 19] width 42 height 4
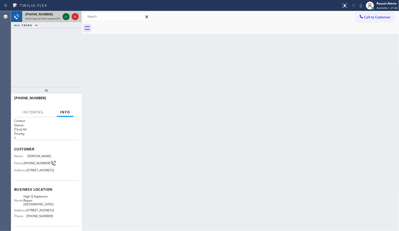
click at [63, 19] on icon at bounding box center [66, 17] width 6 height 6
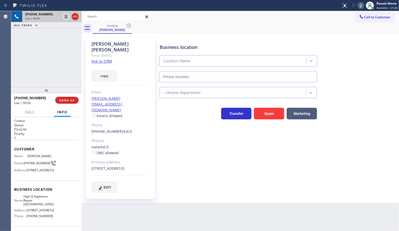
type input "(310) 295-1927"
click at [97, 59] on link "link to CRM" at bounding box center [101, 61] width 20 height 5
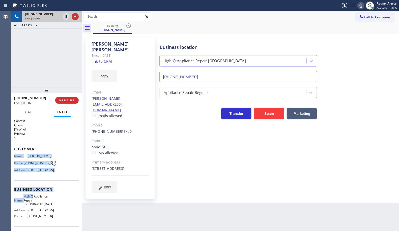
scroll to position [32, 0]
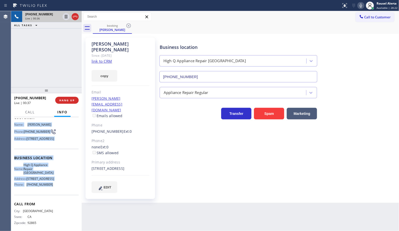
drag, startPoint x: 14, startPoint y: 154, endPoint x: 51, endPoint y: 207, distance: 64.6
click at [51, 207] on div "Context Queue: [Test] All Priority: 1 Customer Name: Roy Newman Phone: (714) 29…" at bounding box center [46, 160] width 65 height 146
copy div "Name: Roy Newman Phone: (714) 290-8041 Address: 114 S Canyon View Dr, Los Angel…"
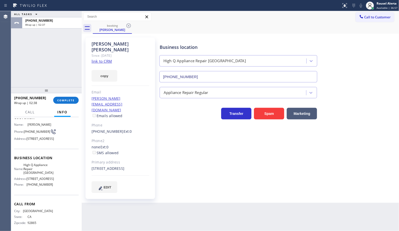
click at [40, 60] on div "ALL TASKS ALL TASKS ACTIVE TASKS TASKS IN WRAP UP +17142908041 Wrap up | 02:37" at bounding box center [46, 49] width 71 height 76
click at [67, 93] on div at bounding box center [46, 90] width 71 height 6
click at [67, 95] on div "+17142908041 Wrap up | 02:38 COMPLETE" at bounding box center [46, 100] width 65 height 13
click at [68, 101] on span "COMPLETE" at bounding box center [65, 101] width 17 height 4
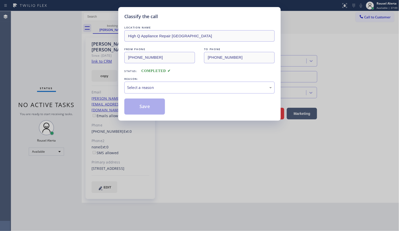
click at [154, 87] on div "Select a reason" at bounding box center [199, 88] width 145 height 6
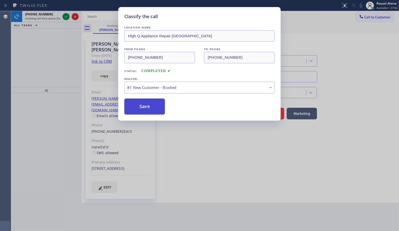
click at [143, 104] on button "Save" at bounding box center [144, 107] width 41 height 16
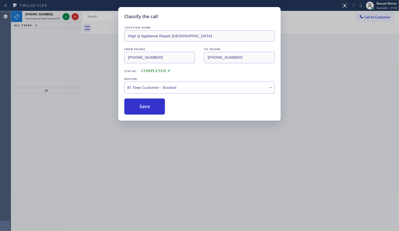
click at [73, 56] on div "Classify the call LOCATION NAME High Q Appliance Repair Los Angeles FROM PHONE …" at bounding box center [199, 115] width 399 height 231
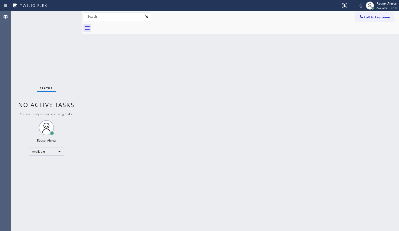
drag, startPoint x: 314, startPoint y: 85, endPoint x: 394, endPoint y: 77, distance: 80.0
click at [316, 84] on div "Back to Dashboard Change Sender ID Customers Technicians Select a contact Outbo…" at bounding box center [240, 121] width 317 height 220
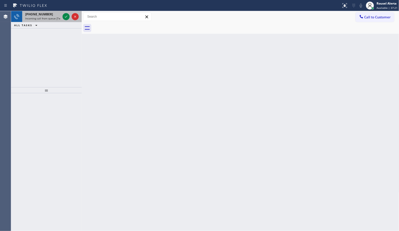
drag, startPoint x: 46, startPoint y: 14, endPoint x: 58, endPoint y: 16, distance: 12.4
click at [47, 15] on div "+14252324283" at bounding box center [42, 14] width 35 height 4
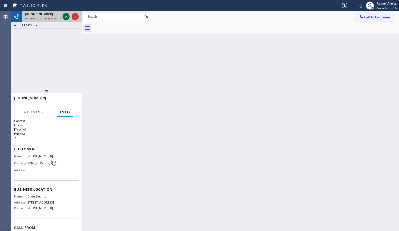
click at [64, 15] on icon at bounding box center [66, 17] width 6 height 6
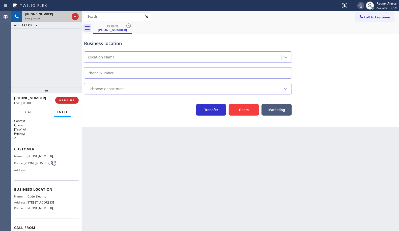
type input "(425) 472-4401"
click at [257, 182] on div "Back to Dashboard Change Sender ID Customers Technicians Select a contact Outbo…" at bounding box center [240, 121] width 317 height 220
click at [47, 31] on div "+14252324283 Live | 00:10 ALL TASKS ALL TASKS ACTIVE TASKS TASKS IN WRAP UP" at bounding box center [46, 49] width 71 height 76
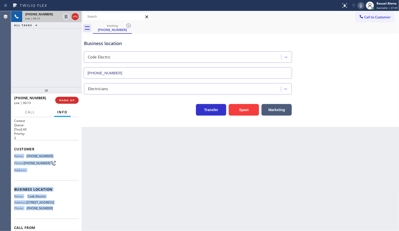
drag, startPoint x: 12, startPoint y: 154, endPoint x: 55, endPoint y: 219, distance: 77.5
click at [55, 219] on div "Context Queue: [Test] All Priority: 2 Customer Name: (425) 232-4283 Phone: (425…" at bounding box center [46, 174] width 71 height 114
copy div "Name: (425) 232-4283 Phone: (425) 232-4283 Address: Business location Name: Cod…"
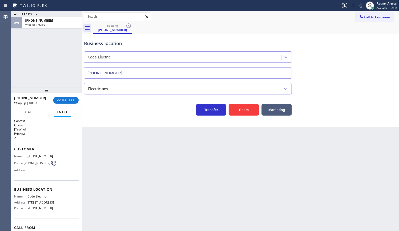
click at [193, 163] on div "Back to Dashboard Change Sender ID Customers Technicians Select a contact Outbo…" at bounding box center [240, 121] width 317 height 220
click at [66, 102] on button "COMPLETE" at bounding box center [65, 100] width 25 height 7
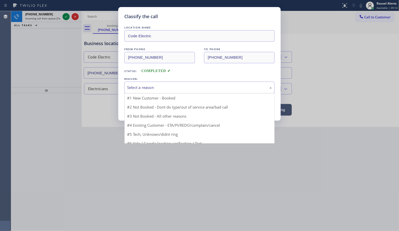
click at [135, 86] on div "Select a reason" at bounding box center [199, 88] width 145 height 6
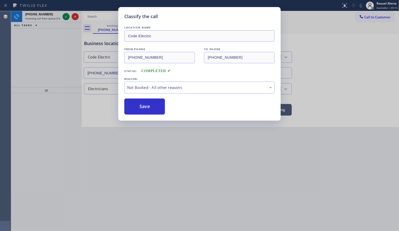
click at [134, 104] on button "Save" at bounding box center [144, 107] width 41 height 16
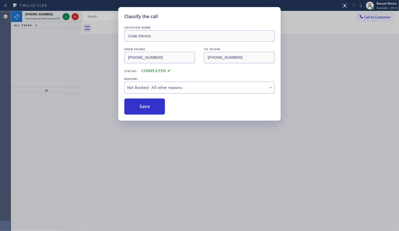
click at [53, 55] on div "Classify the call LOCATION NAME Code Electric FROM PHONE (425) 232-4283 TO PHON…" at bounding box center [199, 115] width 399 height 231
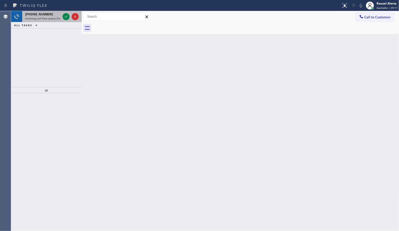
click at [43, 15] on span "+17604623316" at bounding box center [39, 14] width 28 height 4
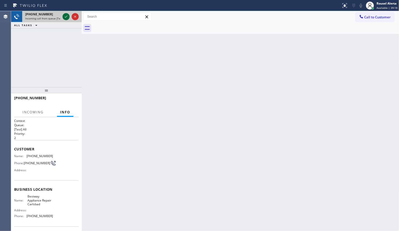
click at [65, 19] on icon at bounding box center [66, 17] width 6 height 6
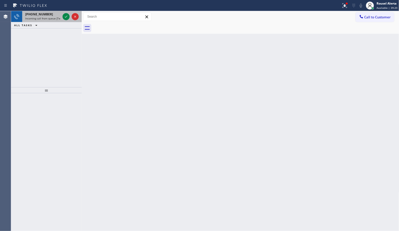
click at [61, 19] on div at bounding box center [70, 16] width 18 height 11
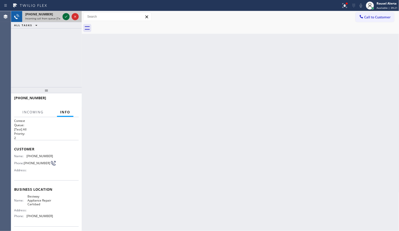
click at [65, 19] on icon at bounding box center [66, 17] width 6 height 6
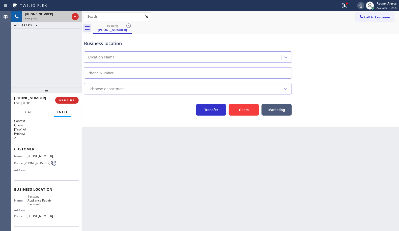
type input "(760) 388-6564"
click at [234, 111] on button "Spam" at bounding box center [244, 110] width 30 height 12
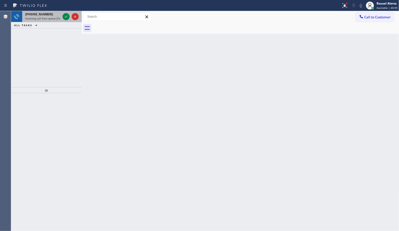
click at [51, 12] on div "+14252324283" at bounding box center [42, 14] width 35 height 4
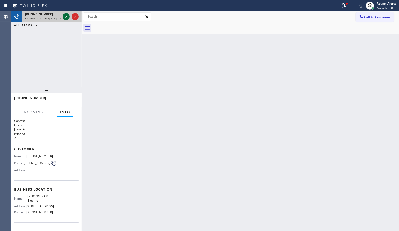
click at [65, 17] on icon at bounding box center [66, 17] width 3 height 2
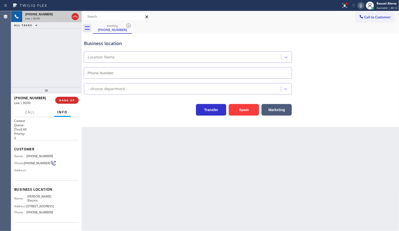
type input "(425) 475-1279"
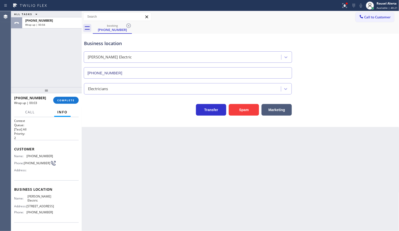
click at [55, 80] on div "ALL TASKS ALL TASKS ACTIVE TASKS TASKS IN WRAP UP +14252324283 Wrap up | 00:04" at bounding box center [46, 49] width 71 height 76
click at [63, 101] on span "COMPLETE" at bounding box center [65, 101] width 17 height 4
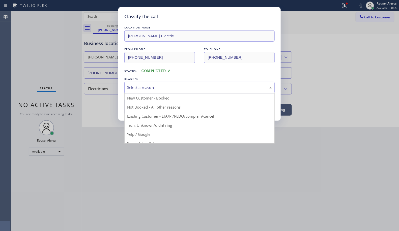
click at [144, 87] on div "Select a reason" at bounding box center [199, 88] width 145 height 6
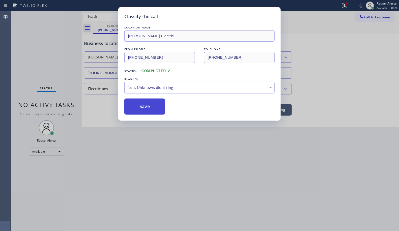
click at [138, 113] on button "Save" at bounding box center [144, 107] width 41 height 16
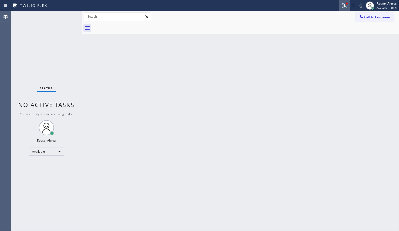
click at [346, 3] on icon at bounding box center [345, 6] width 6 height 6
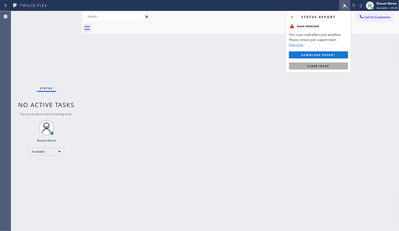
click at [333, 64] on button "Clear issue" at bounding box center [318, 66] width 59 height 7
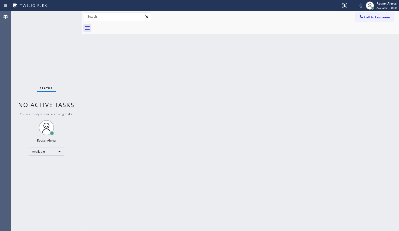
click at [333, 99] on div "Back to Dashboard Change Sender ID Customers Technicians Select a contact Outbo…" at bounding box center [240, 121] width 317 height 220
click at [56, 17] on div "Status No active tasks You are ready to start receiving tasks. Rousel Alerta Av…" at bounding box center [46, 121] width 71 height 220
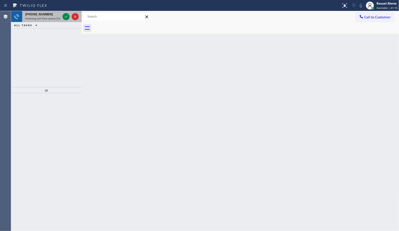
click at [50, 18] on span "Incoming call from queue [Test] All" at bounding box center [46, 19] width 42 height 4
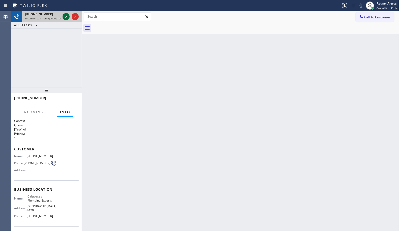
click at [65, 18] on icon at bounding box center [66, 17] width 6 height 6
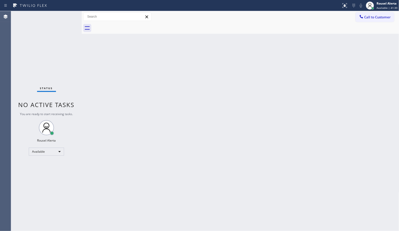
click at [121, 74] on div "Back to Dashboard Change Sender ID Customers Technicians Select a contact Outbo…" at bounding box center [240, 121] width 317 height 220
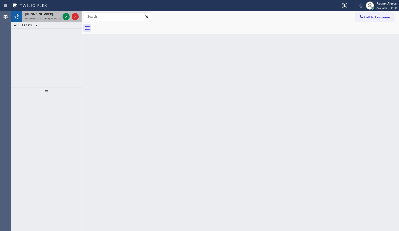
click at [58, 21] on div "+14802401966 Incoming call from queue [Test] All" at bounding box center [41, 16] width 39 height 11
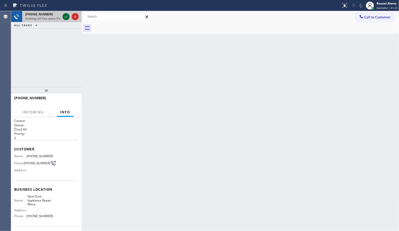
click at [65, 16] on icon at bounding box center [66, 17] width 6 height 6
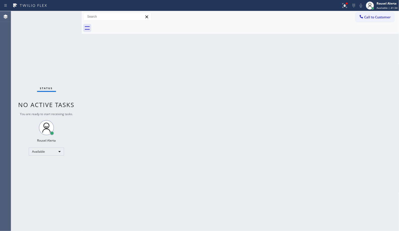
click at [164, 95] on div "Back to Dashboard Change Sender ID Customers Technicians Select a contact Outbo…" at bounding box center [240, 121] width 317 height 220
click at [381, 7] on span "Available | 42:00" at bounding box center [386, 8] width 21 height 4
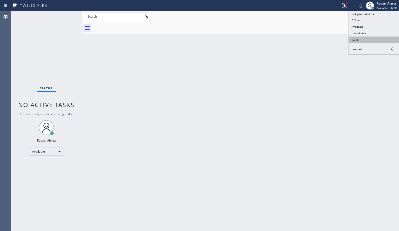
click at [363, 39] on button "Break" at bounding box center [374, 40] width 50 height 7
